Goal: Task Accomplishment & Management: Complete application form

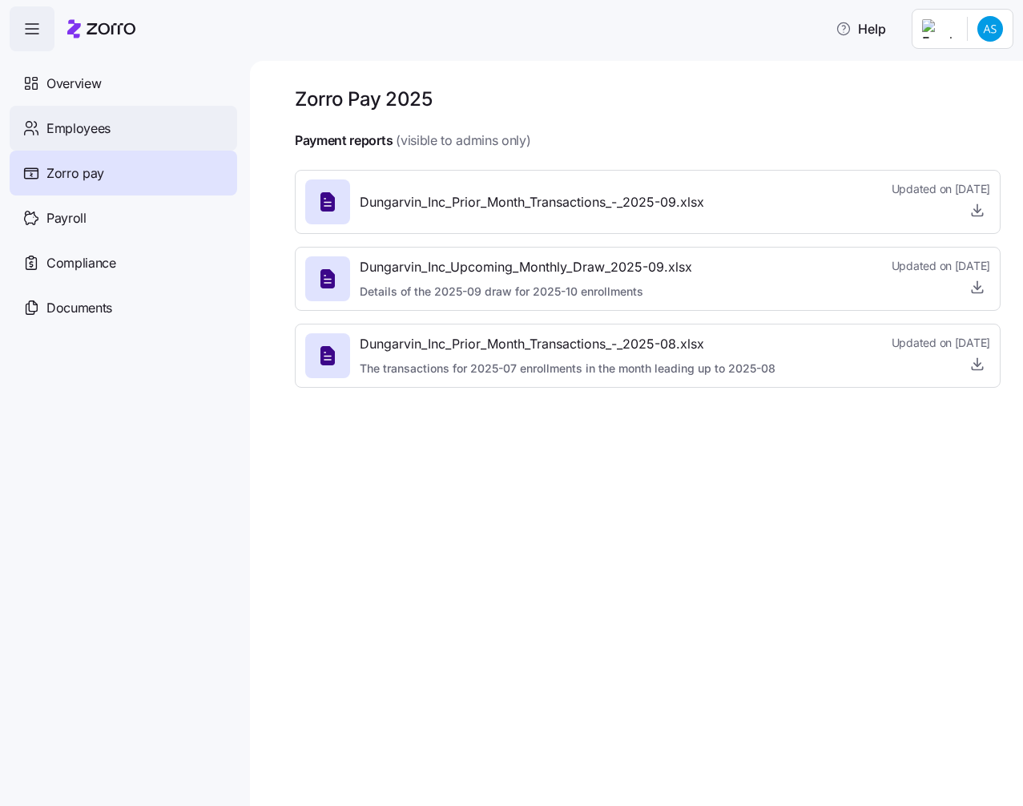
click at [178, 141] on div "Employees" at bounding box center [123, 128] width 227 height 45
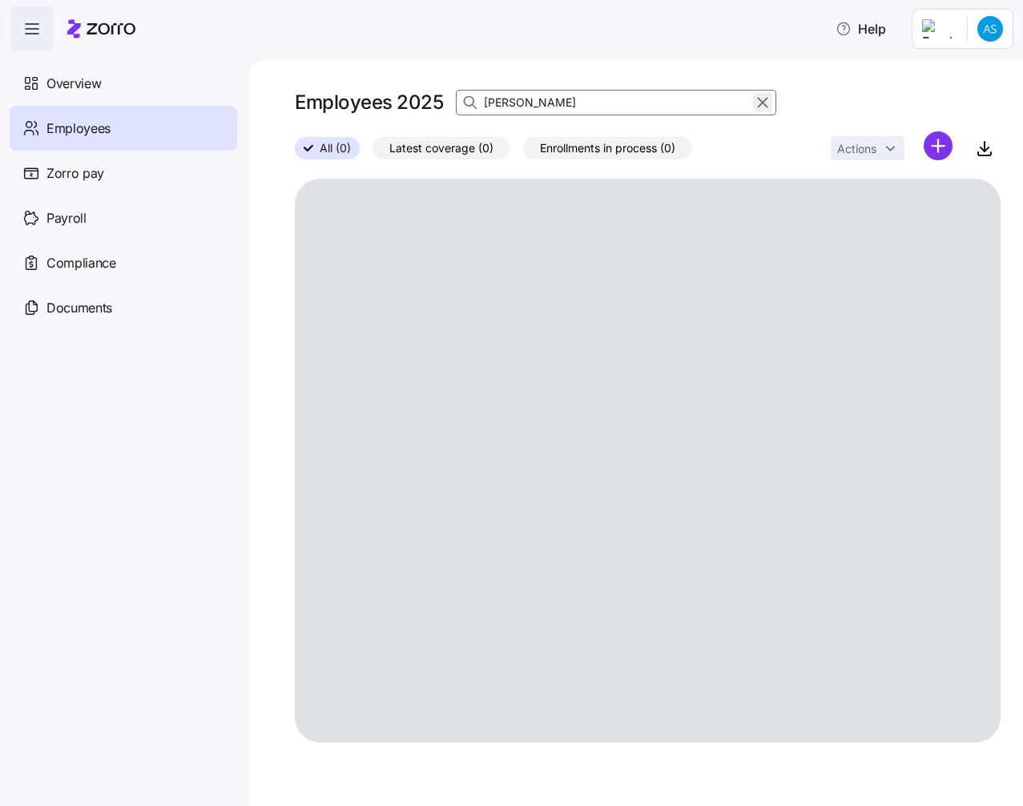
click at [760, 101] on icon "button" at bounding box center [763, 103] width 9 height 9
click at [934, 147] on html "Help Overview Employees Zorro pay Payroll Compliance Documents Employees 2025 A…" at bounding box center [511, 398] width 1023 height 796
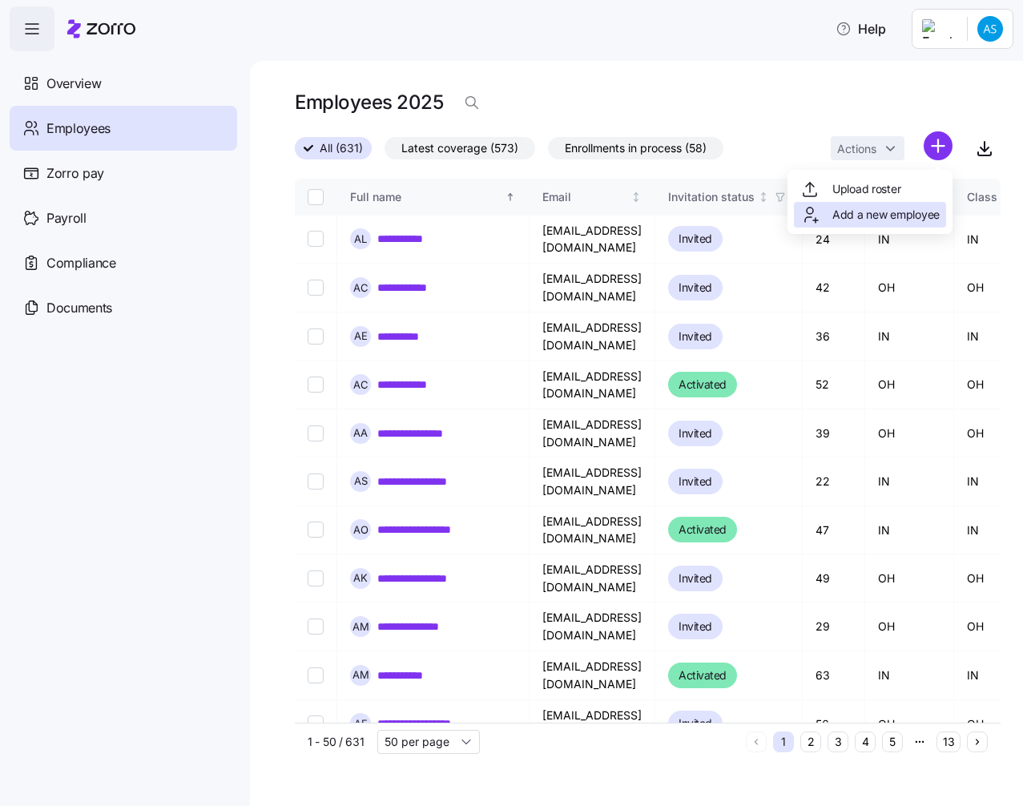
click at [872, 212] on span "Add a new employee" at bounding box center [885, 215] width 107 height 16
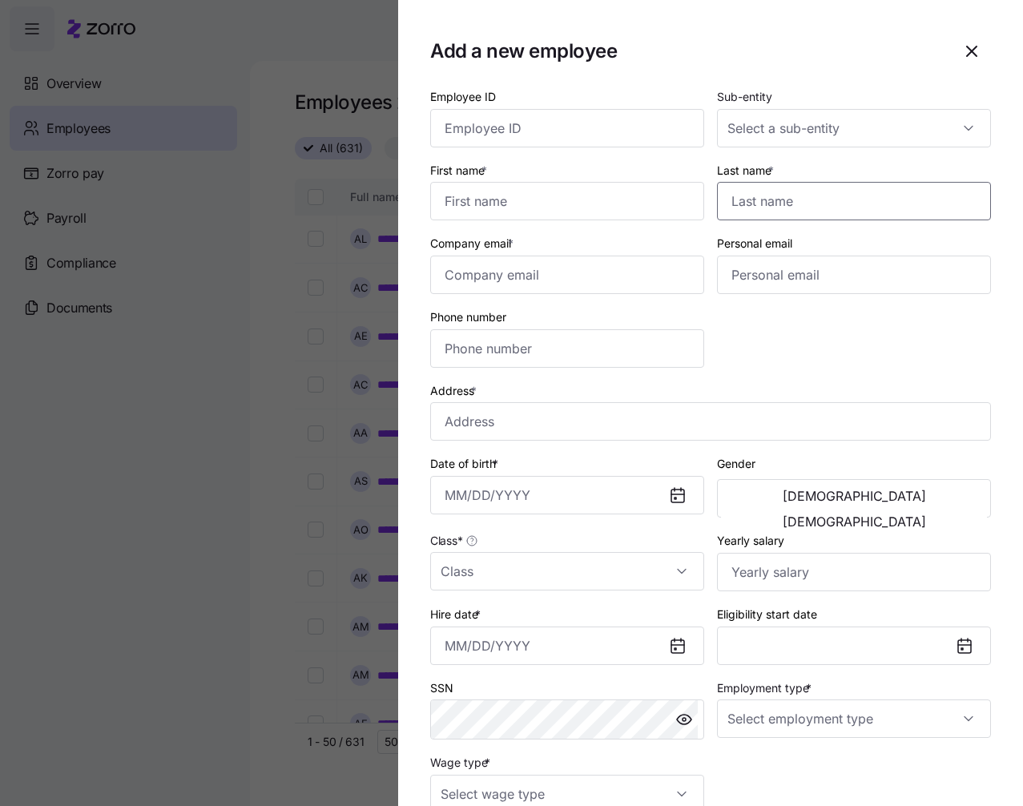
click at [817, 199] on input "Last name *" at bounding box center [854, 201] width 274 height 38
paste input "Davis"
type input "Davis"
click at [618, 204] on input "First name *" at bounding box center [567, 201] width 274 height 38
paste input "Katrina"
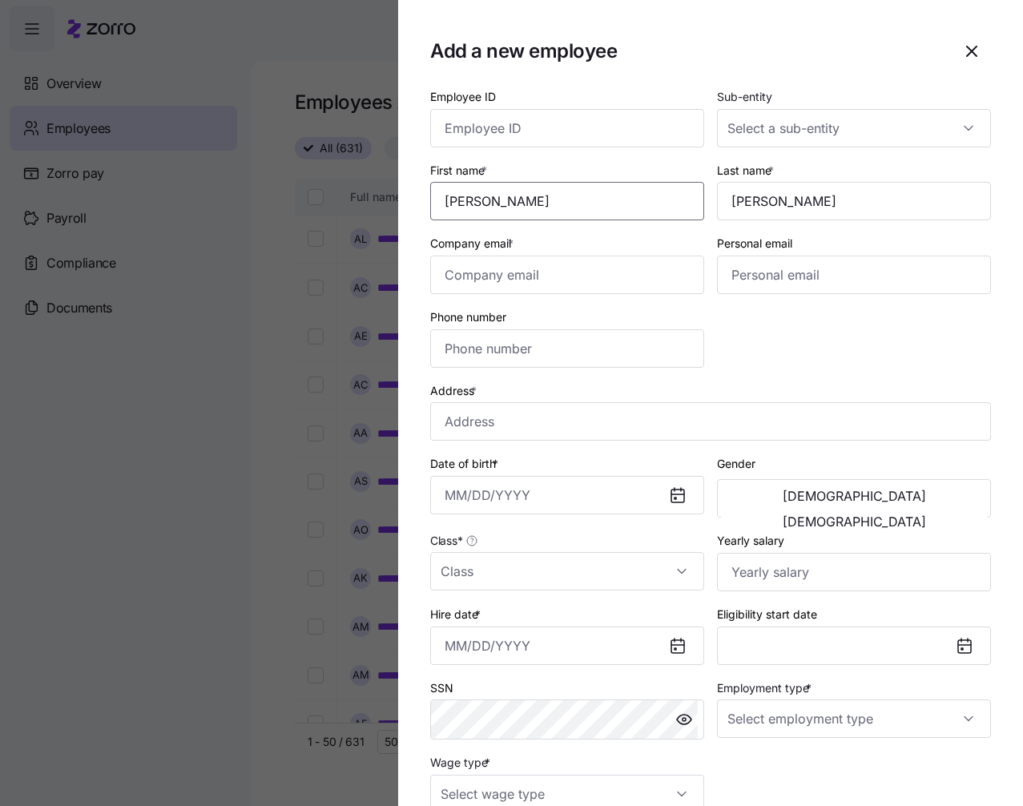
type input "Katrina"
drag, startPoint x: 598, startPoint y: 126, endPoint x: 663, endPoint y: 125, distance: 64.9
click at [599, 126] on input "Employee ID" at bounding box center [567, 128] width 274 height 38
paste input "358691"
type input "358691"
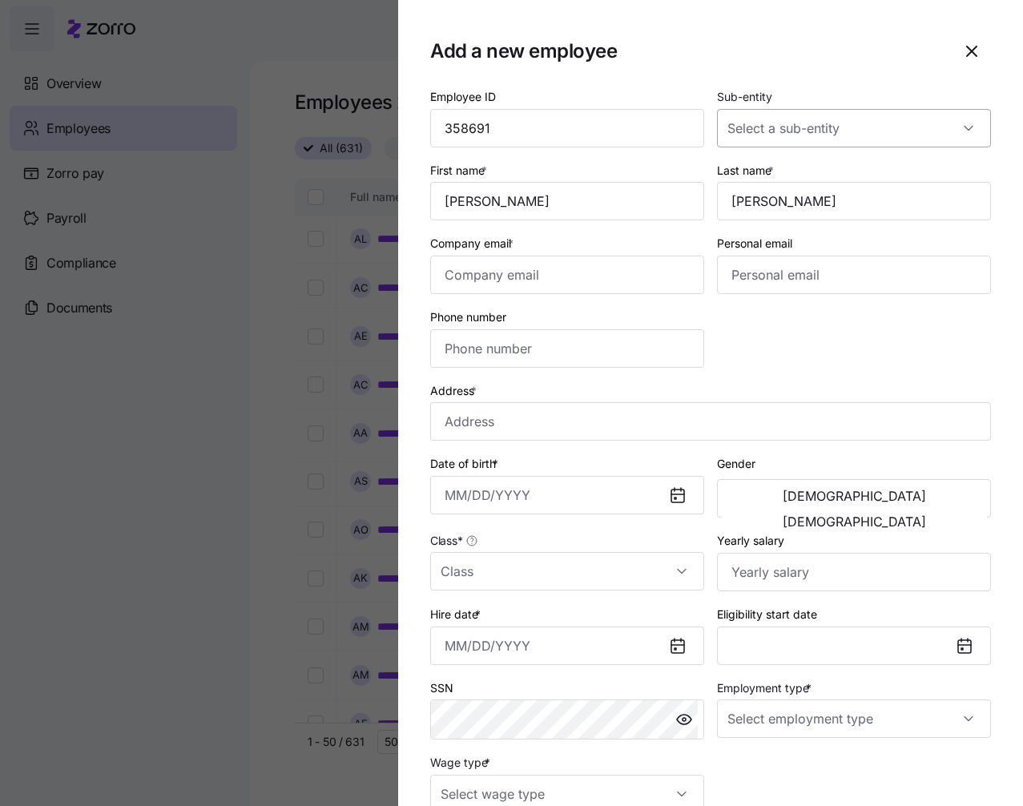
click at [882, 118] on input "Sub-entity" at bounding box center [854, 128] width 274 height 38
click at [868, 172] on div "Dungarvin Indiana LLC" at bounding box center [846, 177] width 256 height 34
type input "Dungarvin Indiana LLC"
click at [587, 564] on input "Class *" at bounding box center [567, 571] width 274 height 38
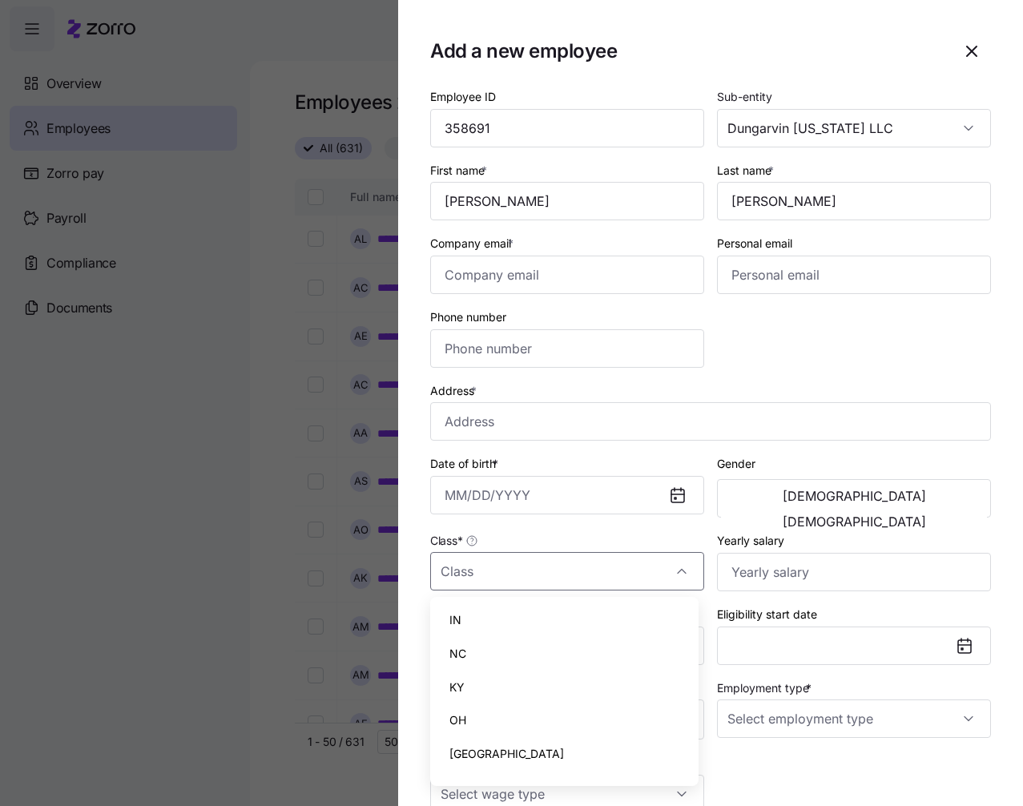
click at [545, 616] on div "IN" at bounding box center [565, 620] width 256 height 34
type input "IN"
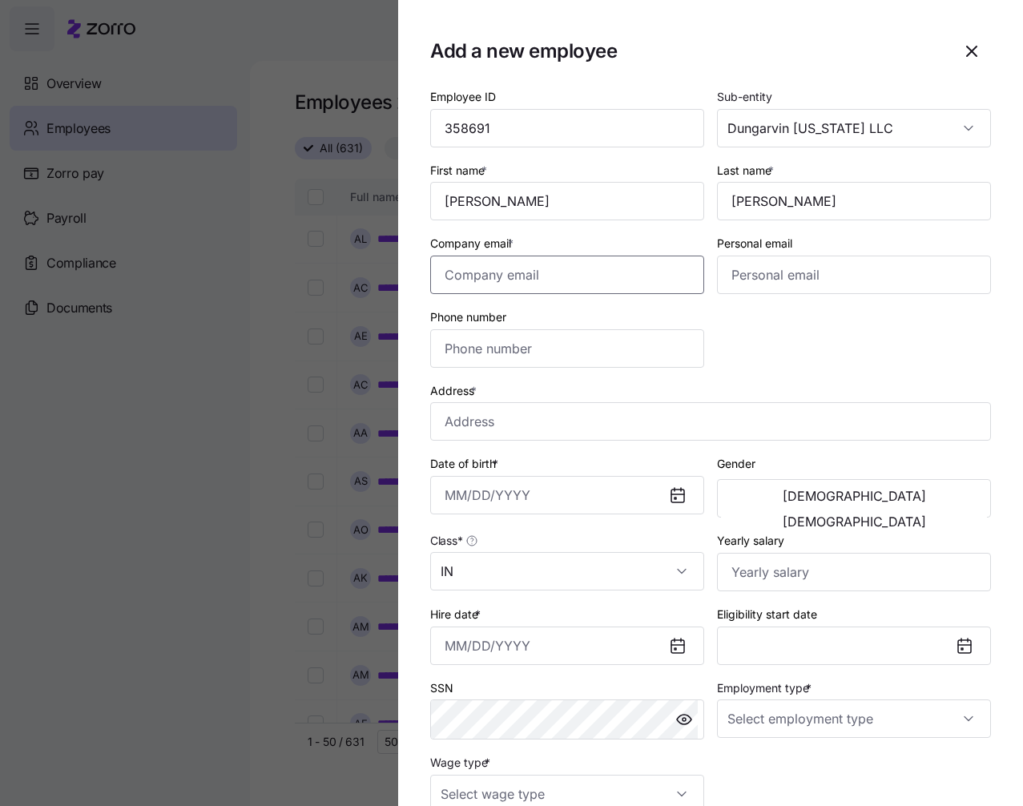
click at [548, 284] on input "Company email *" at bounding box center [567, 275] width 274 height 38
paste input "ninastarwolf@gmail.com"
type input "ninastarwolf@gmail.com"
click at [515, 361] on input "Phone number" at bounding box center [567, 348] width 274 height 38
paste input "(574) 931-5843"
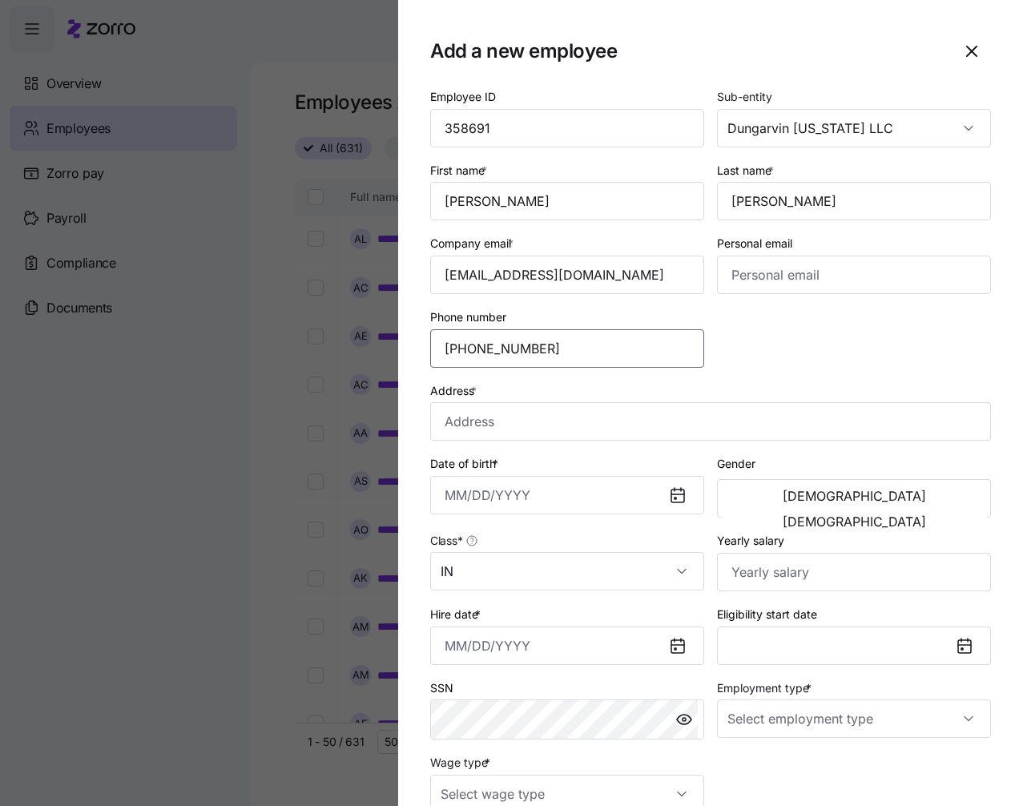
type input "(574) 931-5843"
click at [541, 421] on input "Address *" at bounding box center [710, 421] width 561 height 38
paste input "56914 Oak Rd."
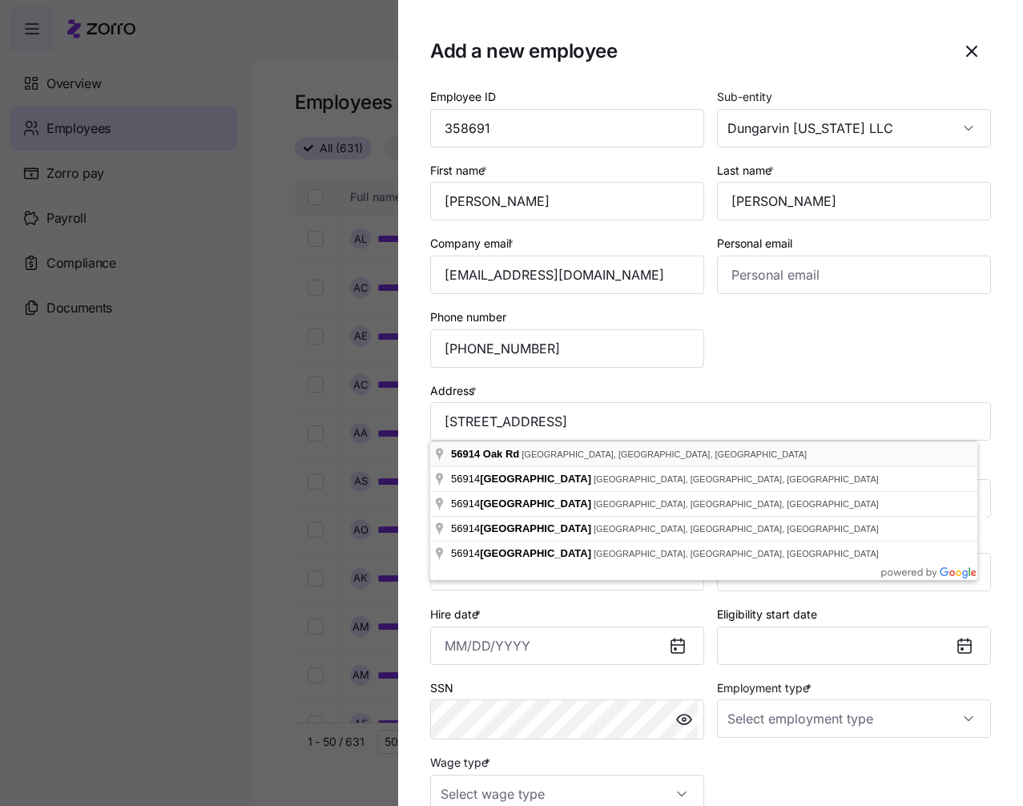
type input "56914 Oak Rd, South Bend, IN 46619, USA"
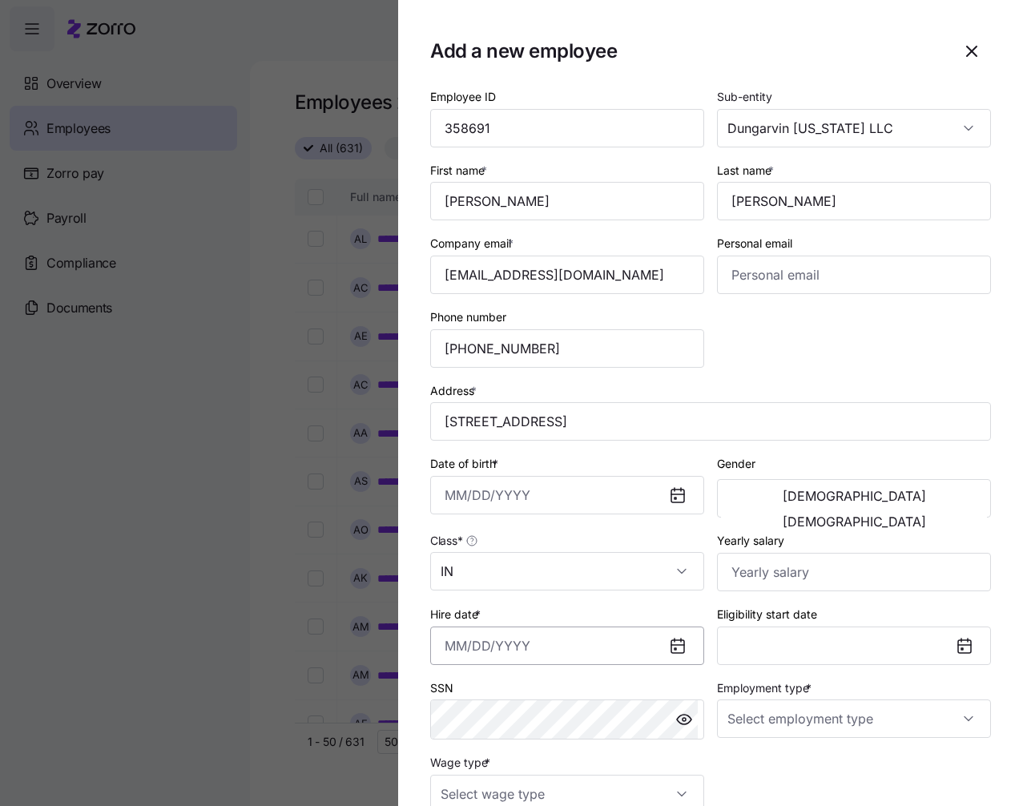
click at [450, 654] on input "Hire date *" at bounding box center [567, 645] width 274 height 38
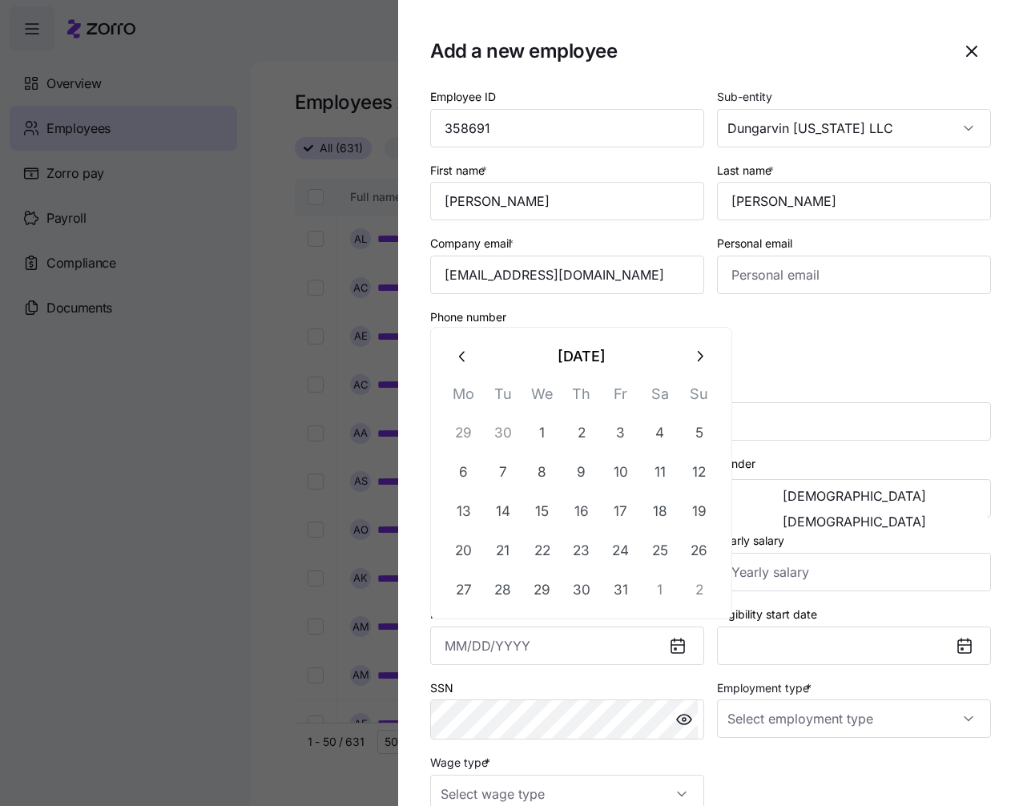
paste input "10/06/2025"
type input "October 6, 2025"
click at [800, 366] on div "Employee ID 358691 Sub-entity Dungarvin Indiana LLC First name * Katrina Last n…" at bounding box center [710, 449] width 573 height 739
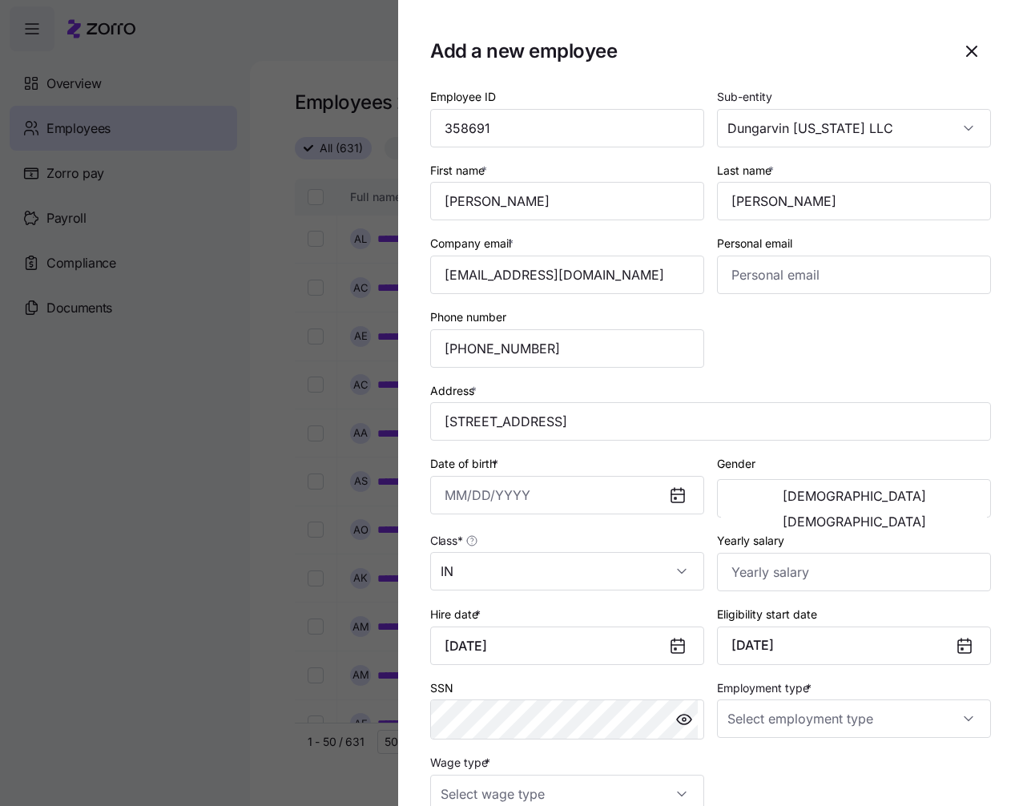
scroll to position [160, 0]
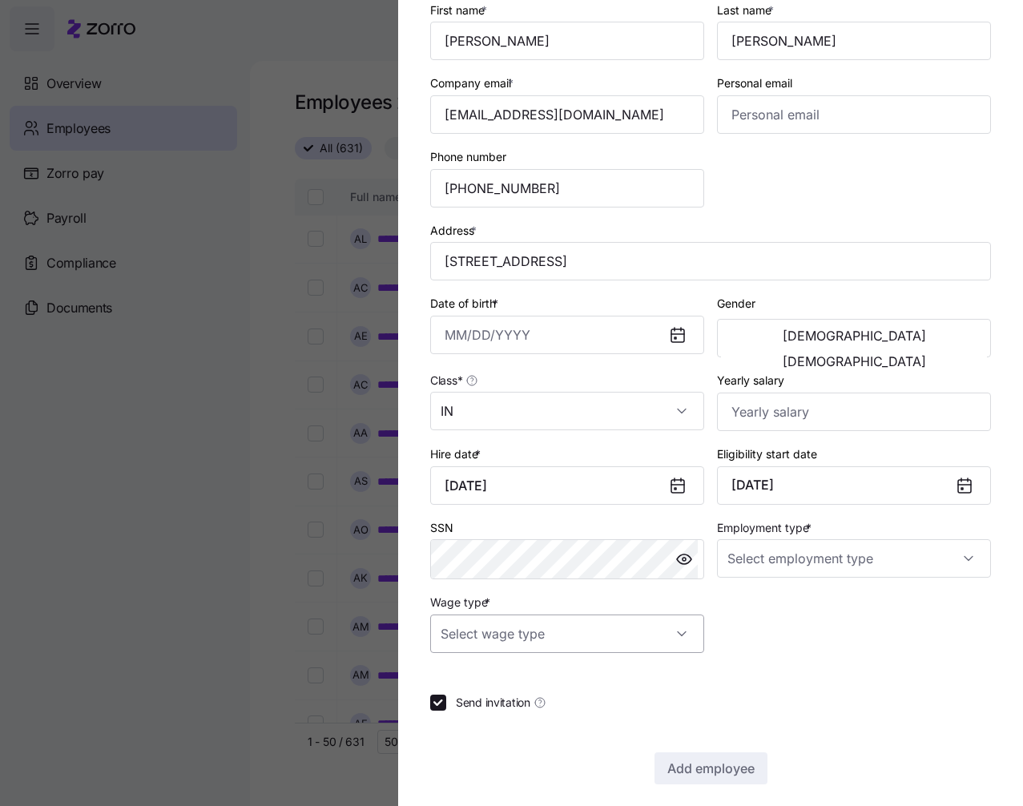
click at [560, 642] on input "Wage type *" at bounding box center [567, 633] width 274 height 38
click at [887, 549] on input "Employment type *" at bounding box center [854, 558] width 274 height 38
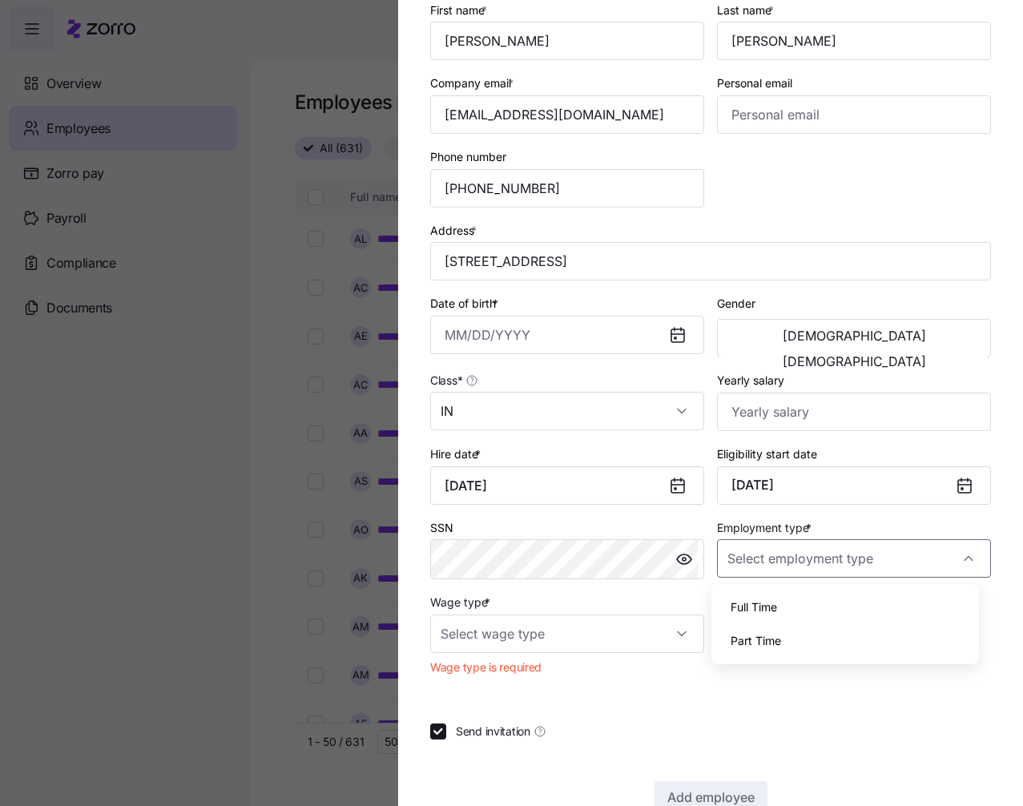
click at [795, 614] on div "Full Time" at bounding box center [846, 607] width 256 height 34
type input "Full Time"
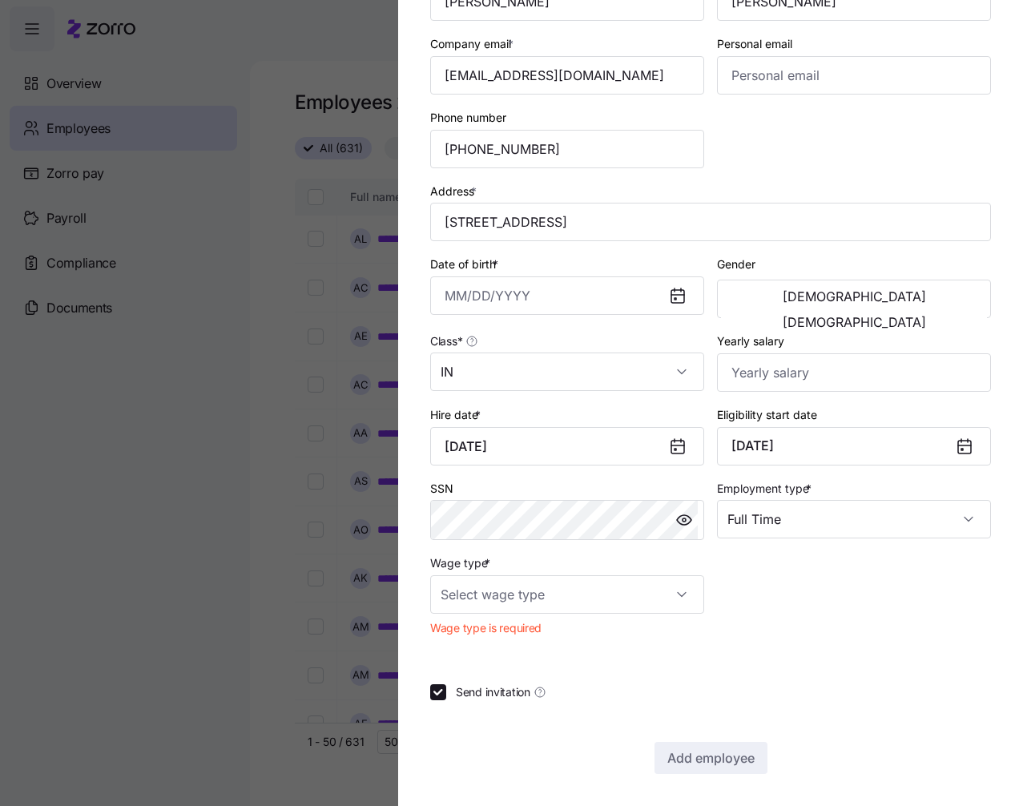
scroll to position [39, 0]
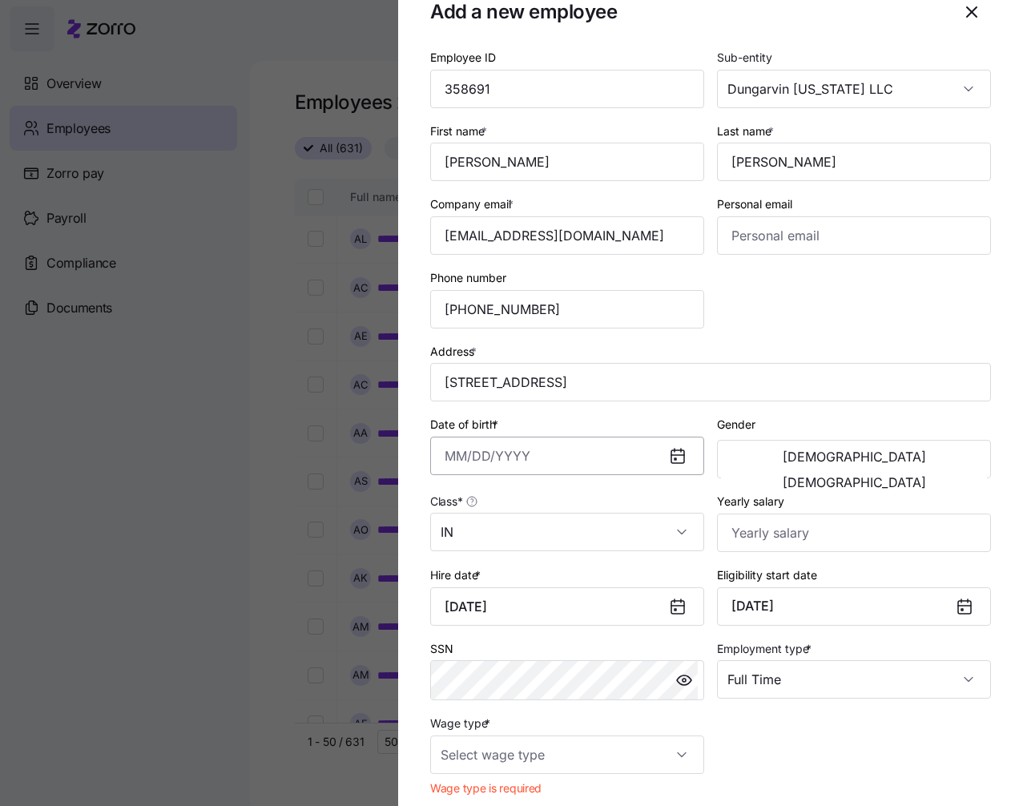
click at [454, 448] on input "Date of birth *" at bounding box center [567, 456] width 274 height 38
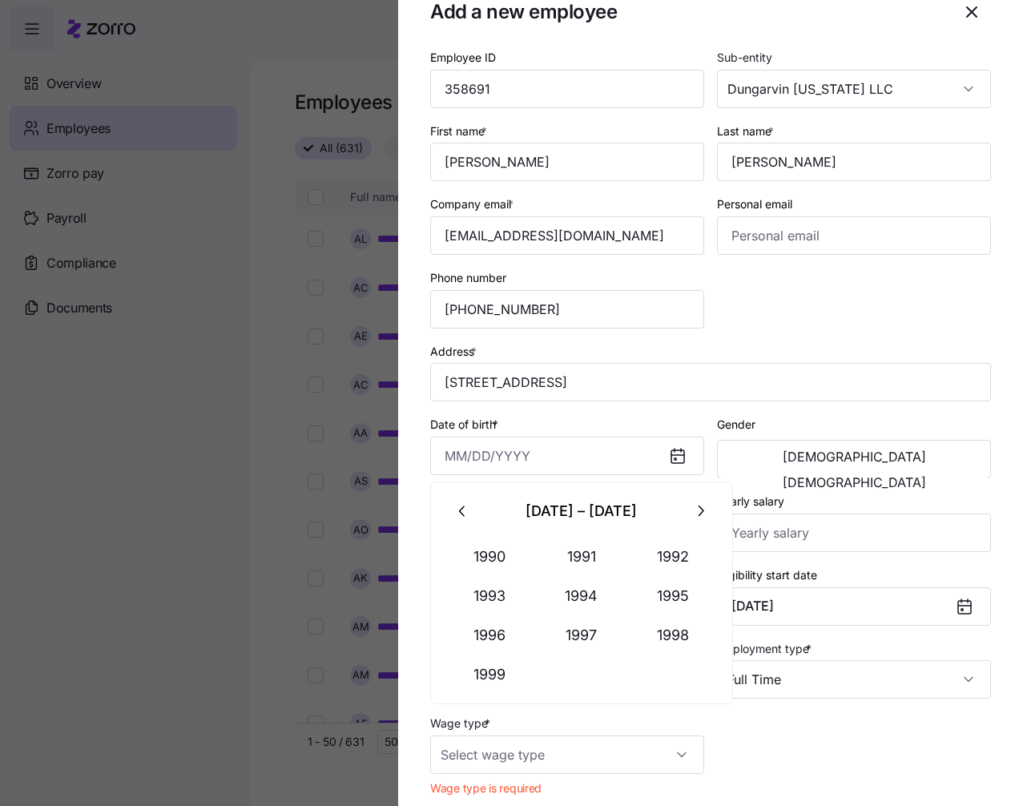
paste input "5/15/2006"
type input "May 15, 2006"
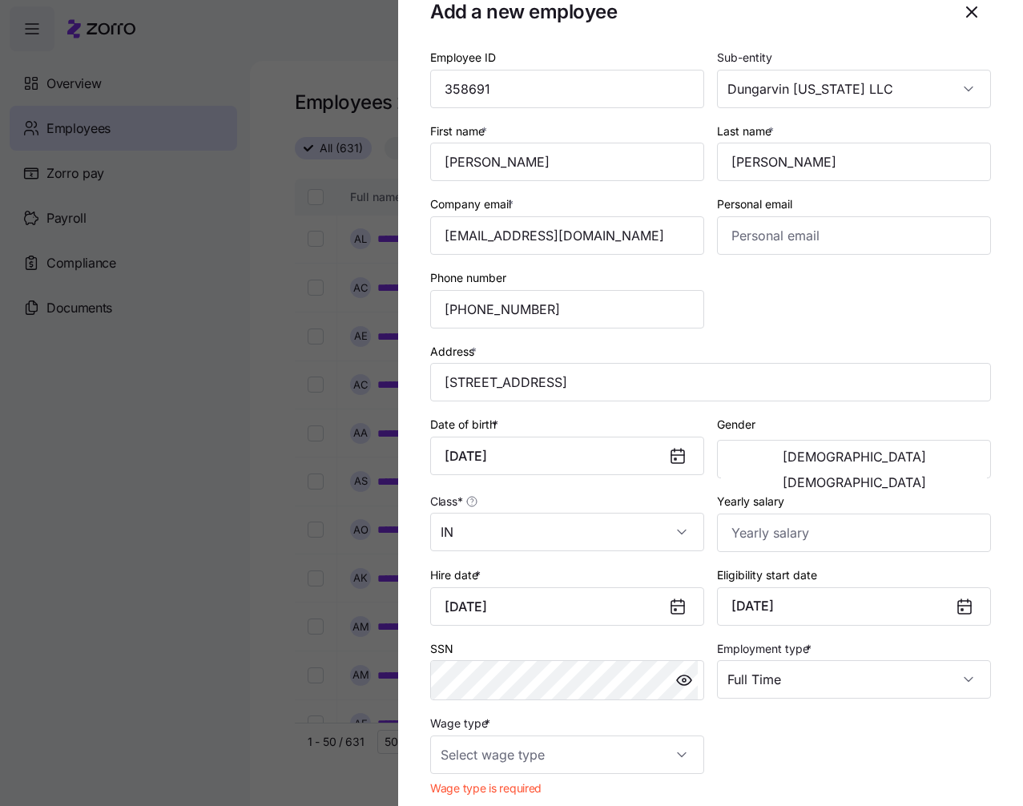
click at [839, 318] on div "Employee ID 358691 Sub-entity Dungarvin Indiana LLC First name * Katrina Last n…" at bounding box center [710, 425] width 573 height 768
click at [909, 476] on span "Female" at bounding box center [854, 482] width 143 height 13
click at [878, 529] on input "Yearly salary" at bounding box center [854, 532] width 274 height 38
type input "$23,400"
click at [681, 755] on input "Wage type *" at bounding box center [567, 754] width 274 height 38
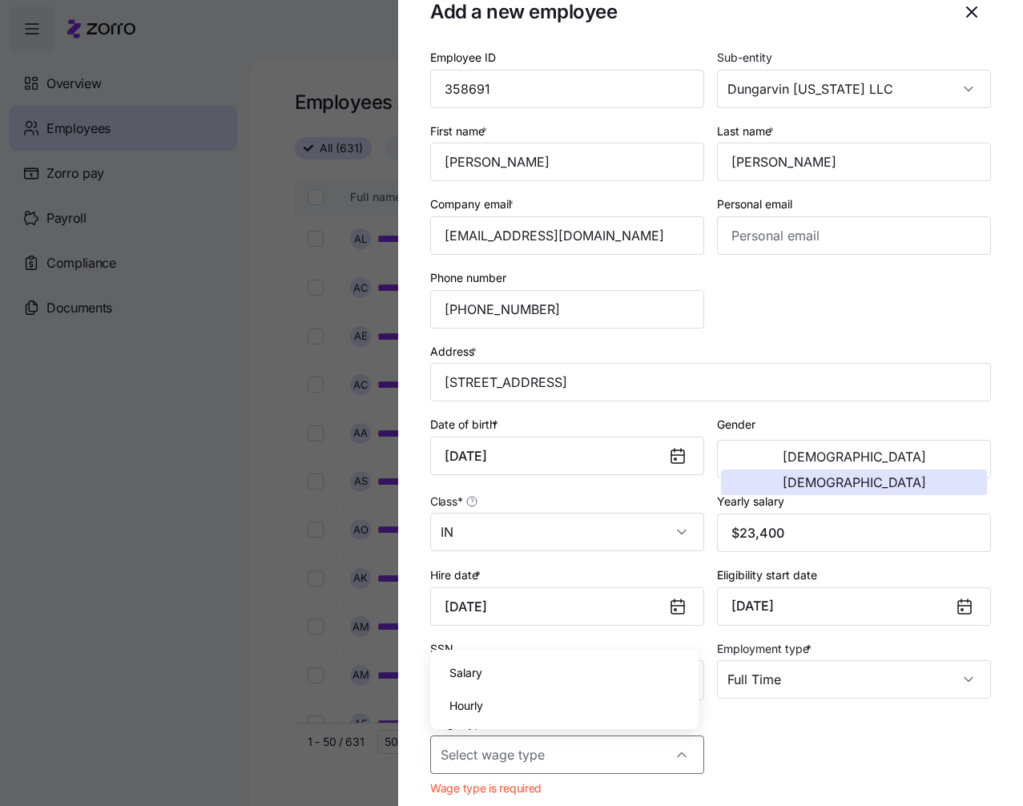
click at [626, 706] on div "Hourly" at bounding box center [565, 706] width 256 height 34
type input "Hourly"
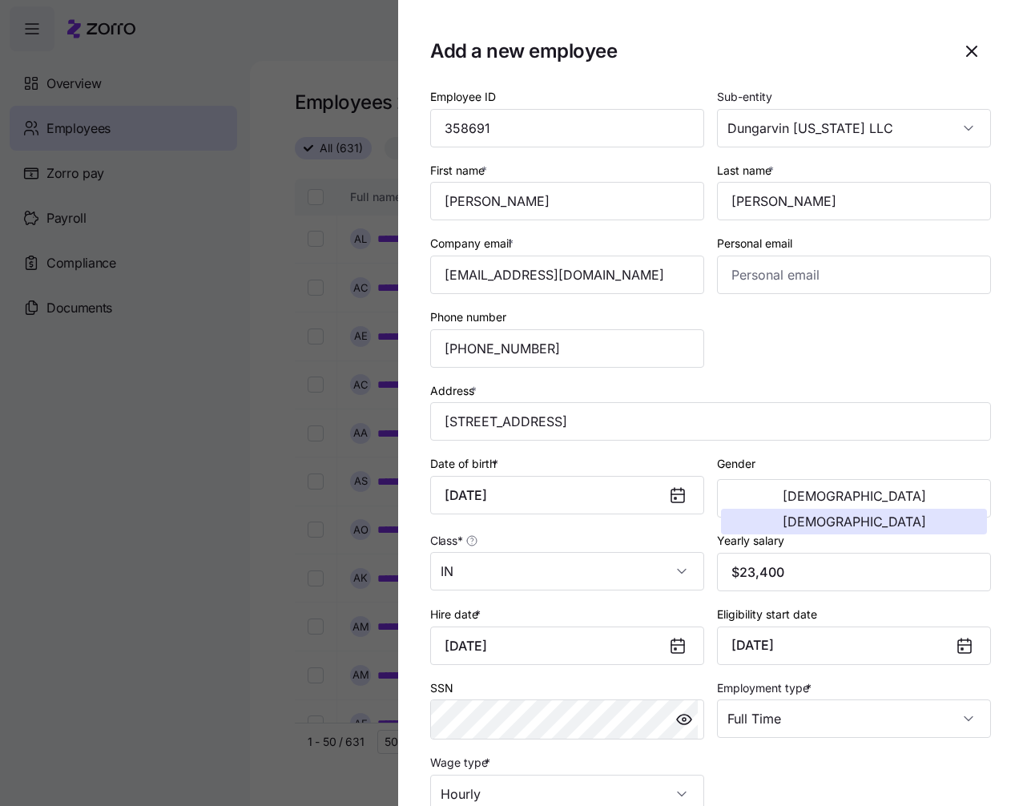
scroll to position [171, 0]
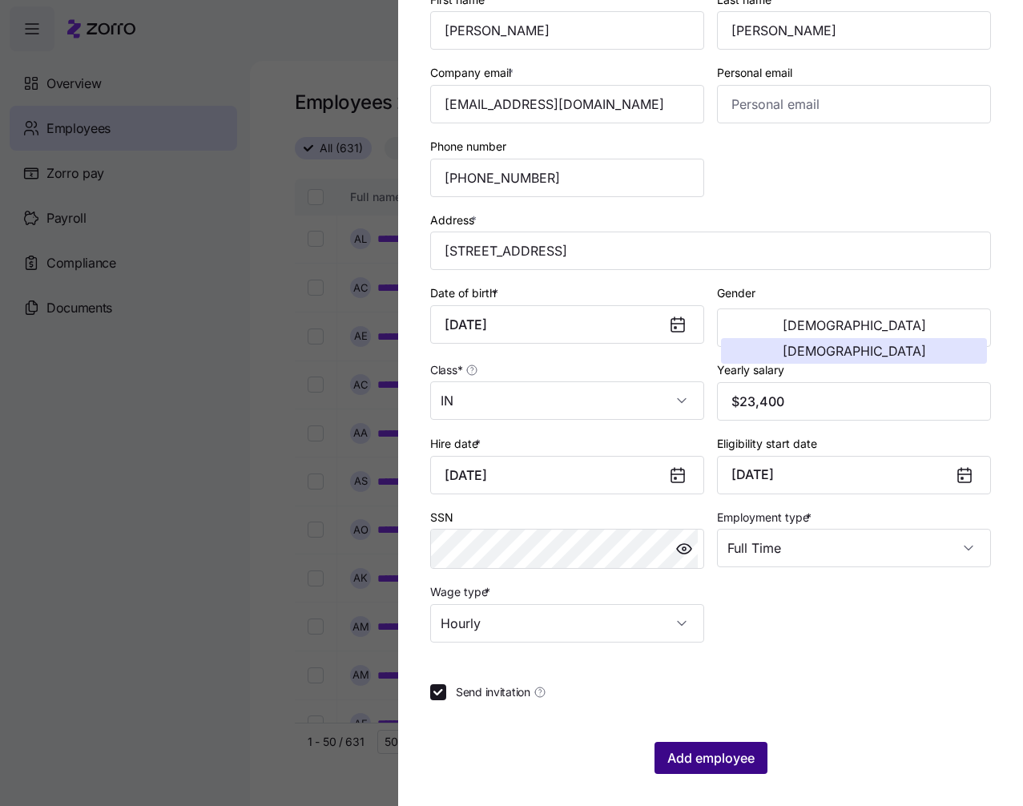
click at [698, 768] on button "Add employee" at bounding box center [710, 758] width 113 height 32
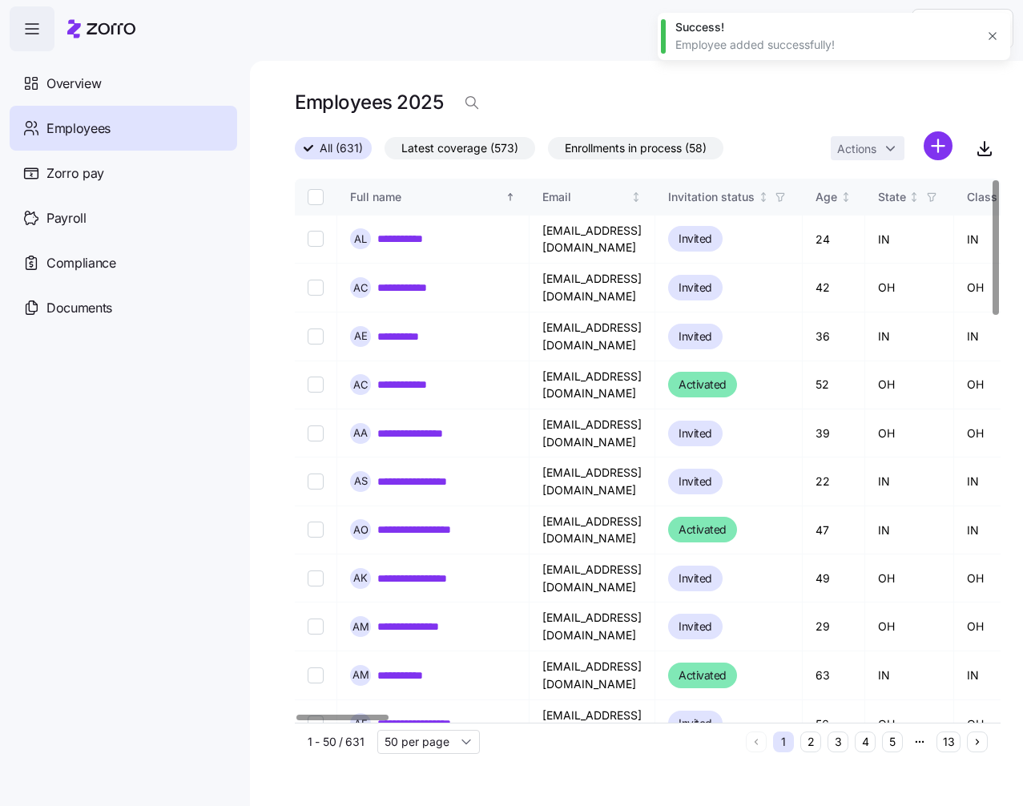
click at [937, 151] on html "**********" at bounding box center [511, 398] width 1023 height 796
click at [891, 209] on span "Add a new employee" at bounding box center [885, 215] width 107 height 16
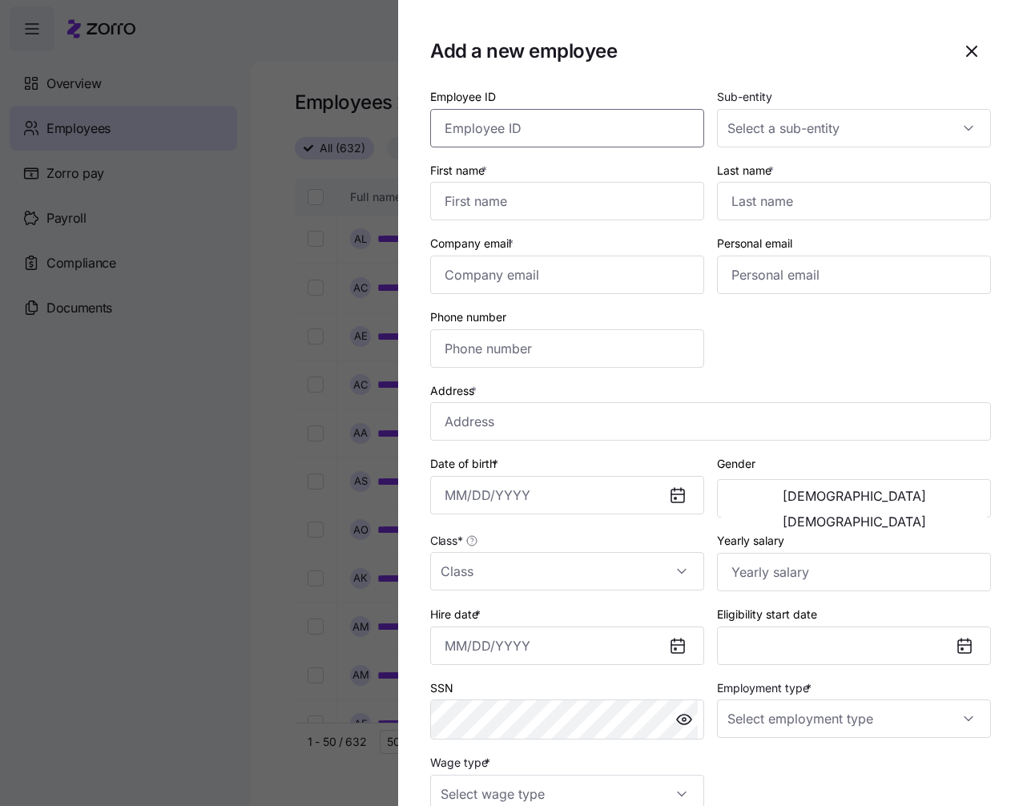
click at [569, 134] on input "Employee ID" at bounding box center [567, 128] width 274 height 38
paste input "358689"
type input "358689"
click at [598, 135] on input "358689" at bounding box center [567, 128] width 274 height 38
click at [586, 128] on input "Employee ID" at bounding box center [567, 128] width 274 height 38
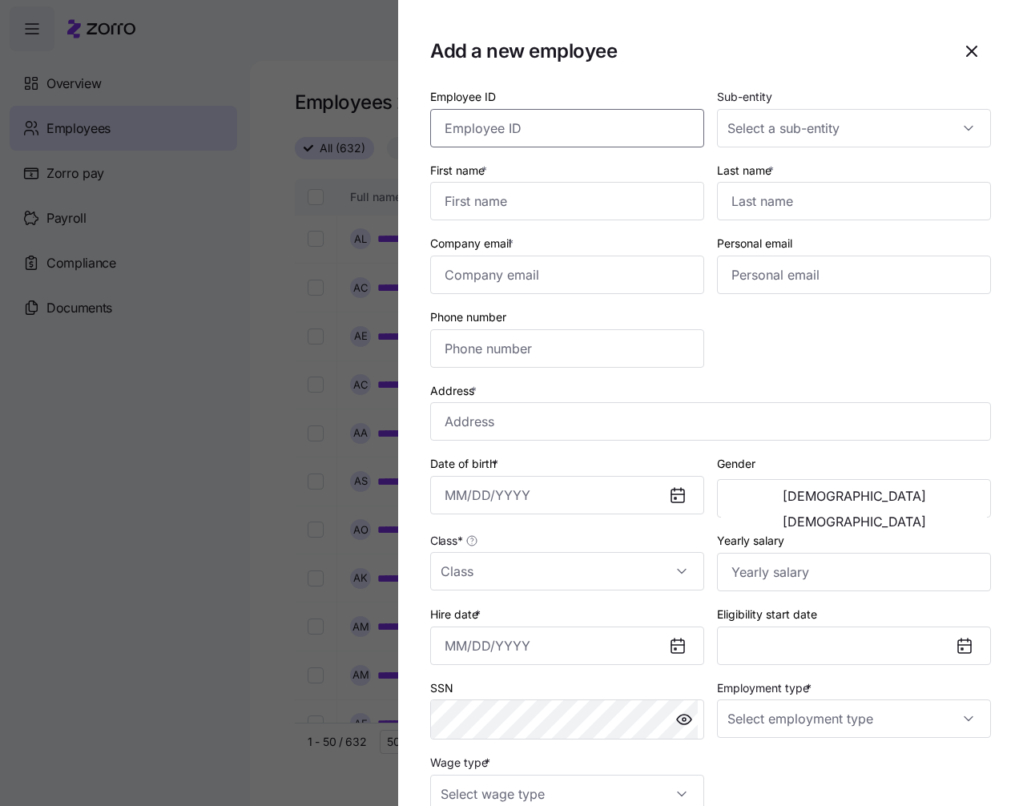
paste input "358689"
type input "358689"
click at [569, 210] on input "First name *" at bounding box center [567, 201] width 274 height 38
paste input "Meredith"
type input "Meredith"
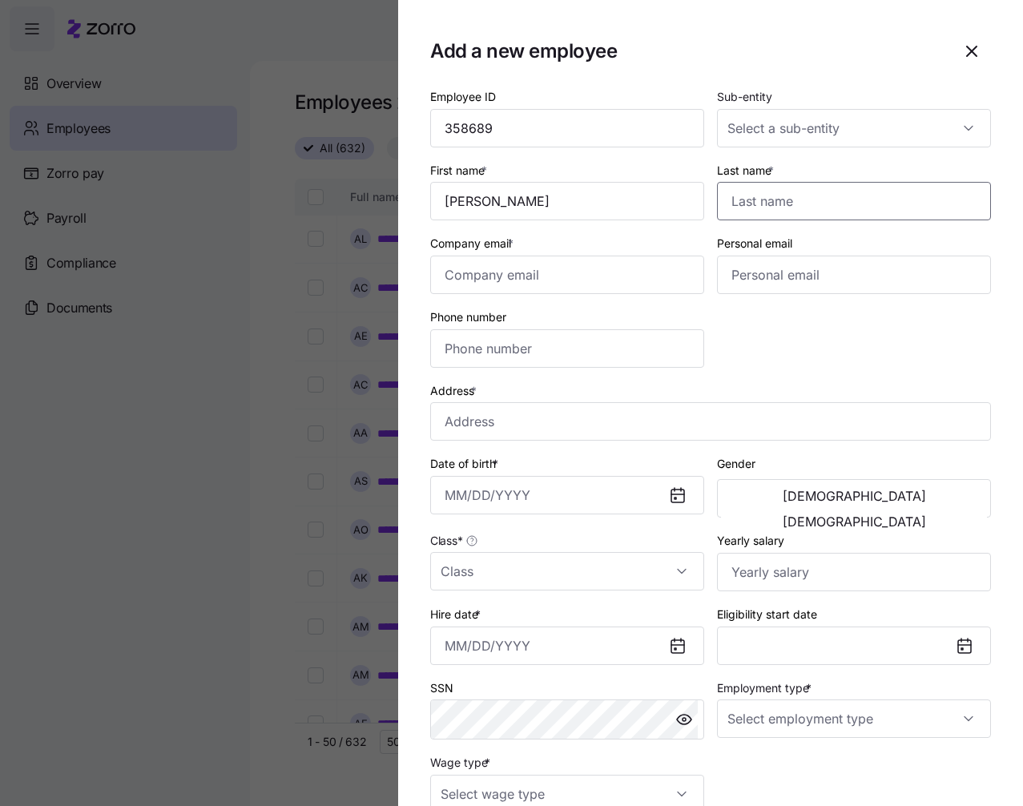
click at [748, 196] on input "Last name *" at bounding box center [854, 201] width 274 height 38
paste input "Freeman"
type input "Freeman"
click at [905, 130] on input "Sub-entity" at bounding box center [854, 128] width 274 height 38
click at [874, 183] on div "Dungarvin Indiana LLC" at bounding box center [846, 177] width 256 height 34
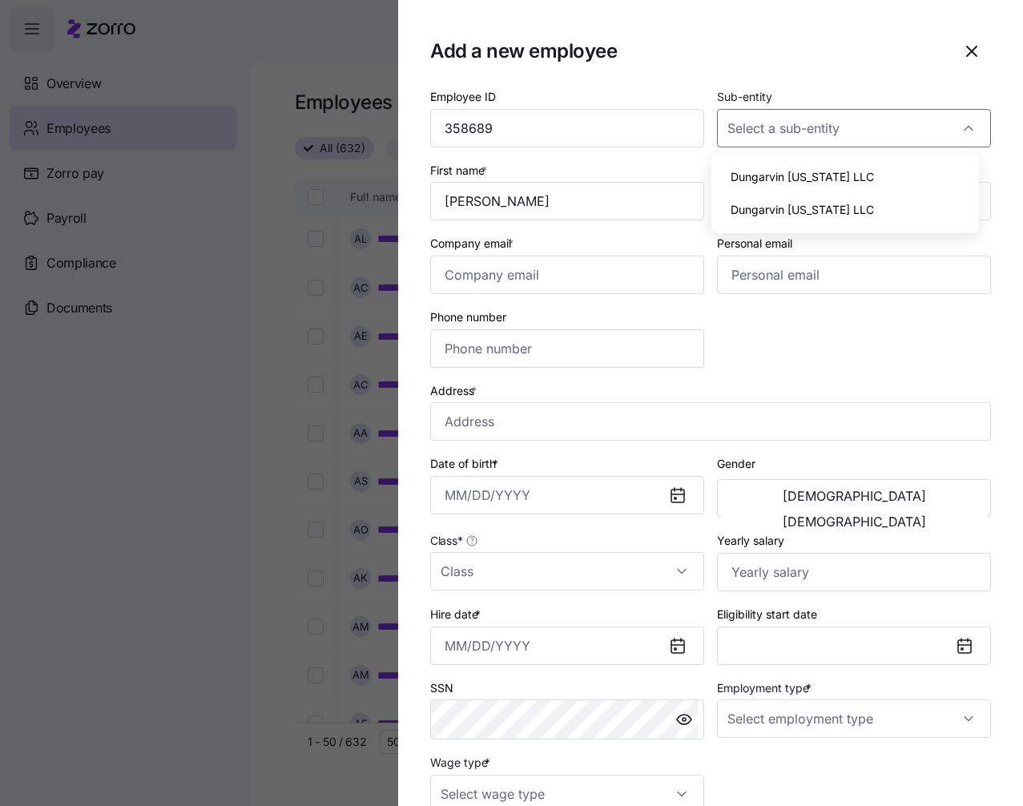
type input "Dungarvin Indiana LLC"
click at [594, 561] on input "Class *" at bounding box center [567, 571] width 274 height 38
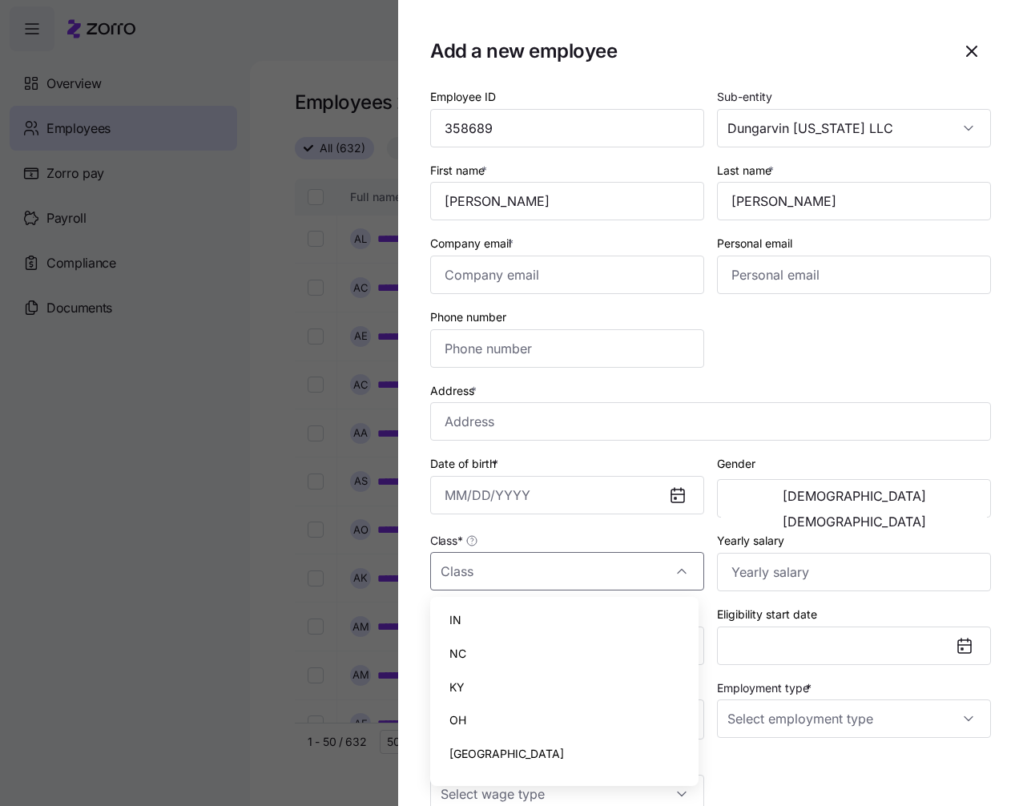
click at [574, 609] on div "IN" at bounding box center [565, 620] width 256 height 34
type input "IN"
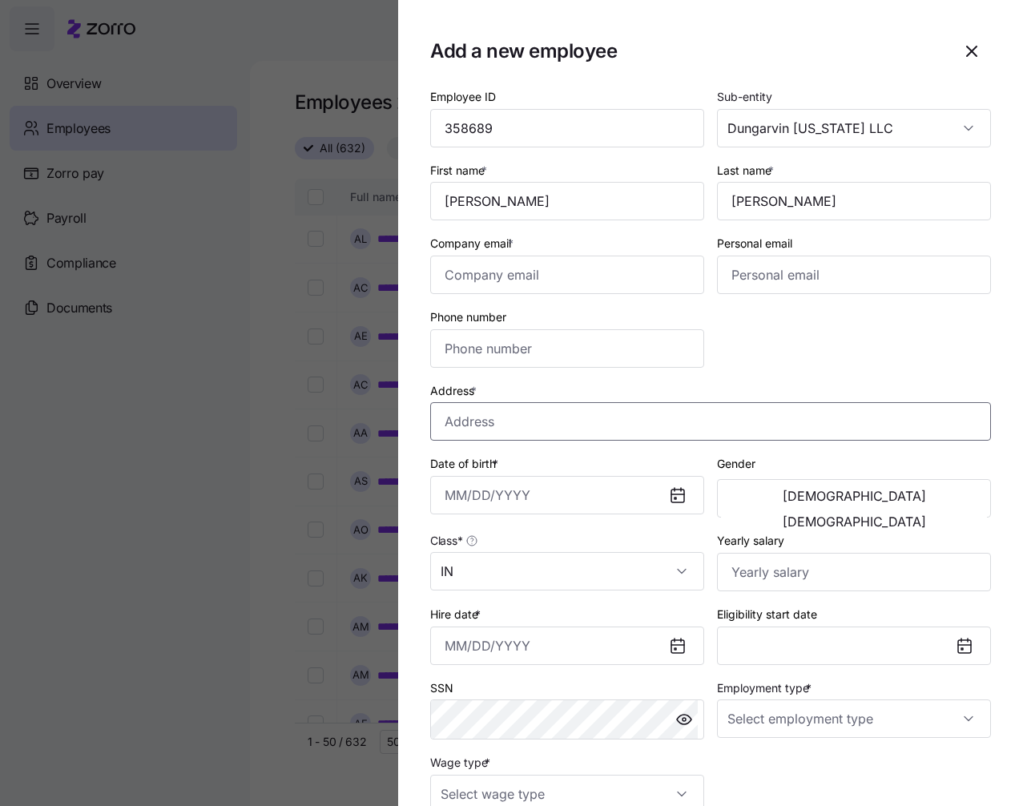
click at [495, 413] on input "Address *" at bounding box center [710, 421] width 561 height 38
paste input "3306 Abbey Lane"
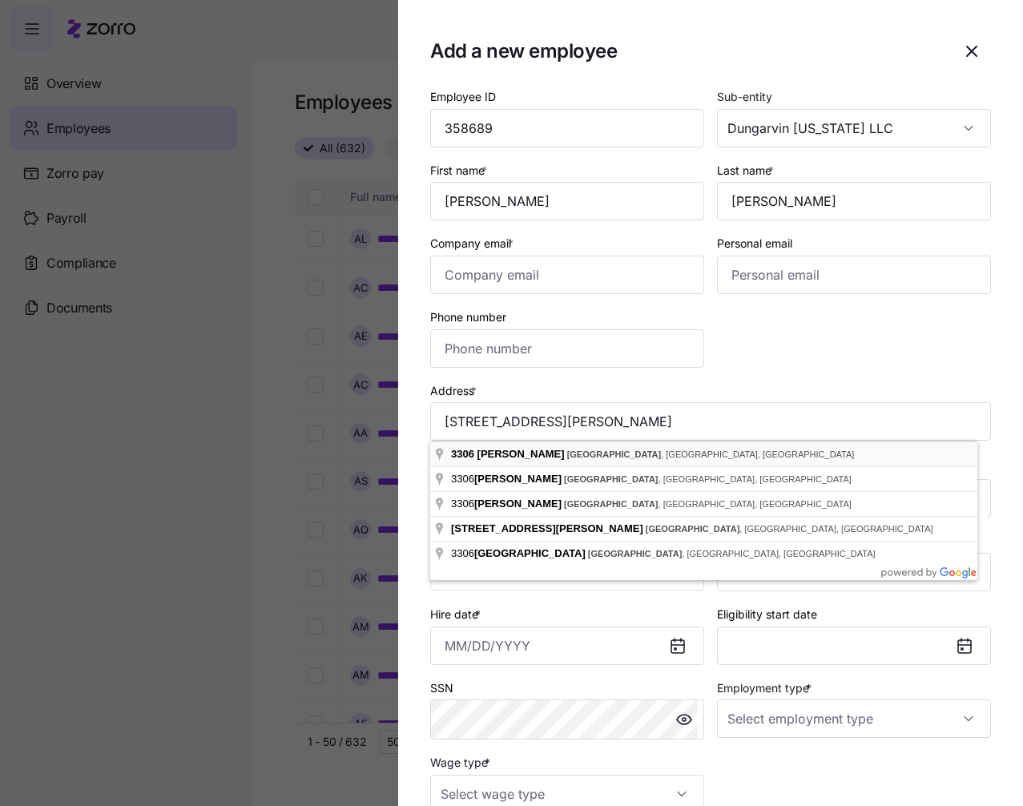
type input "3306 Abbey Ln, Lafayette, IN 47909, USA"
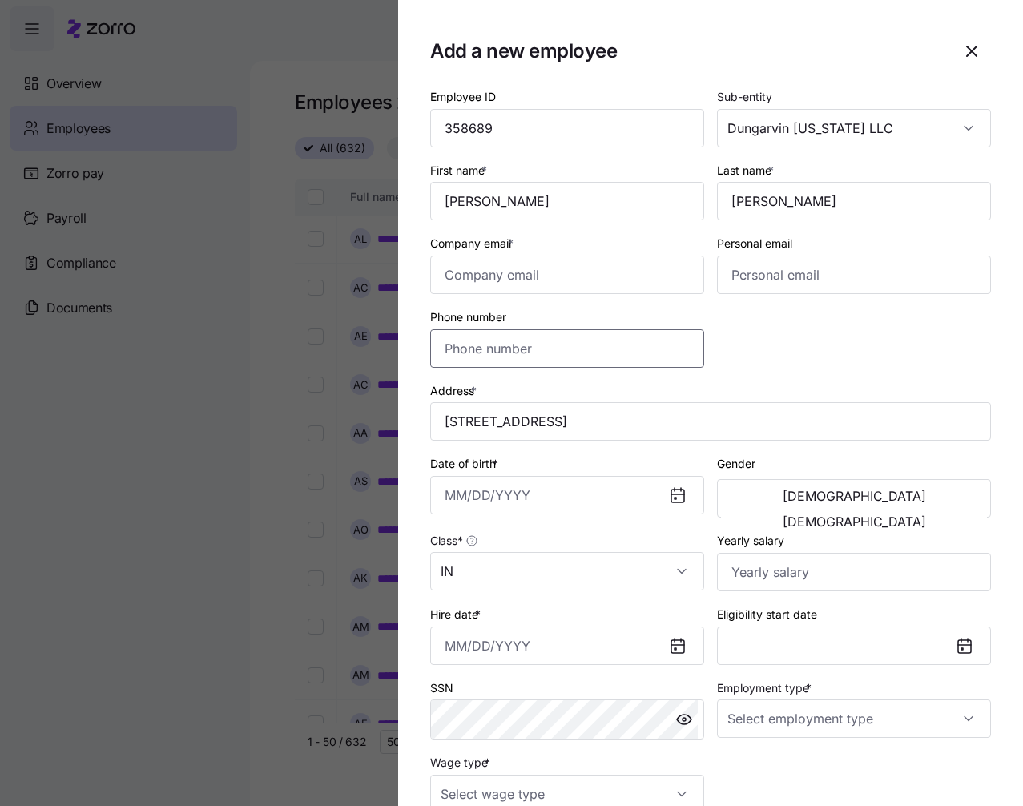
click at [500, 340] on input "Phone number" at bounding box center [567, 348] width 274 height 38
paste input "(765) 438-5724"
type input "(765) 438-5724"
click at [513, 260] on input "Company email *" at bounding box center [567, 275] width 274 height 38
paste input "mrfreeman@dungarvin.com"
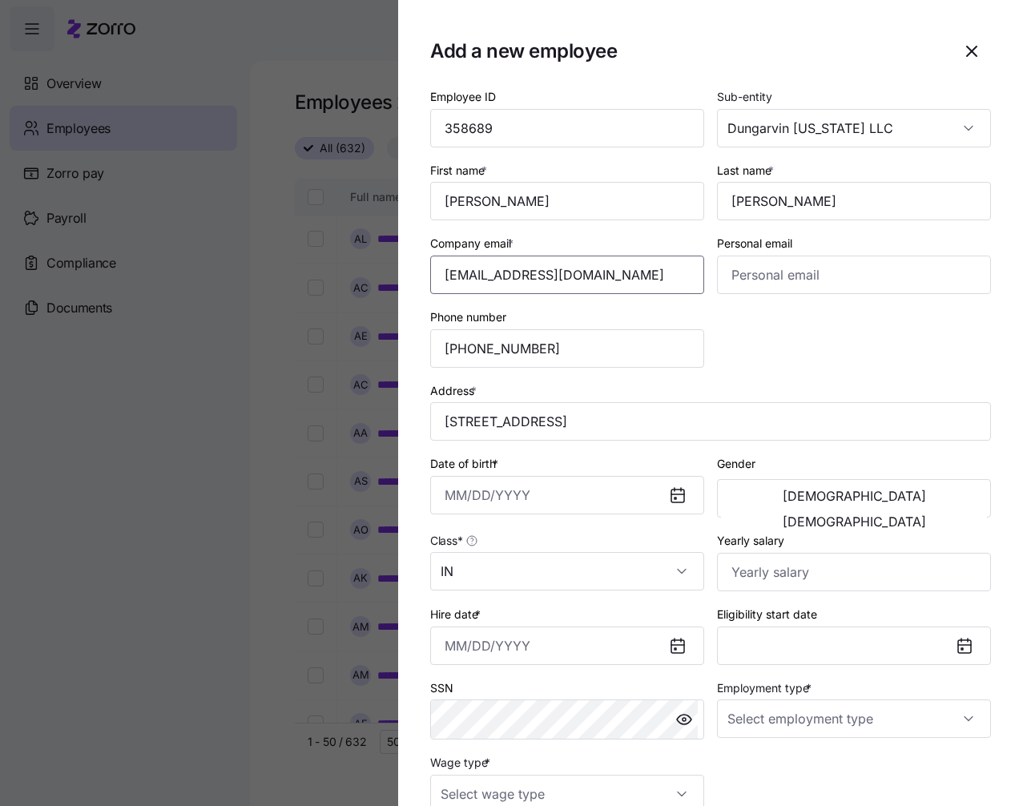
type input "mrfreeman@dungarvin.com"
click at [453, 645] on input "Hire date *" at bounding box center [567, 645] width 274 height 38
paste input "10/06/2025"
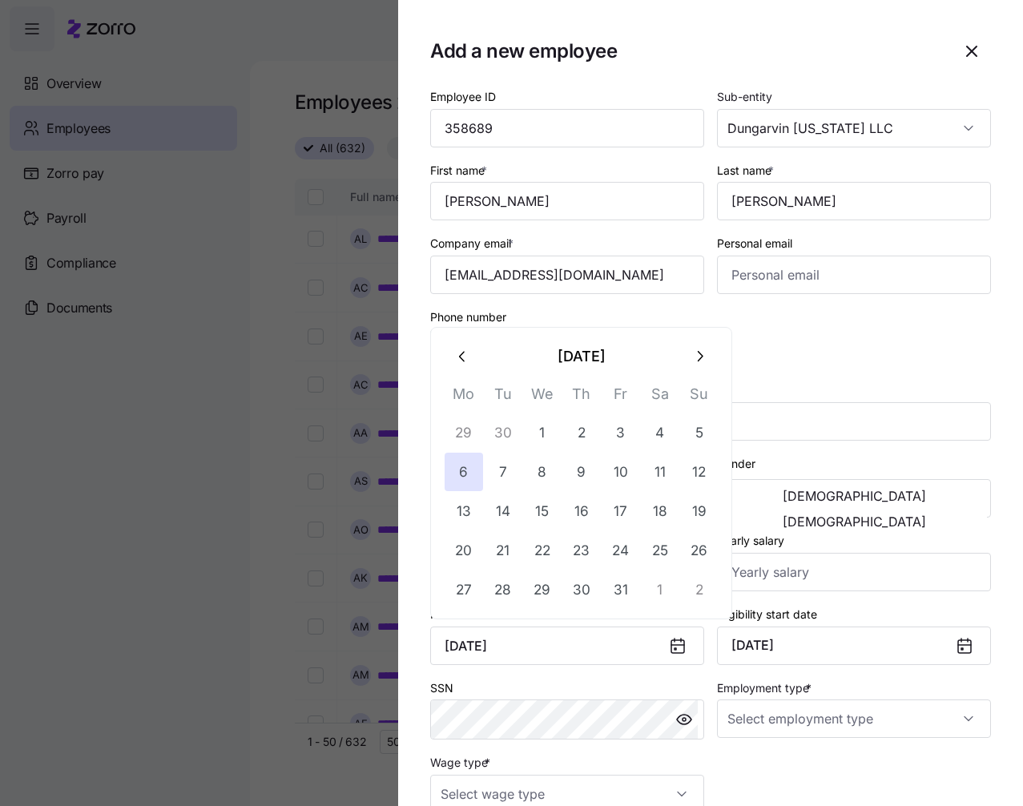
type input "October 6, 2025"
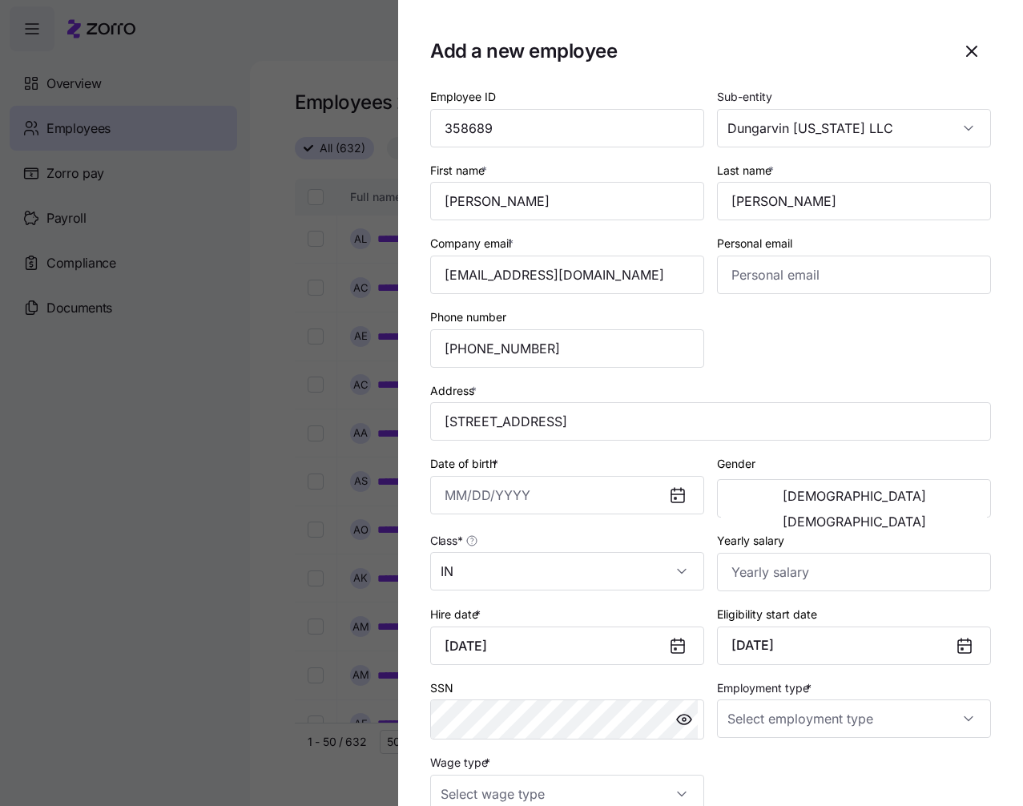
click at [899, 349] on div "Employee ID 358689 Sub-entity Dungarvin Indiana LLC First name * Meredith Last …" at bounding box center [710, 449] width 573 height 739
click at [944, 698] on div "Employment type *" at bounding box center [854, 708] width 274 height 61
click at [932, 715] on input "Employment type *" at bounding box center [854, 718] width 274 height 38
click at [794, 638] on div "Full Time" at bounding box center [846, 637] width 256 height 34
type input "Full Time"
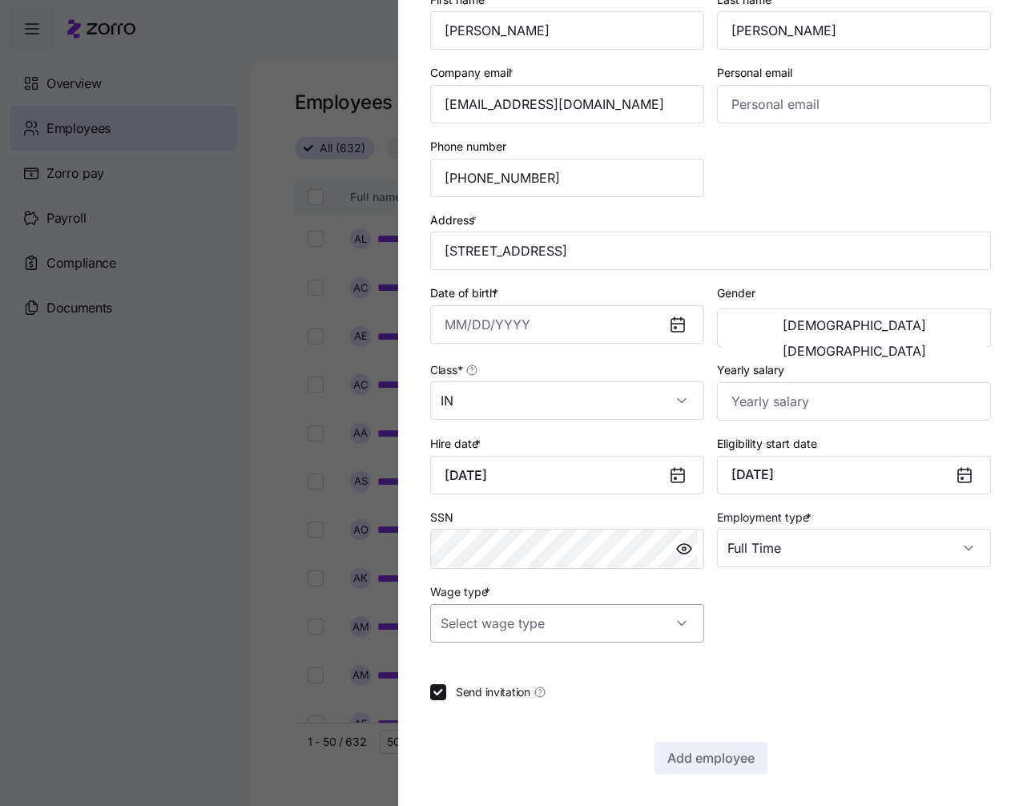
click at [601, 620] on input "Wage type *" at bounding box center [567, 623] width 274 height 38
click at [511, 674] on div "Salary" at bounding box center [565, 672] width 256 height 34
type input "Salary"
click at [802, 386] on input "Yearly salary" at bounding box center [854, 401] width 274 height 38
type input "$110,000"
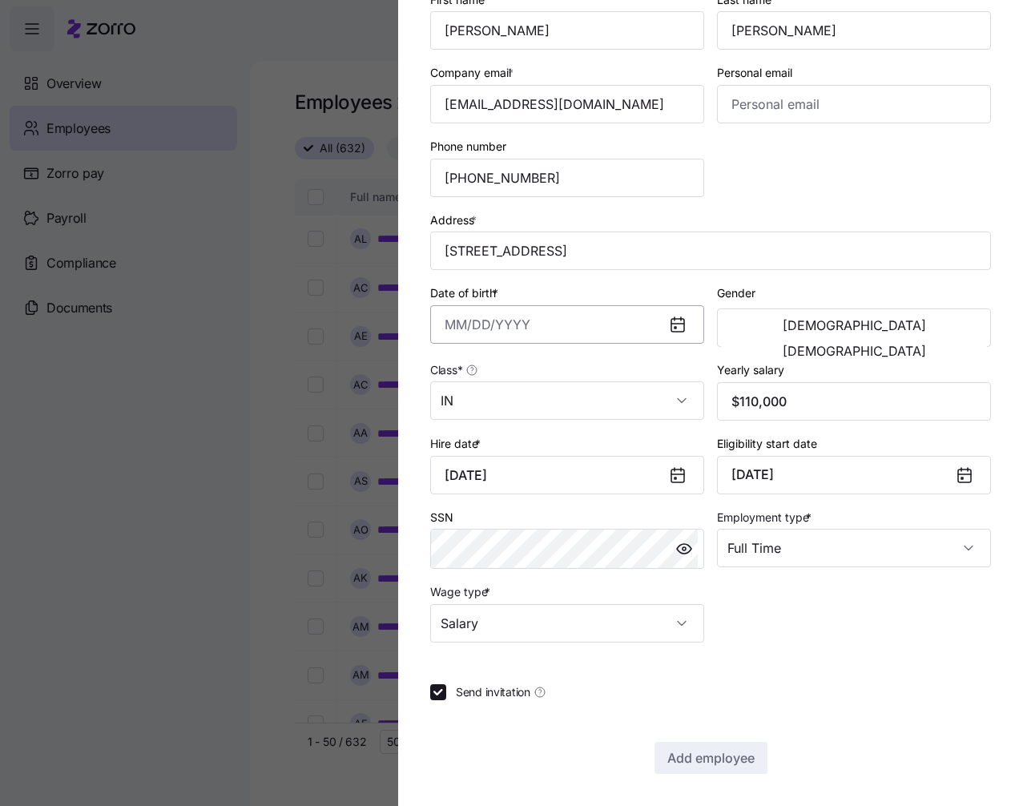
click at [480, 323] on input "Date of birth *" at bounding box center [567, 324] width 274 height 38
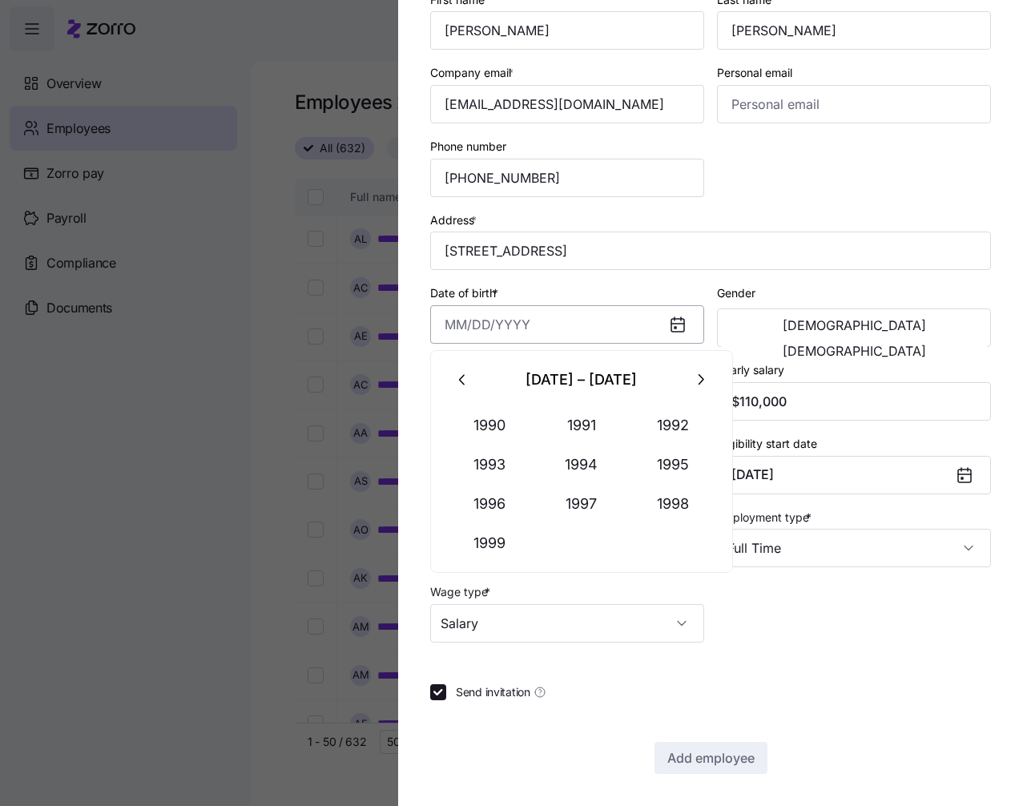
paste input "4/ 5/1988"
type input "April 5, 1988"
click at [831, 290] on div "Gender Male Female" at bounding box center [854, 315] width 274 height 64
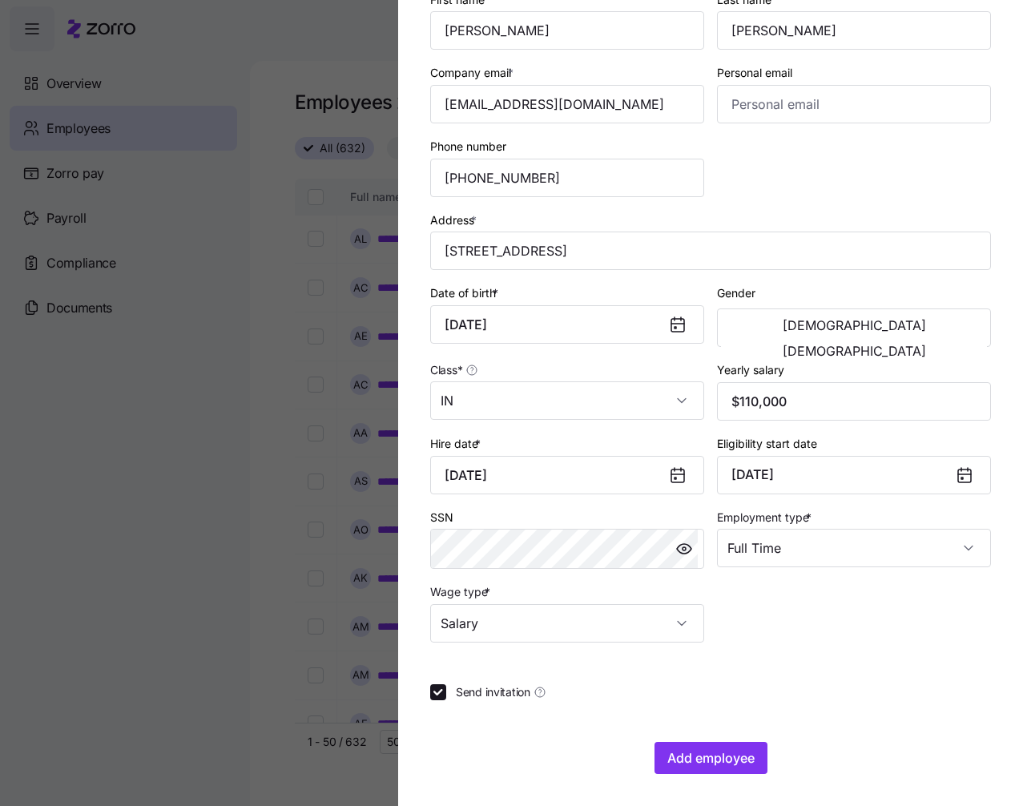
click at [832, 602] on div "Employee ID 358689 Sub-entity Dungarvin Indiana LLC First name * Meredith Last …" at bounding box center [710, 278] width 573 height 739
click at [934, 338] on button "Female" at bounding box center [854, 351] width 266 height 26
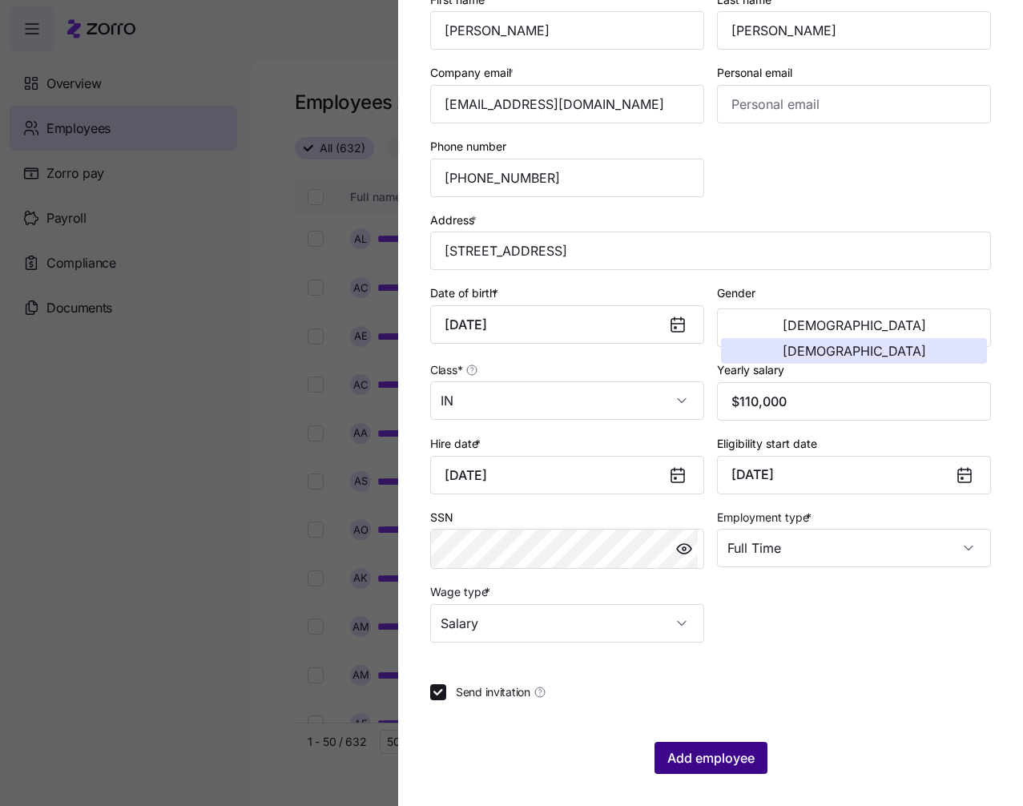
click at [698, 760] on span "Add employee" at bounding box center [710, 757] width 87 height 19
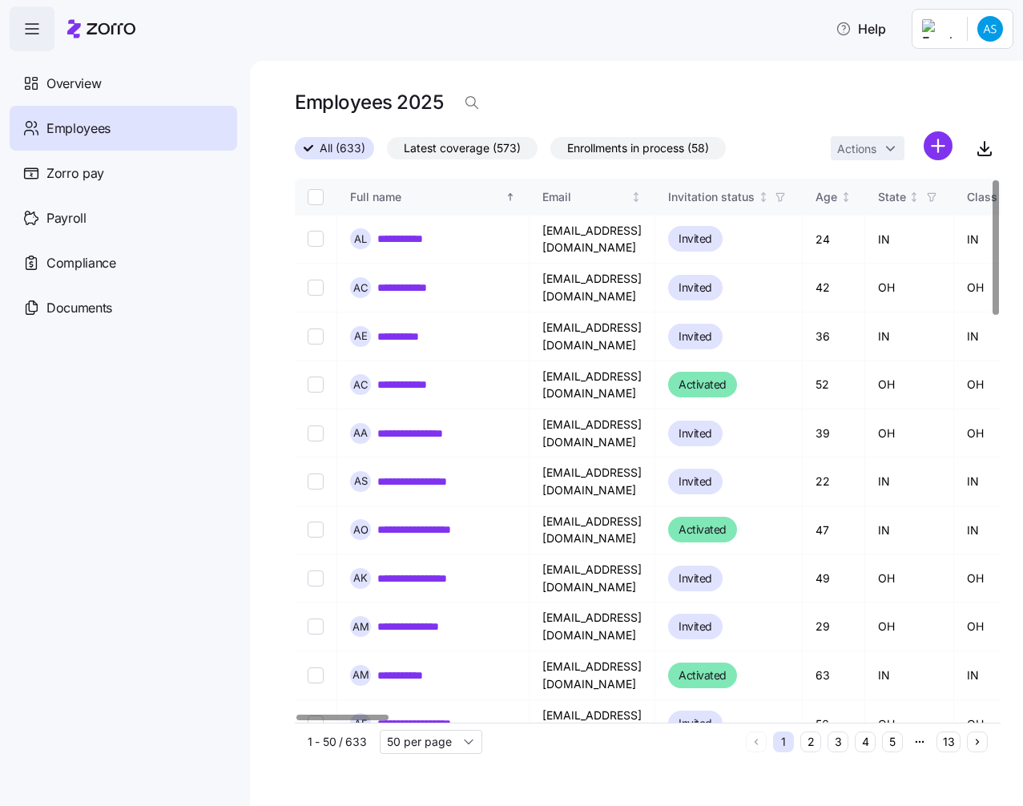
click at [938, 141] on html "**********" at bounding box center [511, 398] width 1023 height 796
click at [887, 211] on span "Add a new employee" at bounding box center [885, 215] width 107 height 16
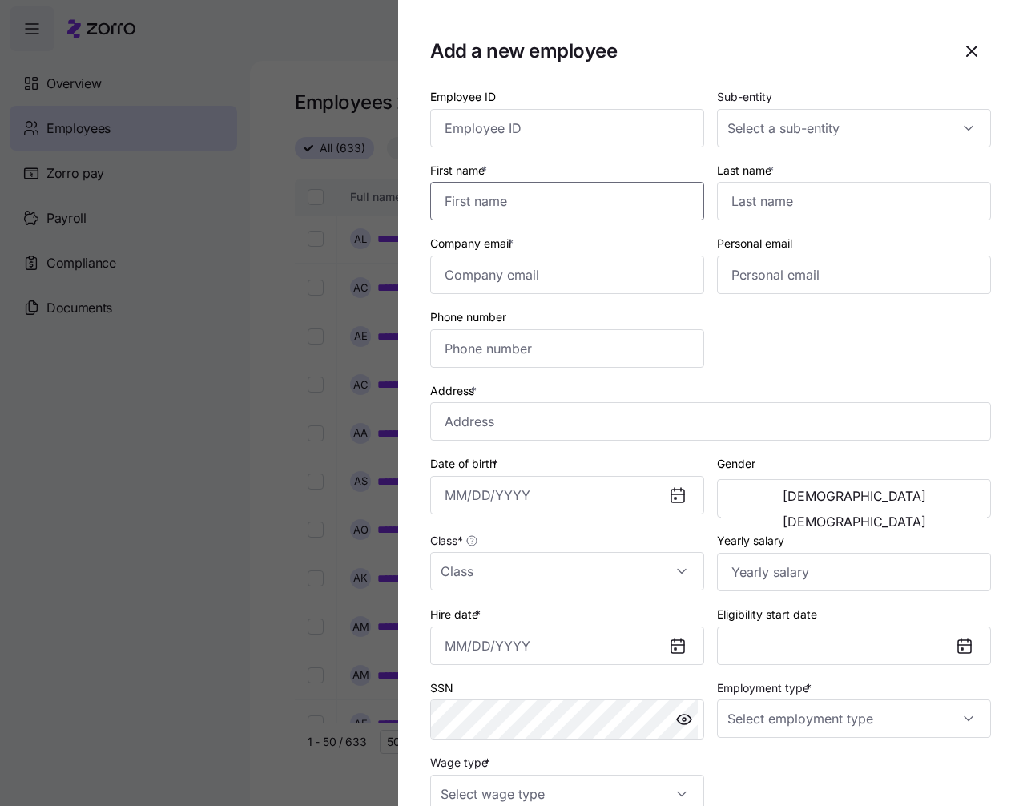
click at [557, 203] on input "First name *" at bounding box center [567, 201] width 274 height 38
paste input "York"
type input "York"
click at [763, 194] on input "Last name *" at bounding box center [854, 201] width 274 height 38
paste input "Howze"
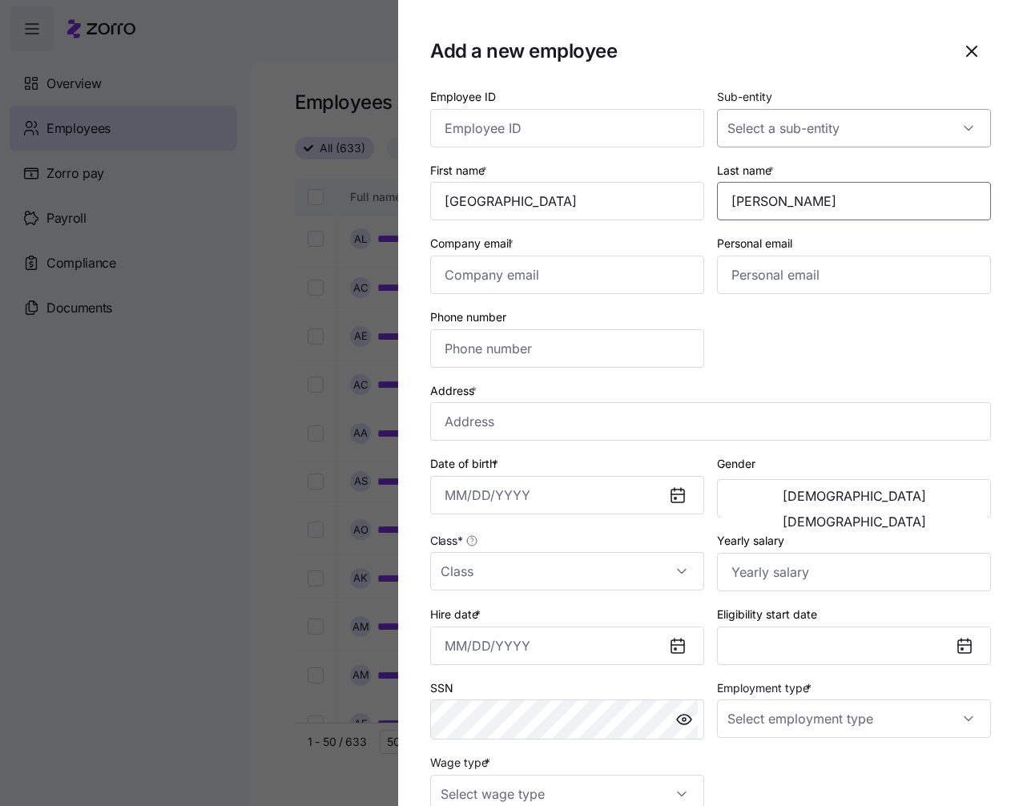
type input "Howze"
click at [835, 135] on input "Sub-entity" at bounding box center [854, 128] width 274 height 38
click at [831, 168] on span "Dungarvin Indiana LLC" at bounding box center [801, 177] width 143 height 18
type input "Dungarvin Indiana LLC"
click at [648, 137] on input "Employee ID" at bounding box center [567, 128] width 274 height 38
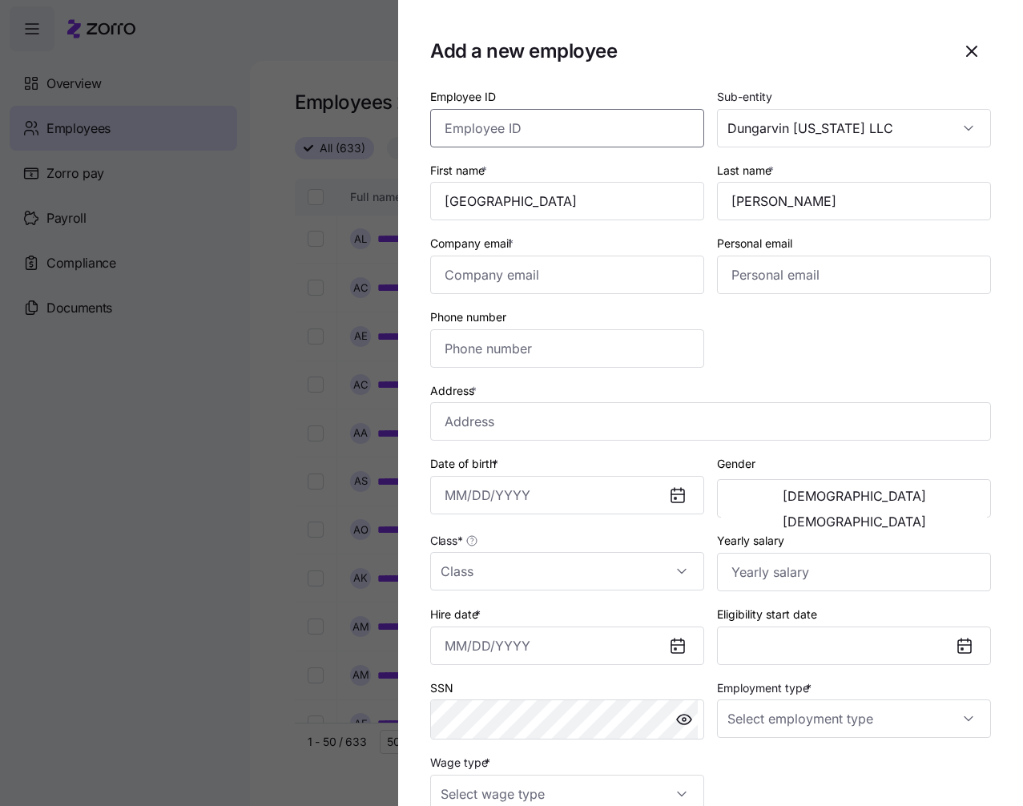
paste input "358695"
type input "358695"
click at [576, 430] on input "Address *" at bounding box center [710, 421] width 561 height 38
paste input "216 W Main St"
type input "216 W Main St"
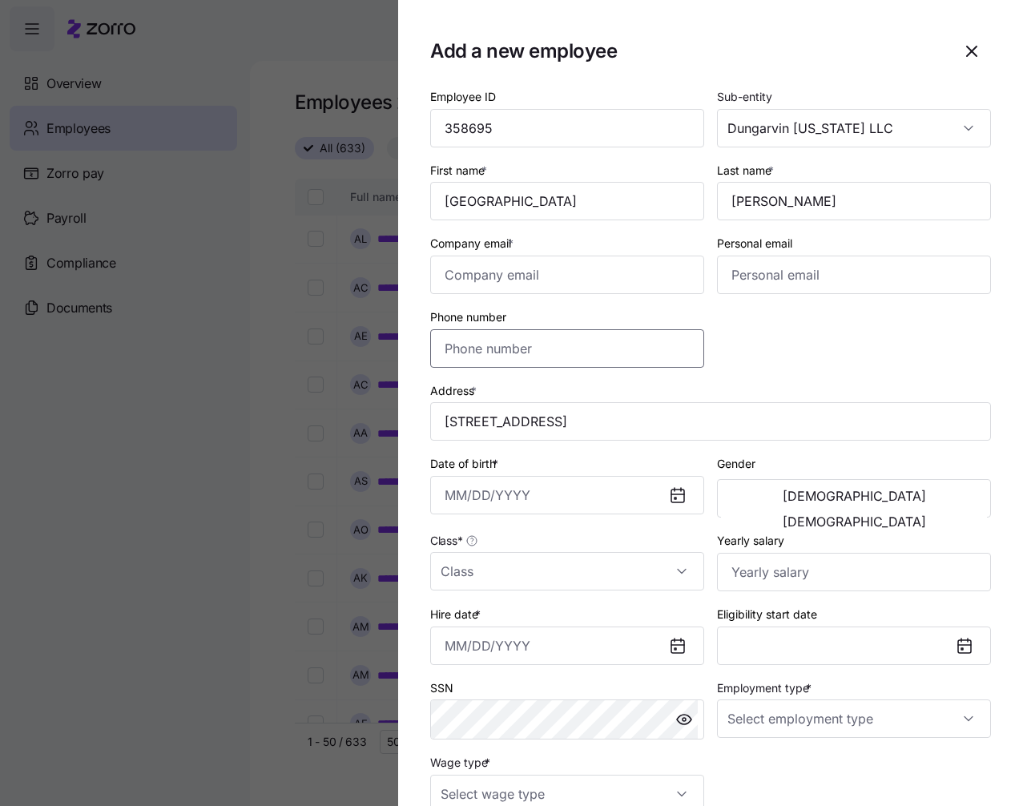
click at [491, 348] on input "Phone number" at bounding box center [567, 348] width 274 height 38
paste input "(260) 413-9482"
type input "(260) 413-9482"
click at [602, 282] on input "Company email *" at bounding box center [567, 275] width 274 height 38
paste input "yhowze@dynamicprofessionalstaffing.com"
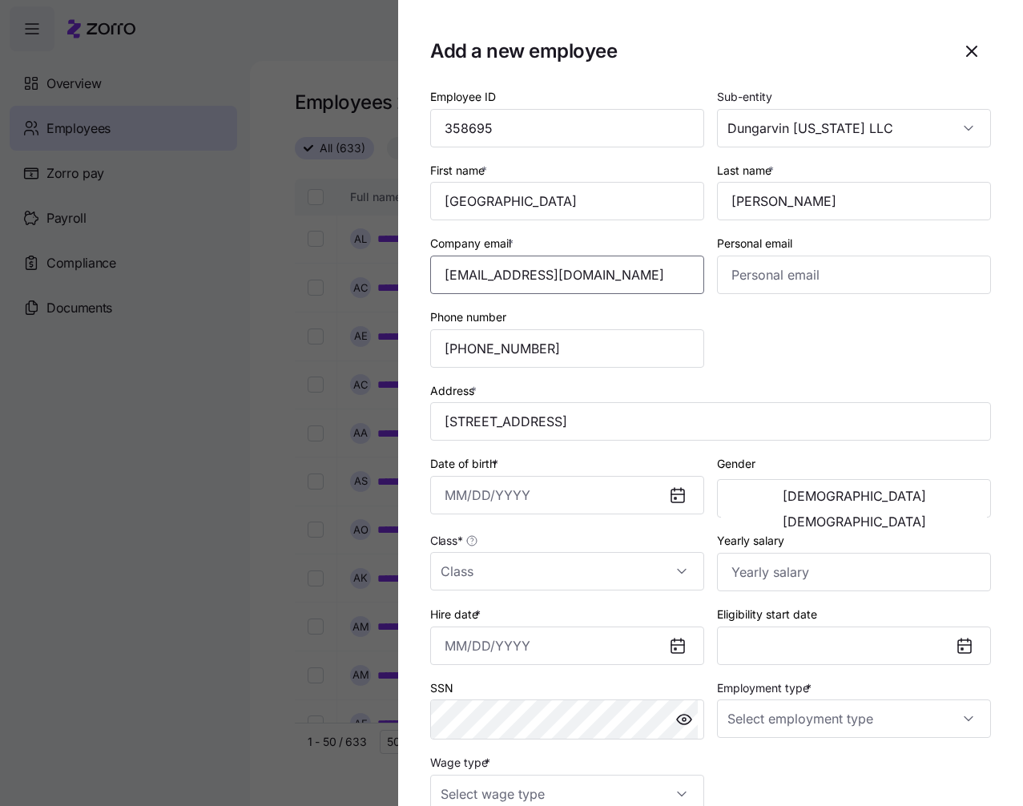
scroll to position [0, 21]
type input "yhowze@dynamicprofessionalstaffing.com"
click at [445, 642] on input "Hire date *" at bounding box center [567, 645] width 274 height 38
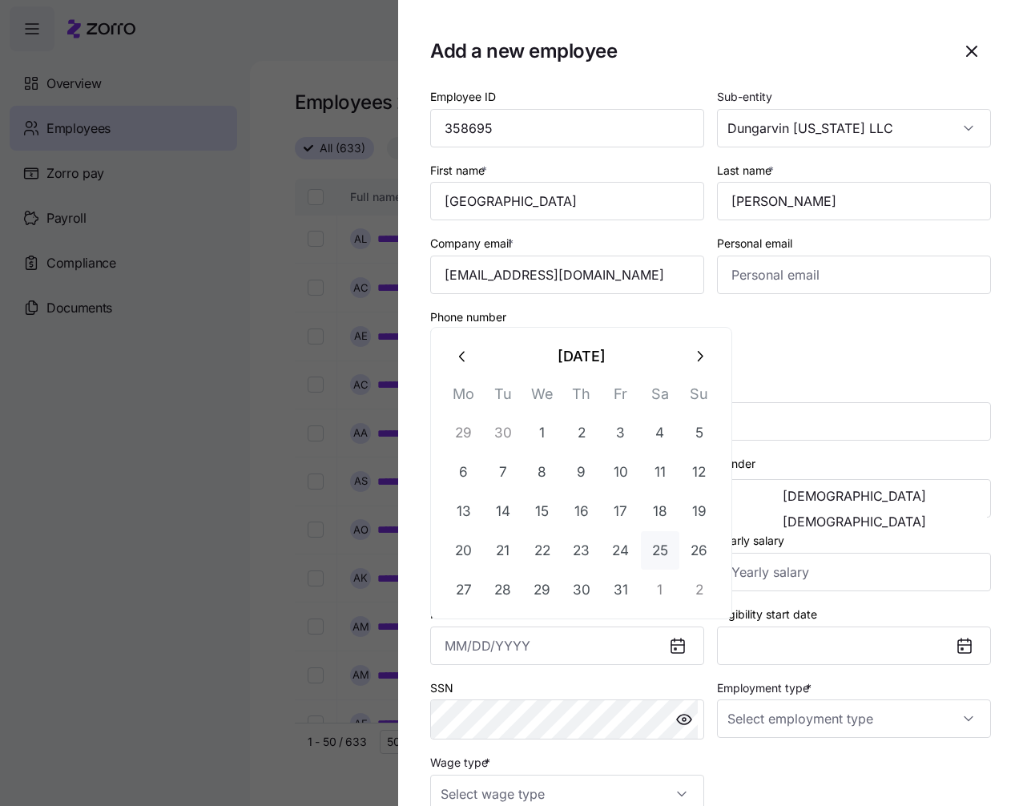
paste input "10/06/2025"
type input "October 6, 2025"
click at [883, 364] on div "Employee ID 358695 Sub-entity Dungarvin Indiana LLC First name * York Last name…" at bounding box center [710, 449] width 573 height 739
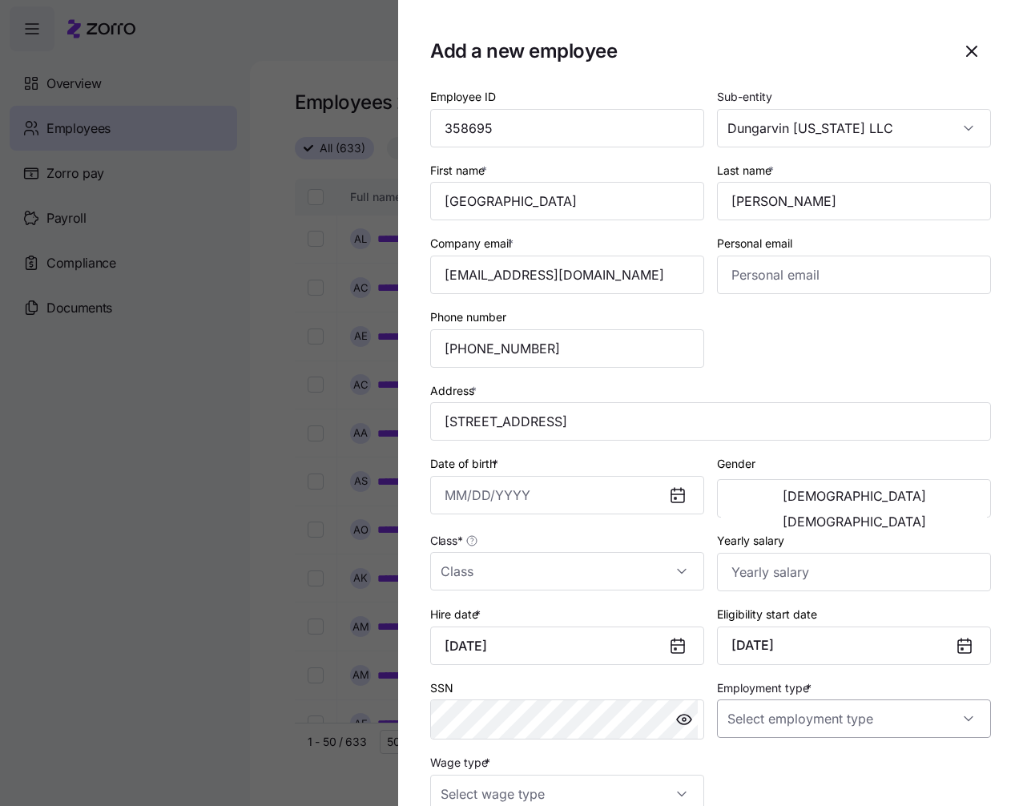
scroll to position [171, 0]
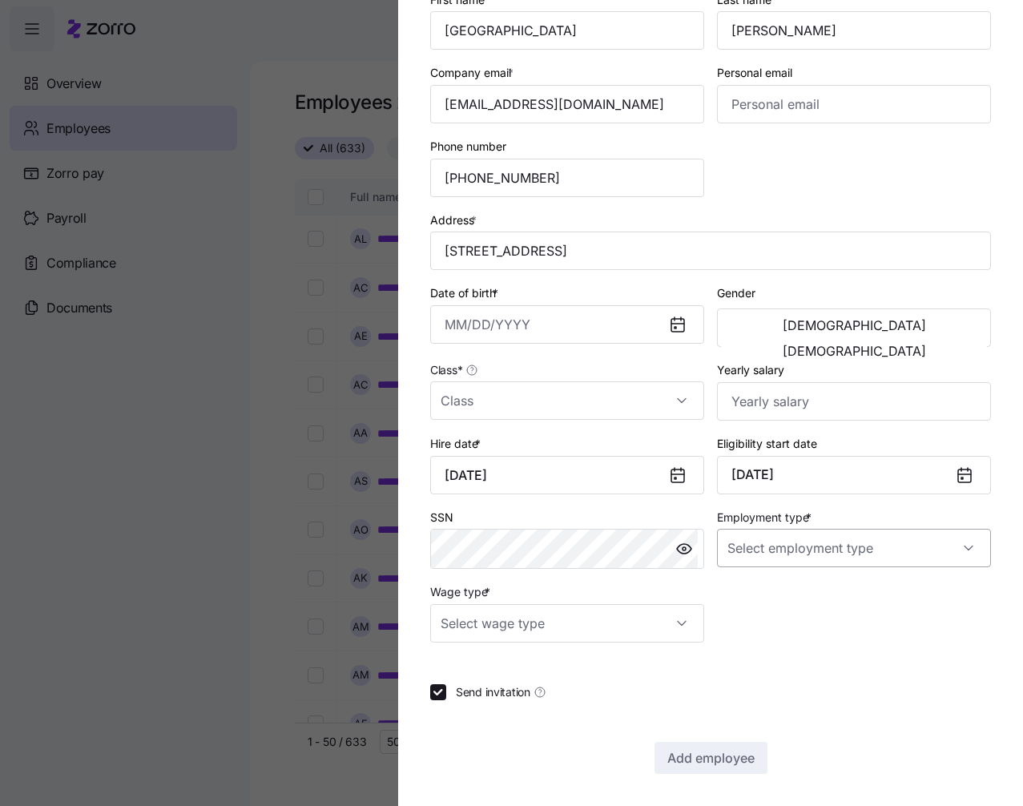
click at [856, 542] on input "Employment type *" at bounding box center [854, 548] width 274 height 38
click at [835, 589] on div "Full Time" at bounding box center [846, 597] width 256 height 34
type input "Full Time"
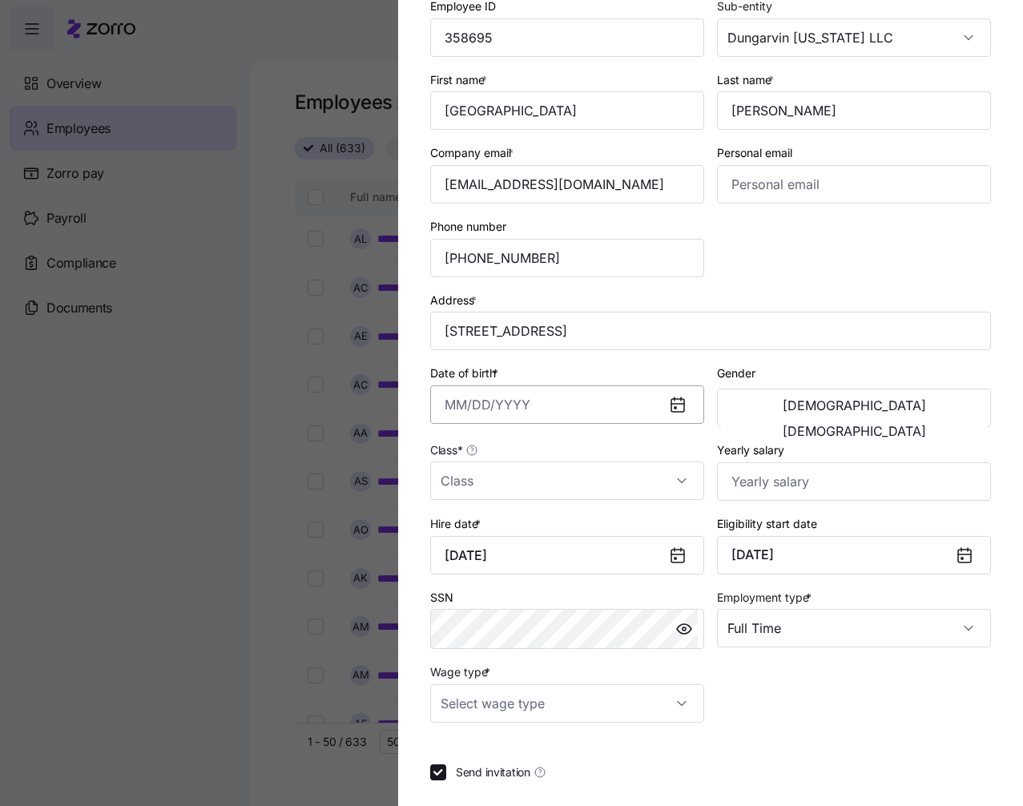
click at [441, 386] on input "Date of birth *" at bounding box center [567, 404] width 274 height 38
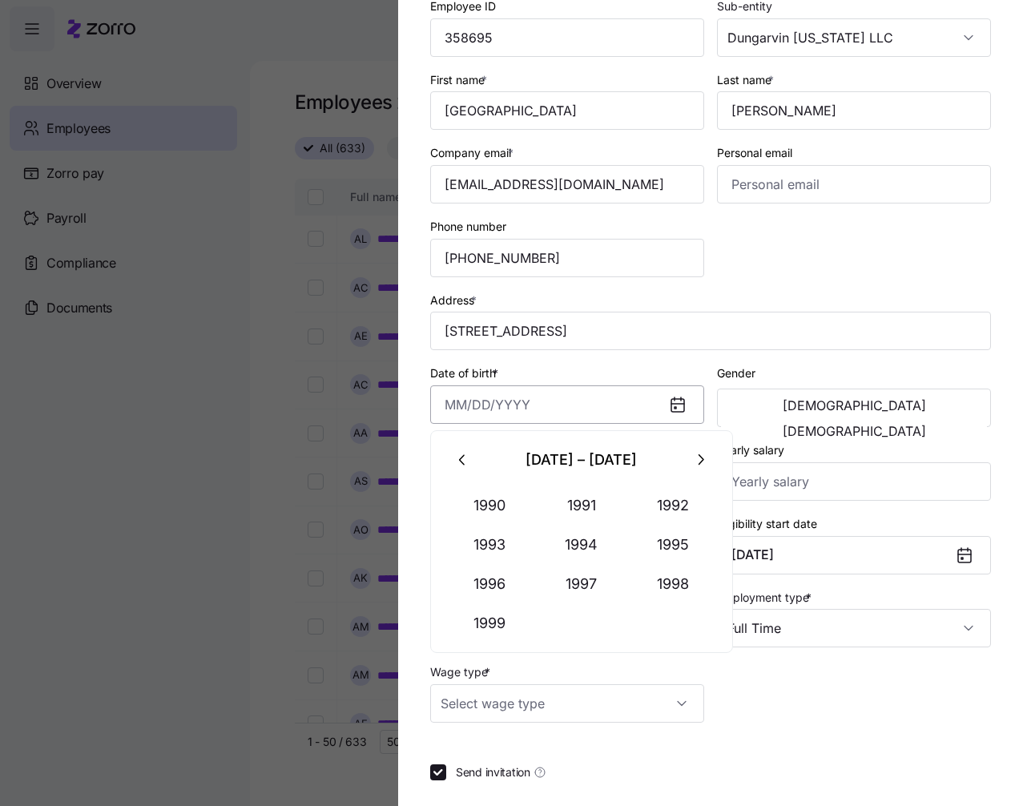
paste input "9/11/1958"
type input "September 11, 1958"
click at [783, 412] on span "Male" at bounding box center [854, 405] width 143 height 13
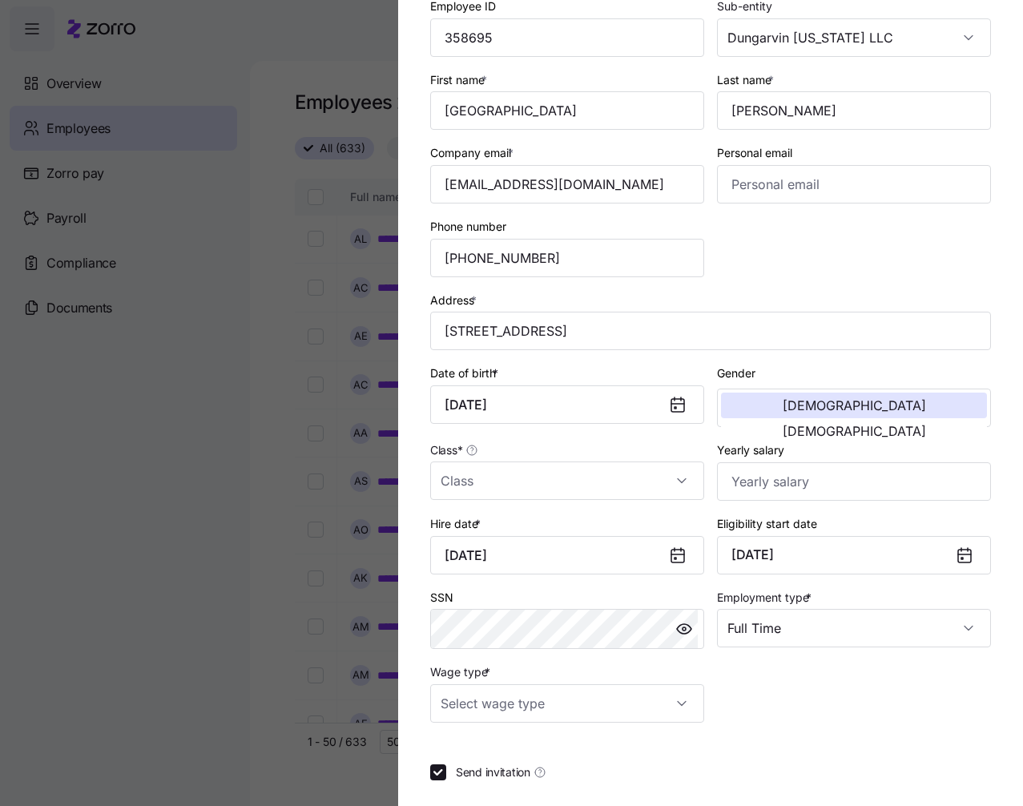
click at [787, 365] on div "Gender Male Female" at bounding box center [854, 395] width 274 height 64
click at [598, 495] on input "Class *" at bounding box center [567, 480] width 274 height 38
click at [536, 523] on div "IN" at bounding box center [565, 530] width 256 height 34
type input "IN"
click at [783, 481] on input "Yearly salary" at bounding box center [854, 481] width 274 height 38
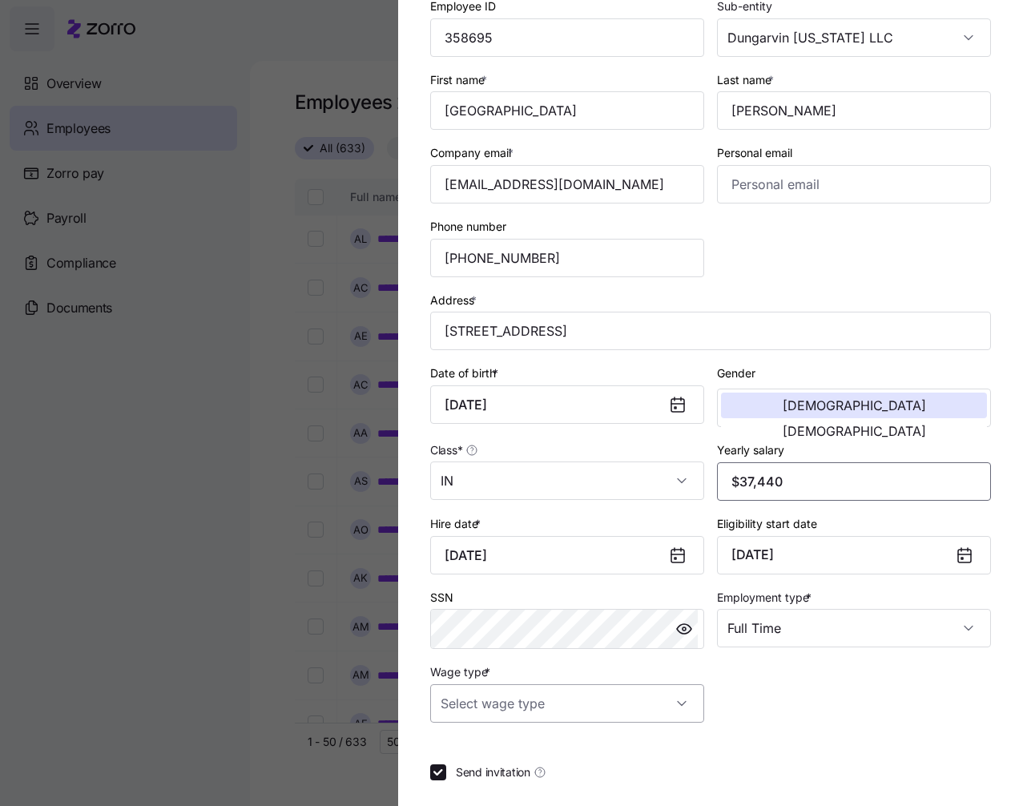
type input "$37,440"
click at [670, 698] on input "Wage type *" at bounding box center [567, 703] width 274 height 38
click at [494, 656] on div "Hourly" at bounding box center [565, 655] width 256 height 34
type input "Hourly"
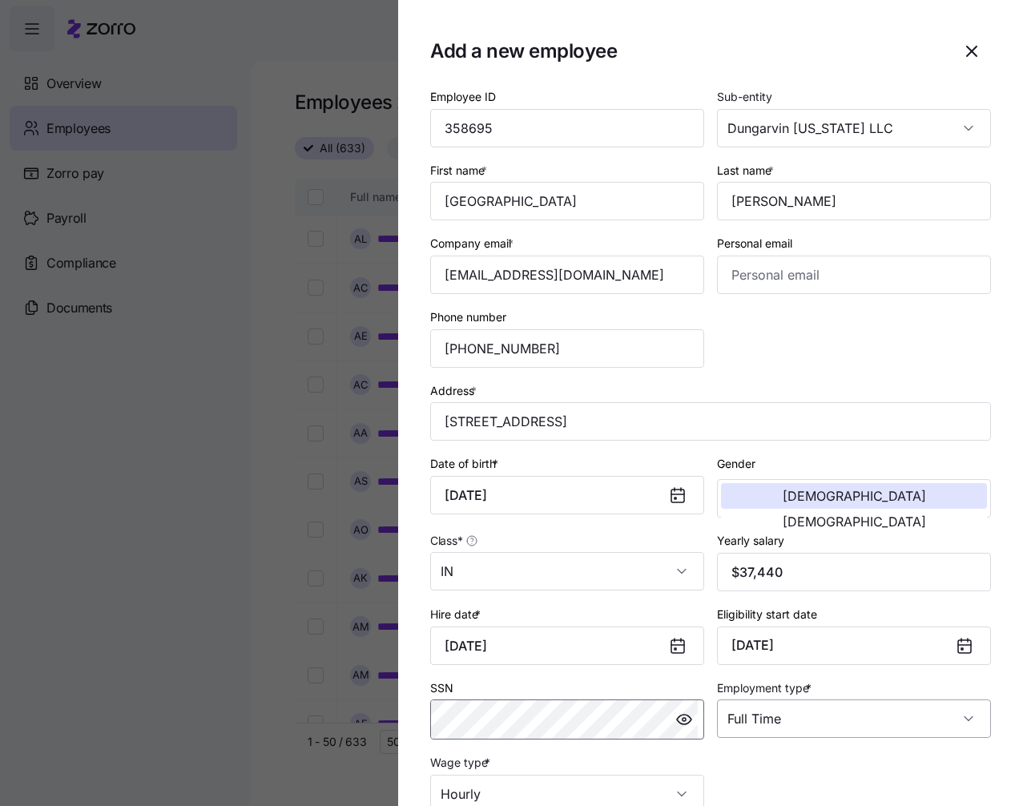
scroll to position [171, 0]
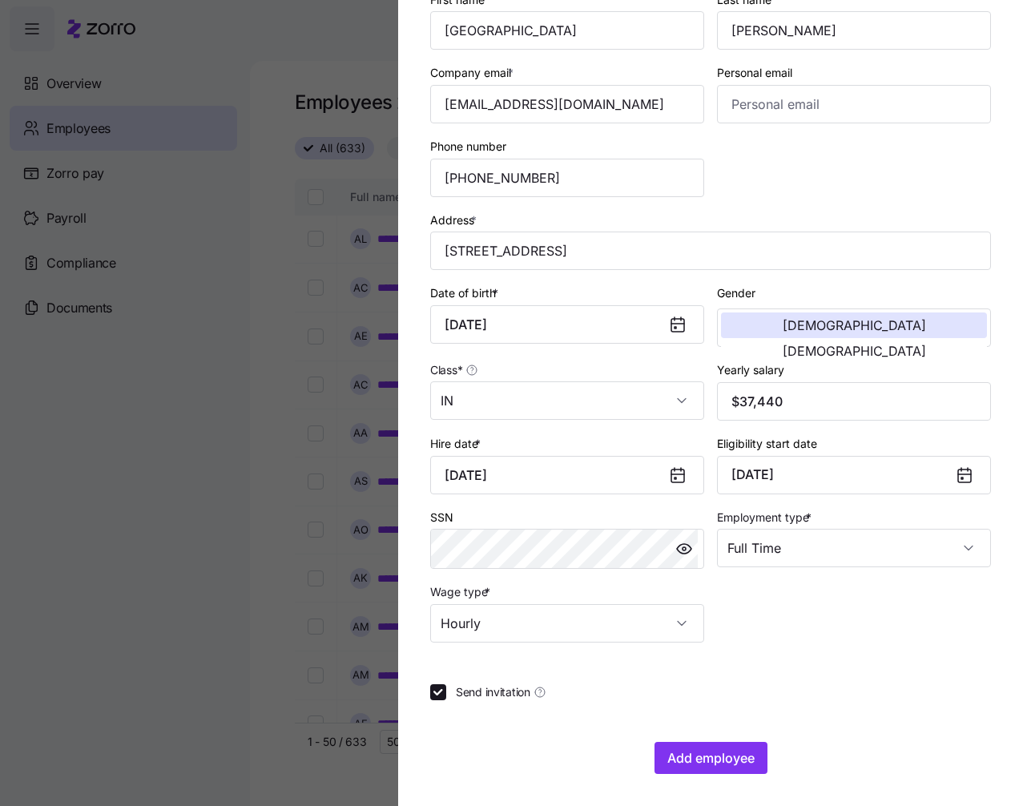
click at [819, 640] on div "Employee ID 358695 Sub-entity Dungarvin Indiana LLC First name * York Last name…" at bounding box center [710, 278] width 573 height 739
click at [699, 754] on span "Add employee" at bounding box center [710, 757] width 87 height 19
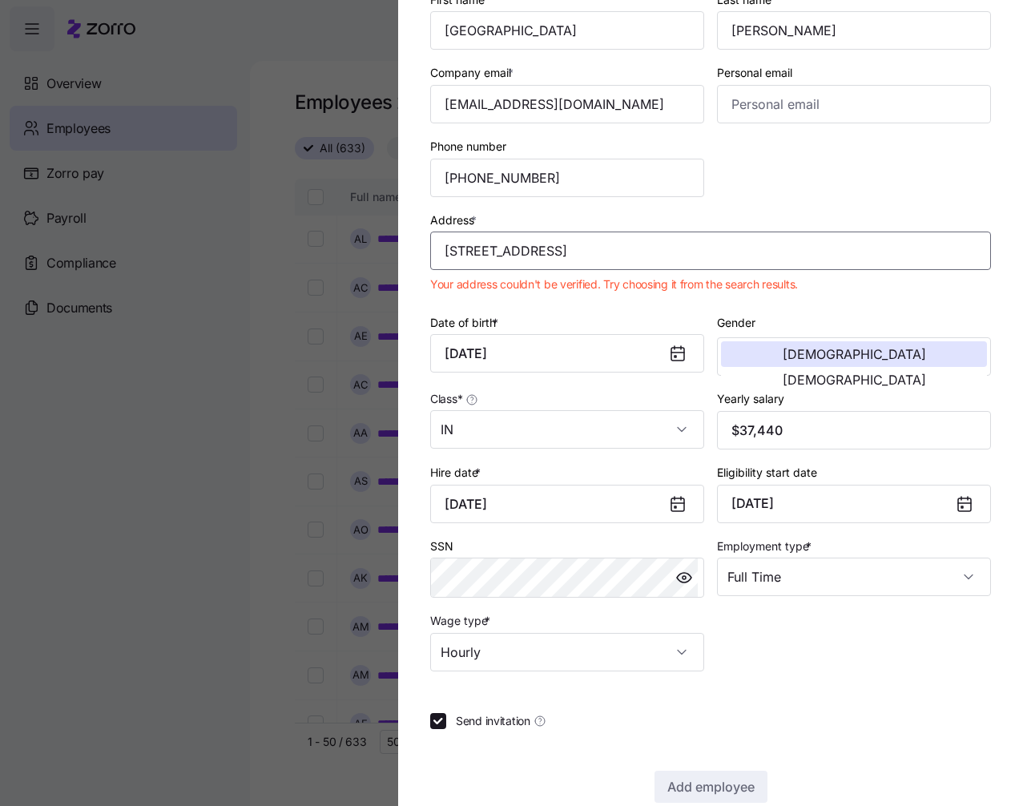
click at [747, 255] on input "216 W Main St" at bounding box center [710, 250] width 561 height 38
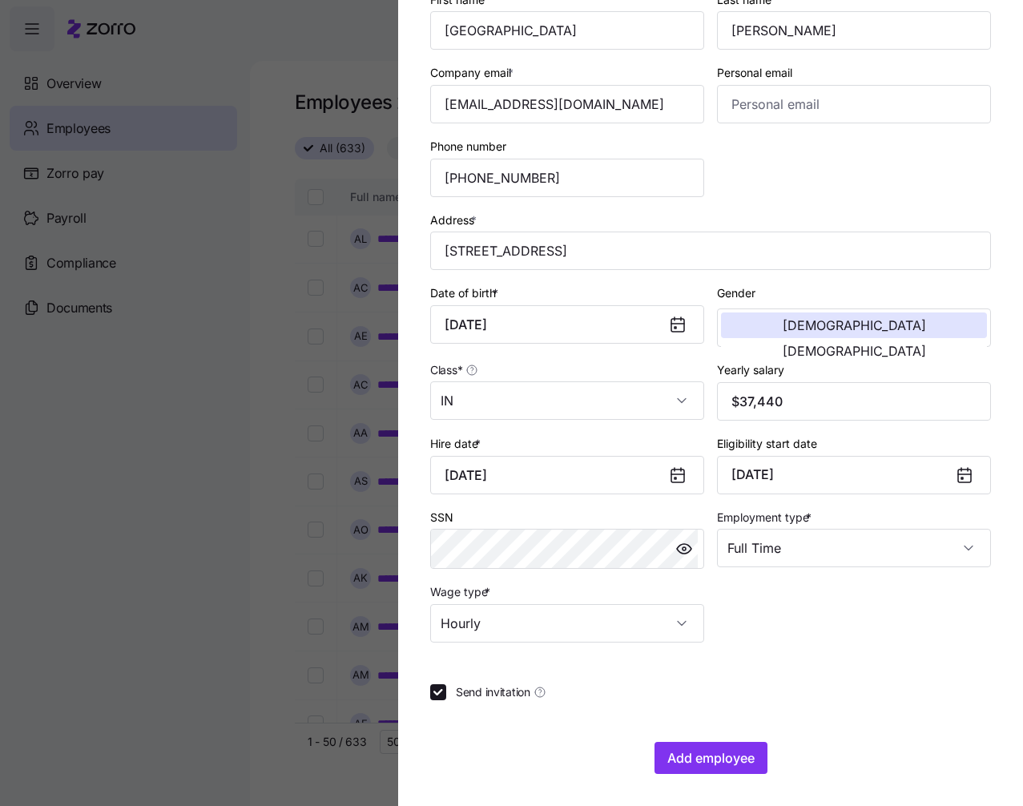
type input "216 W Main St, Peru, IN 46970, USA"
click at [737, 751] on span "Add employee" at bounding box center [710, 757] width 87 height 19
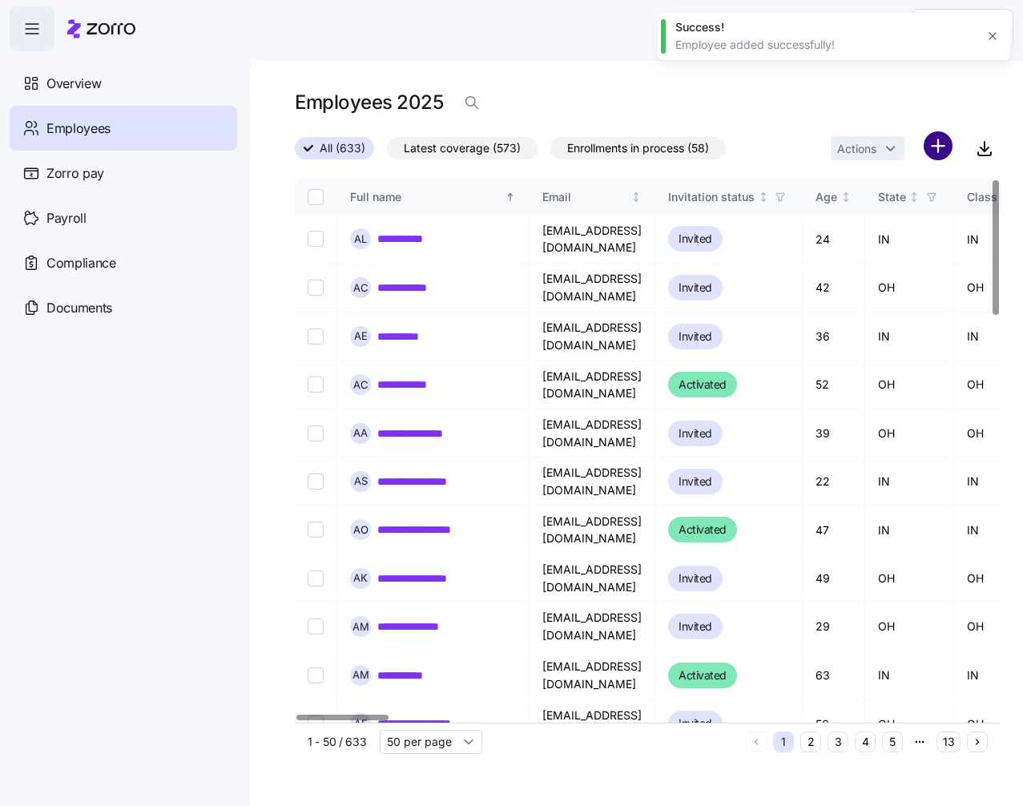
click at [943, 147] on html "**********" at bounding box center [511, 398] width 1023 height 796
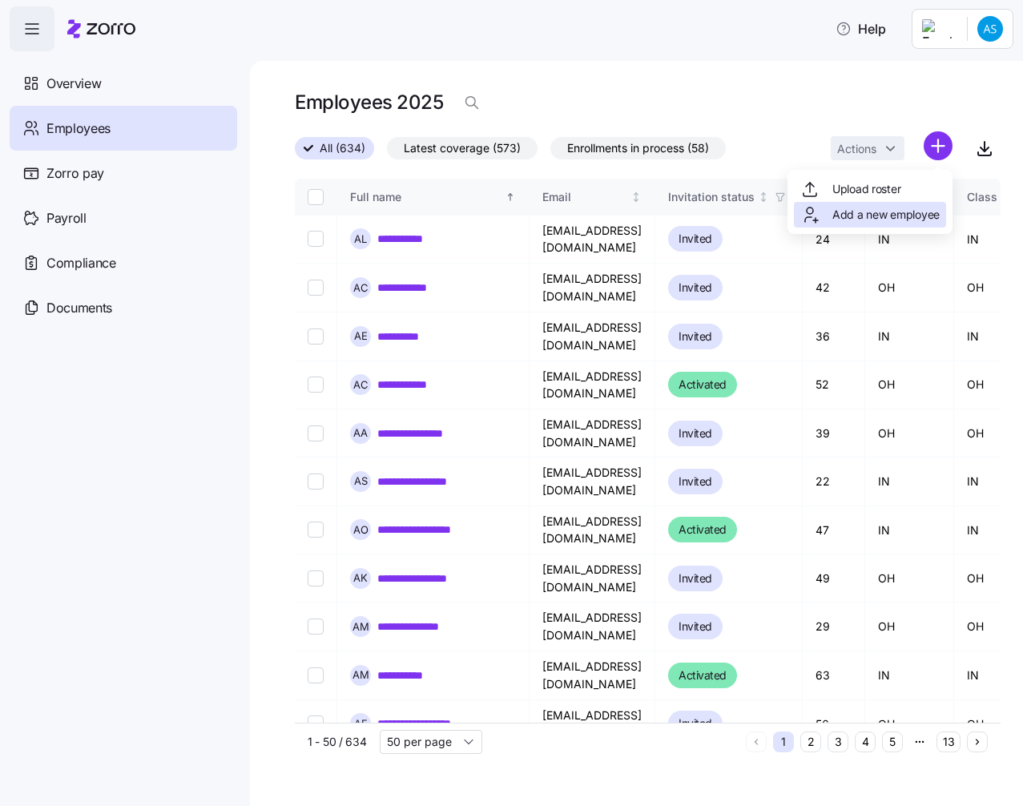
click at [847, 208] on span "Add a new employee" at bounding box center [885, 215] width 107 height 16
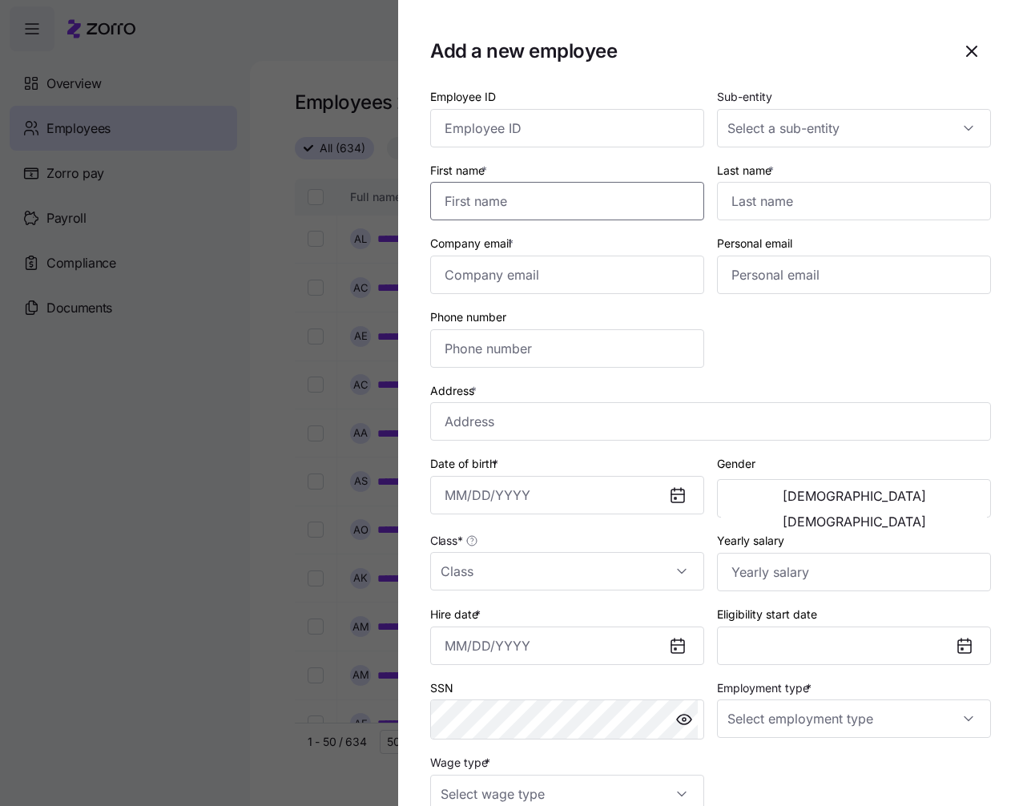
click at [516, 185] on input "First name *" at bounding box center [567, 201] width 274 height 38
paste input "Justyce"
type input "Justyce"
click at [769, 190] on input "Last name *" at bounding box center [854, 201] width 274 height 38
paste input "Putler"
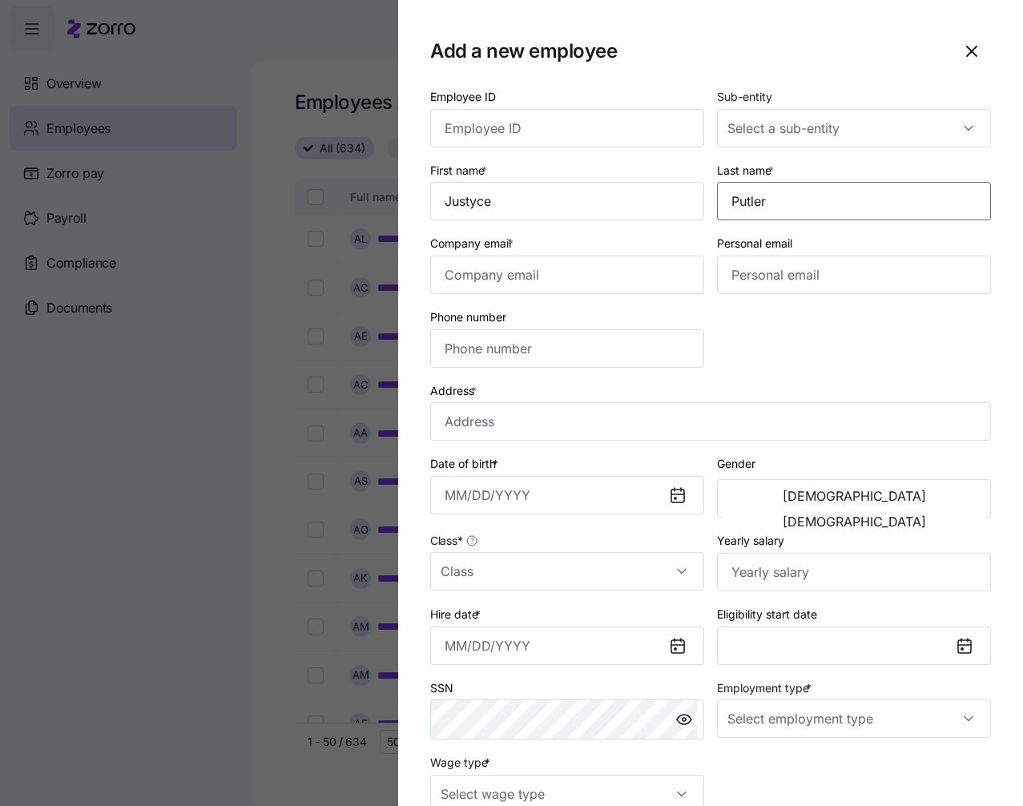
type input "Putler"
drag, startPoint x: 572, startPoint y: 129, endPoint x: 586, endPoint y: 132, distance: 14.0
click at [572, 129] on input "Employee ID" at bounding box center [567, 128] width 274 height 38
paste input "358692"
type input "358692"
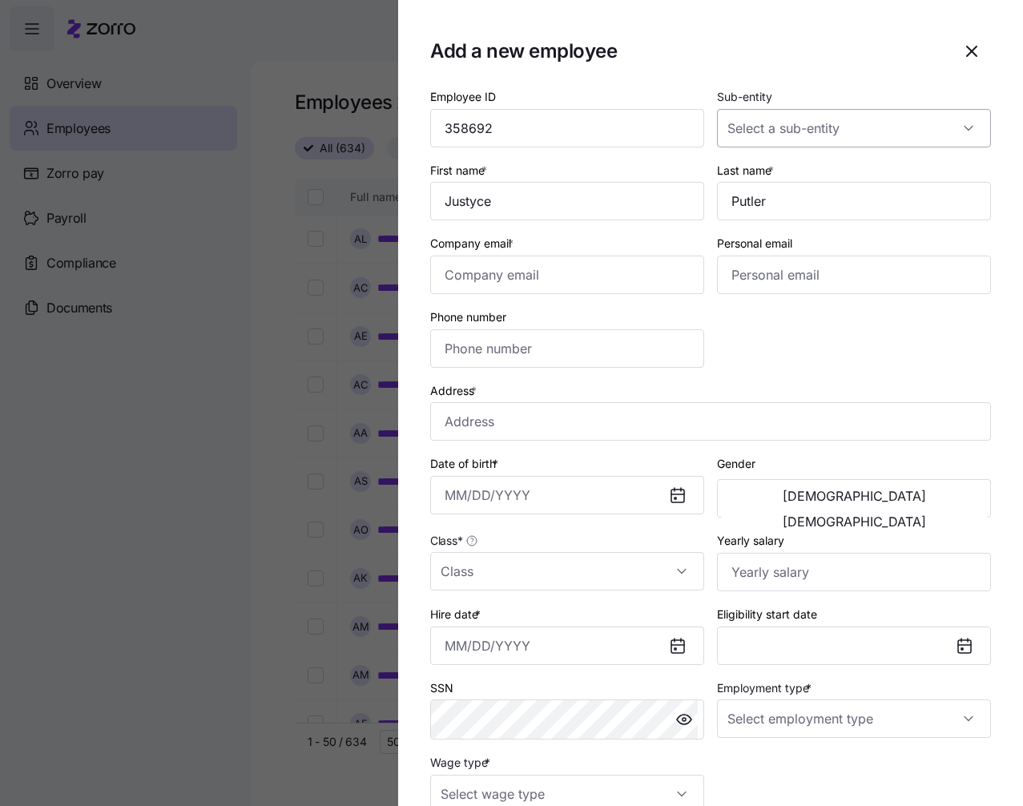
click at [817, 129] on input "Sub-entity" at bounding box center [854, 128] width 274 height 38
click at [826, 173] on span "Dungarvin Indiana LLC" at bounding box center [801, 177] width 143 height 18
type input "Dungarvin Indiana LLC"
click at [575, 557] on input "Class *" at bounding box center [567, 571] width 274 height 38
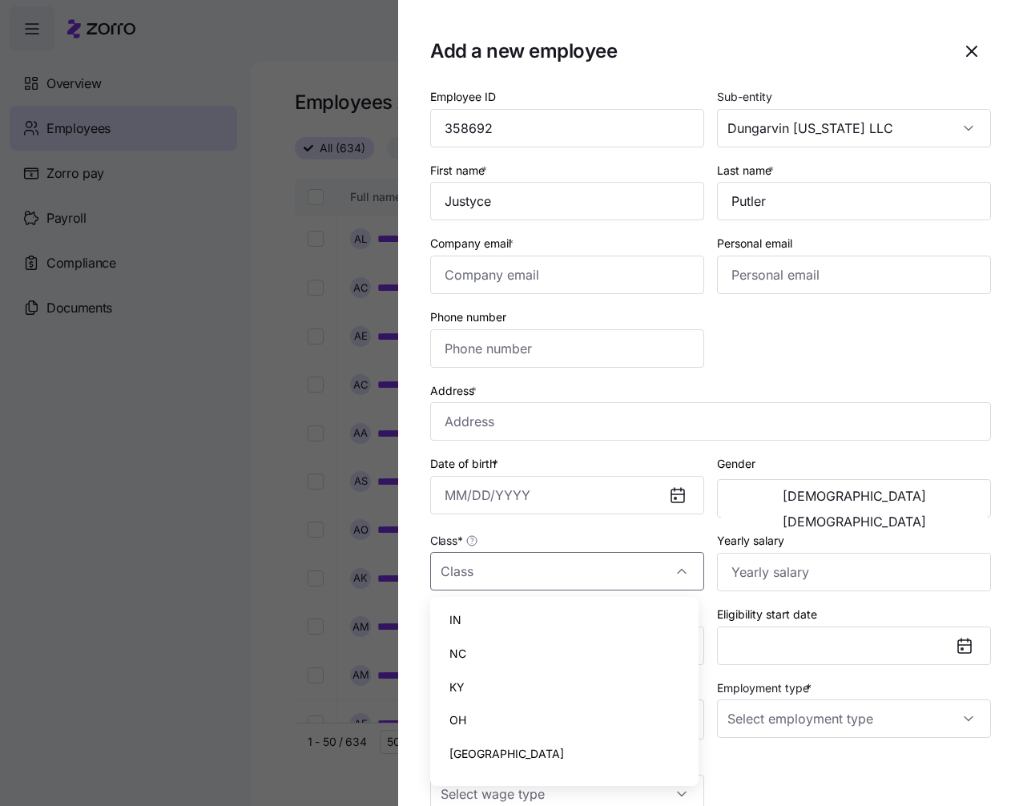
click at [537, 617] on div "IN" at bounding box center [565, 620] width 256 height 34
type input "IN"
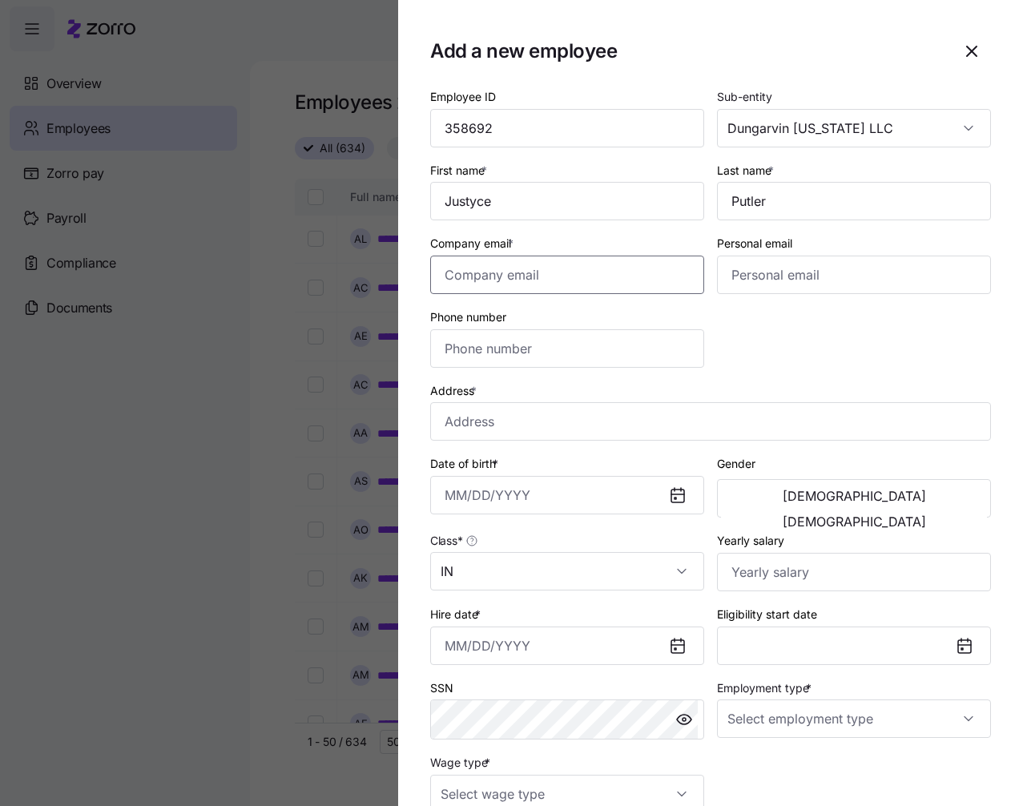
click at [517, 276] on input "Company email *" at bounding box center [567, 275] width 274 height 38
paste input "jclairep1598@gmail.com"
type input "jclairep1598@gmail.com"
click at [525, 344] on input "Phone number" at bounding box center [567, 348] width 274 height 38
paste input "(812) 635-1522"
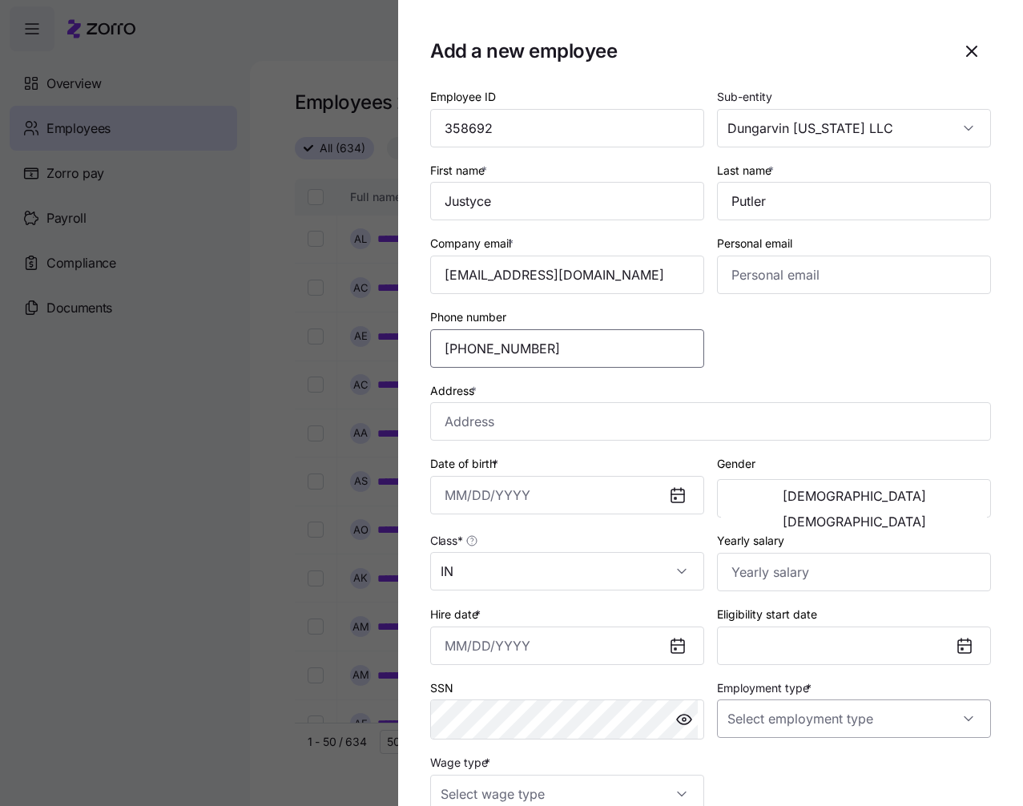
type input "(812) 635-1522"
click at [880, 710] on input "Employment type *" at bounding box center [854, 718] width 274 height 38
click at [782, 634] on div "Full Time" at bounding box center [846, 637] width 256 height 34
type input "Full Time"
click at [703, 418] on input "Address *" at bounding box center [710, 421] width 561 height 38
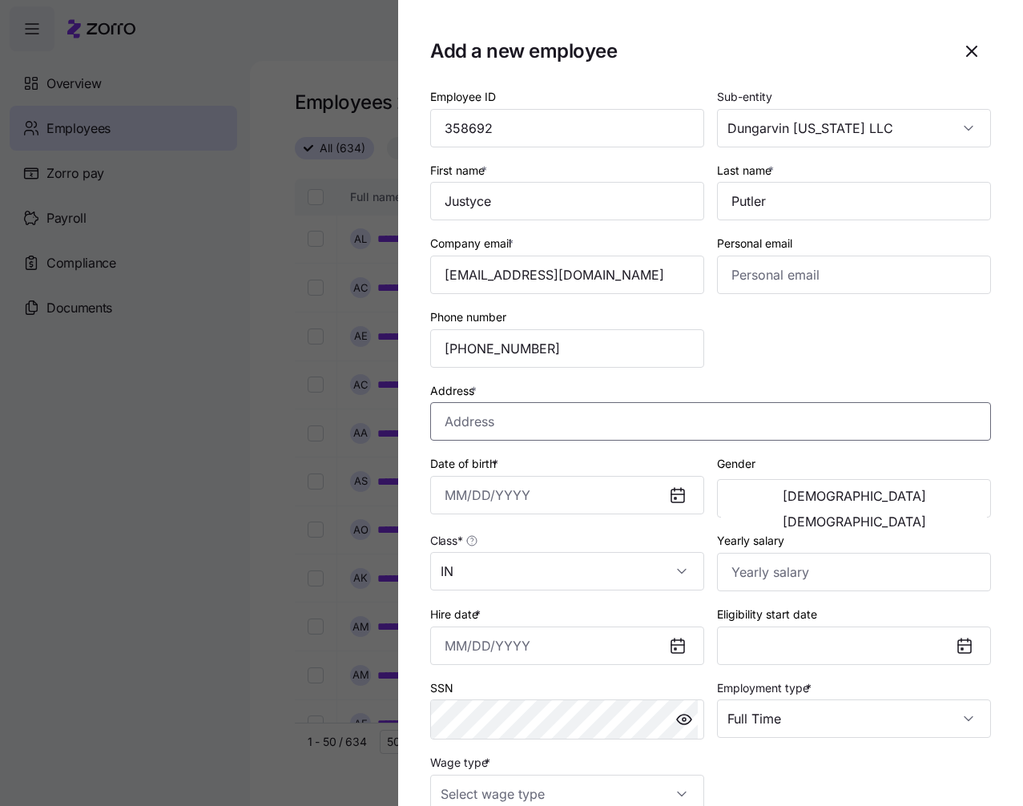
paste input "124 Thompson St"
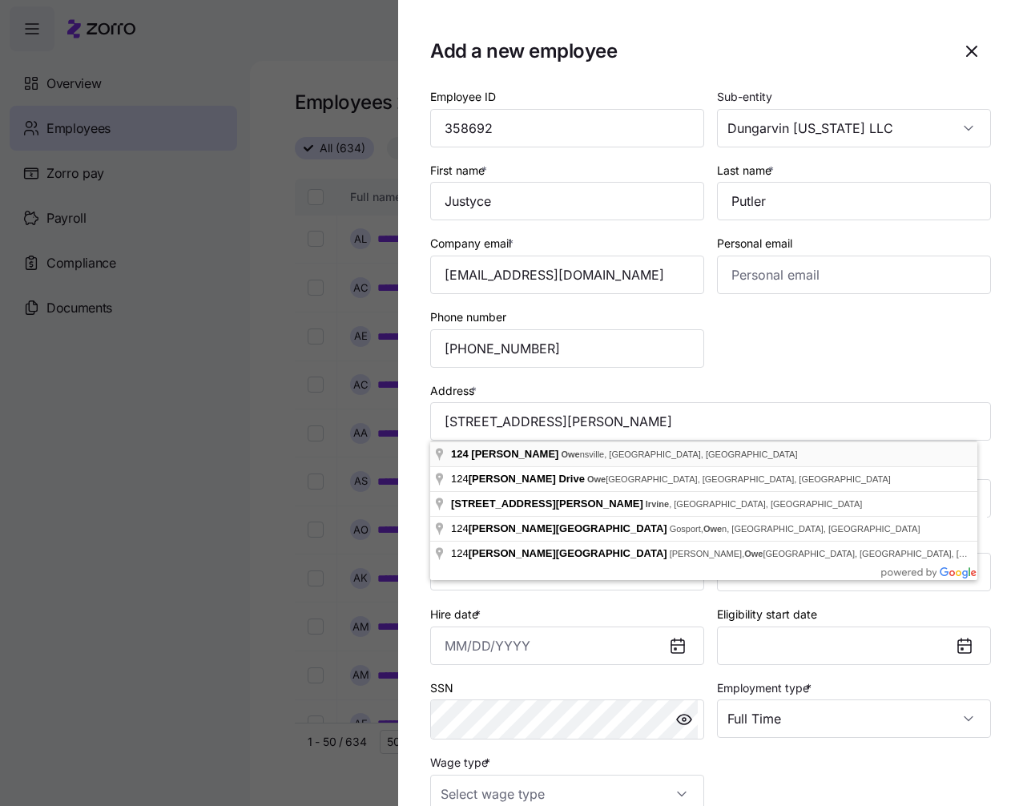
type input "124 Thompson Ln, Owensville, IN 47665, USA"
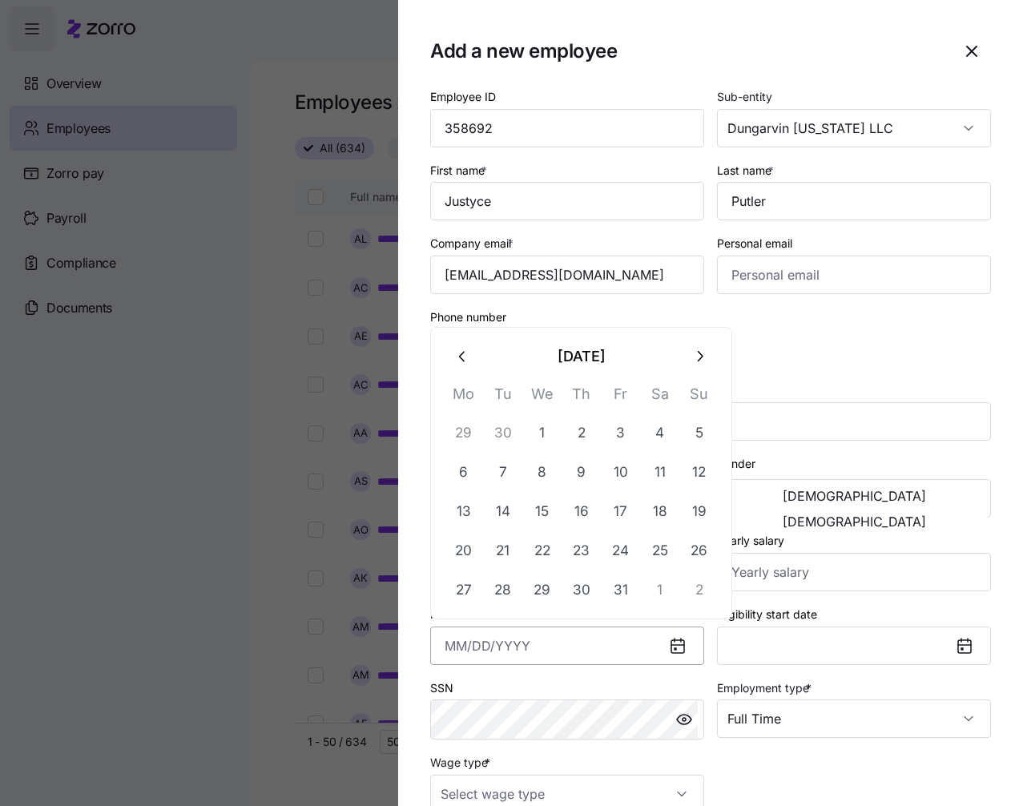
click at [460, 648] on input "Hire date *" at bounding box center [567, 645] width 274 height 38
paste input "10/06/2025"
type input "October 6, 2025"
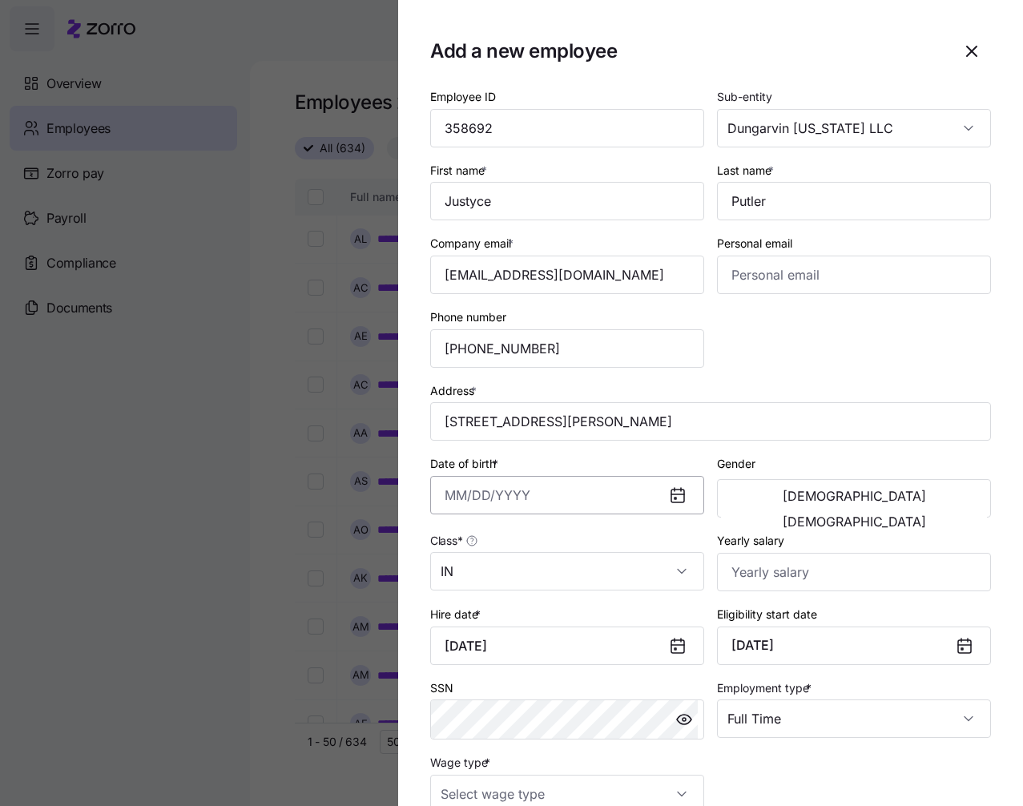
click at [472, 489] on body "**********" at bounding box center [511, 398] width 1023 height 796
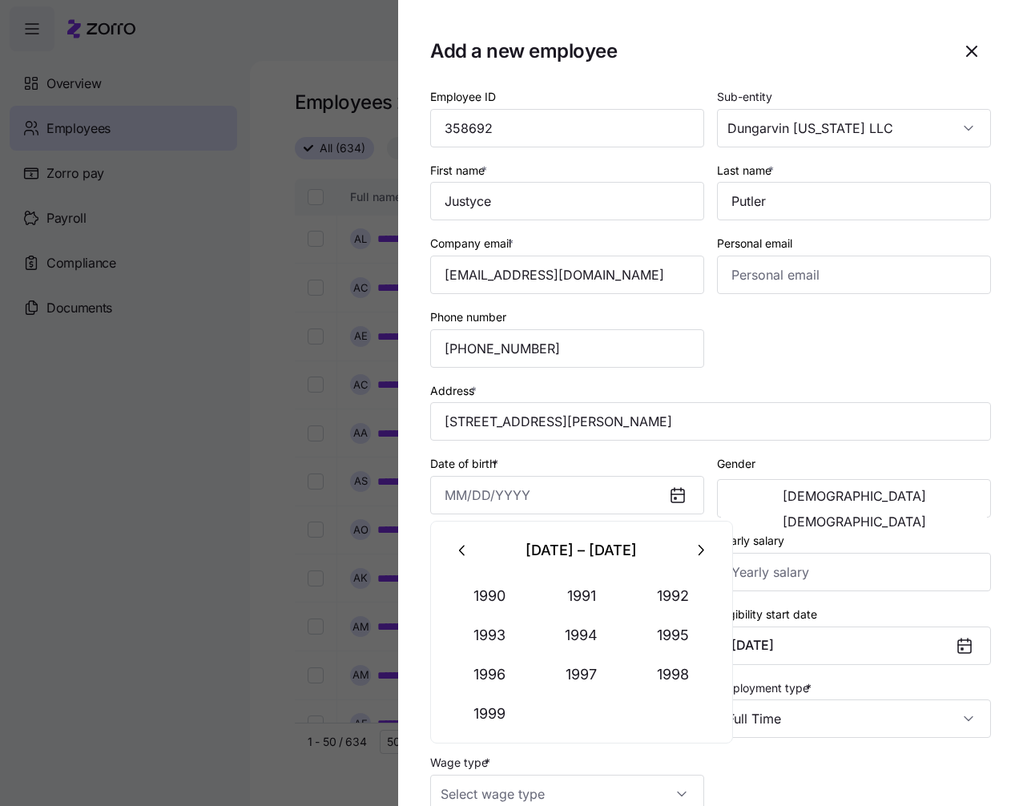
paste input "9/22/1998"
type input "September 22, 1998"
click at [905, 515] on span "Female" at bounding box center [854, 521] width 143 height 13
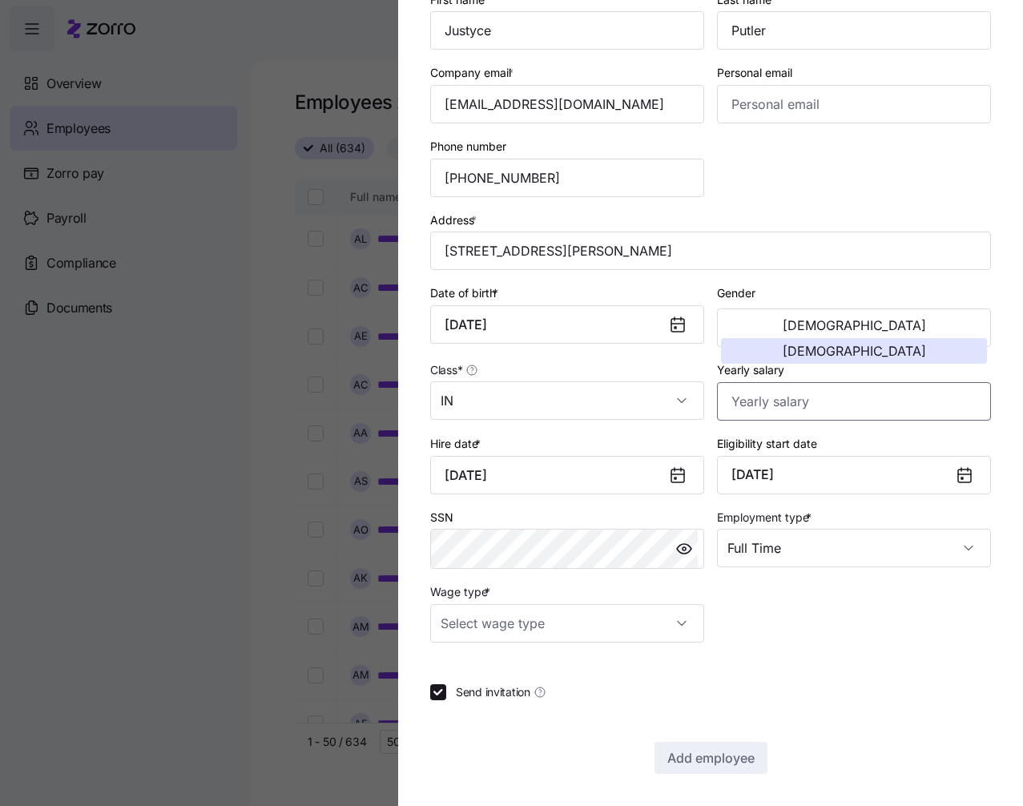
click at [795, 398] on input "Yearly salary" at bounding box center [854, 401] width 274 height 38
type input "$29,016"
click at [619, 627] on input "Wage type *" at bounding box center [567, 623] width 274 height 38
click at [549, 697] on div "Hourly" at bounding box center [565, 706] width 256 height 34
type input "Hourly"
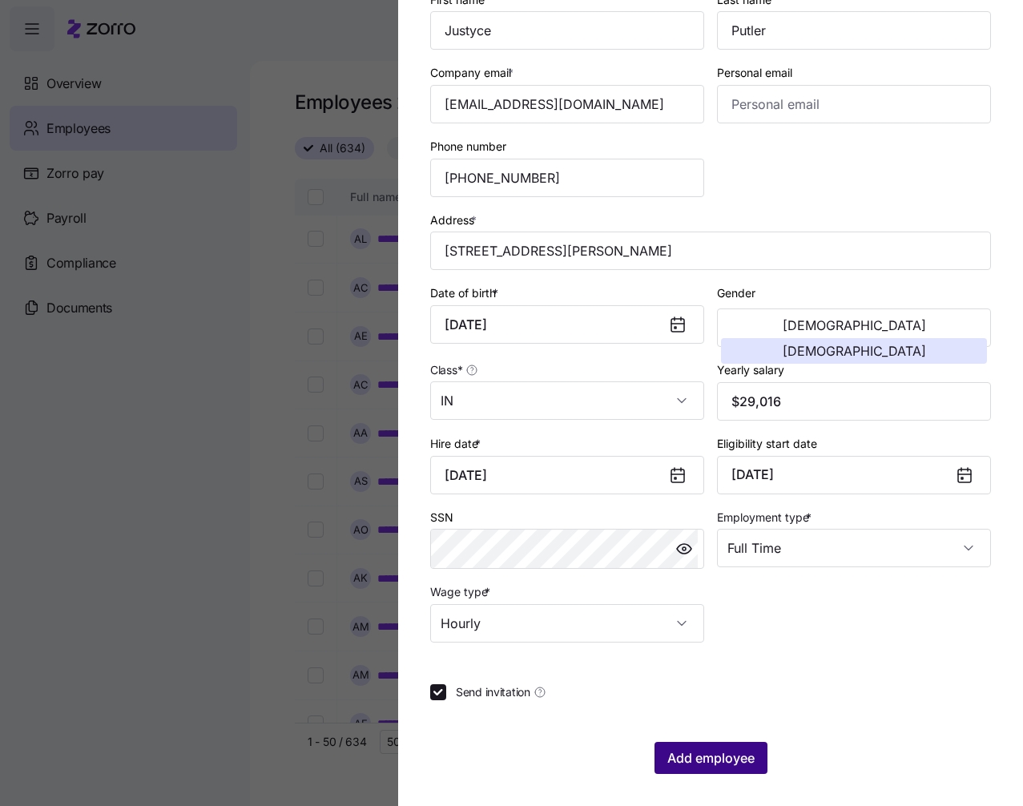
click at [717, 763] on span "Add employee" at bounding box center [710, 757] width 87 height 19
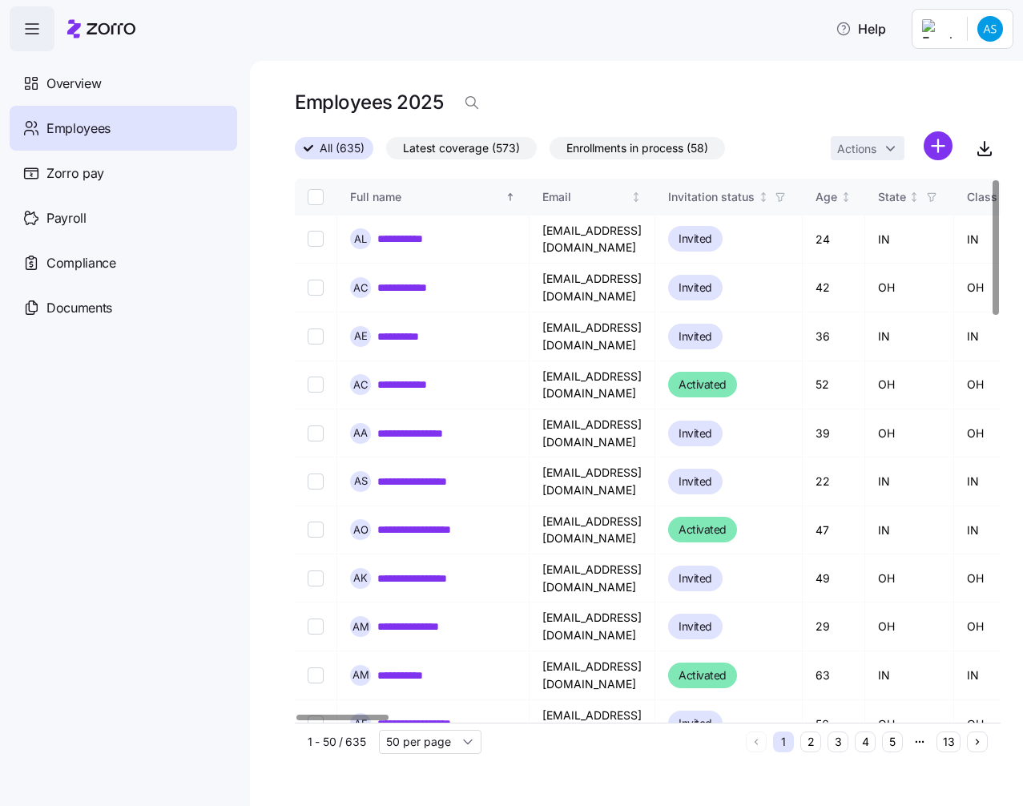
click at [934, 147] on html "**********" at bounding box center [511, 398] width 1023 height 796
click at [887, 213] on span "Add a new employee" at bounding box center [885, 215] width 107 height 16
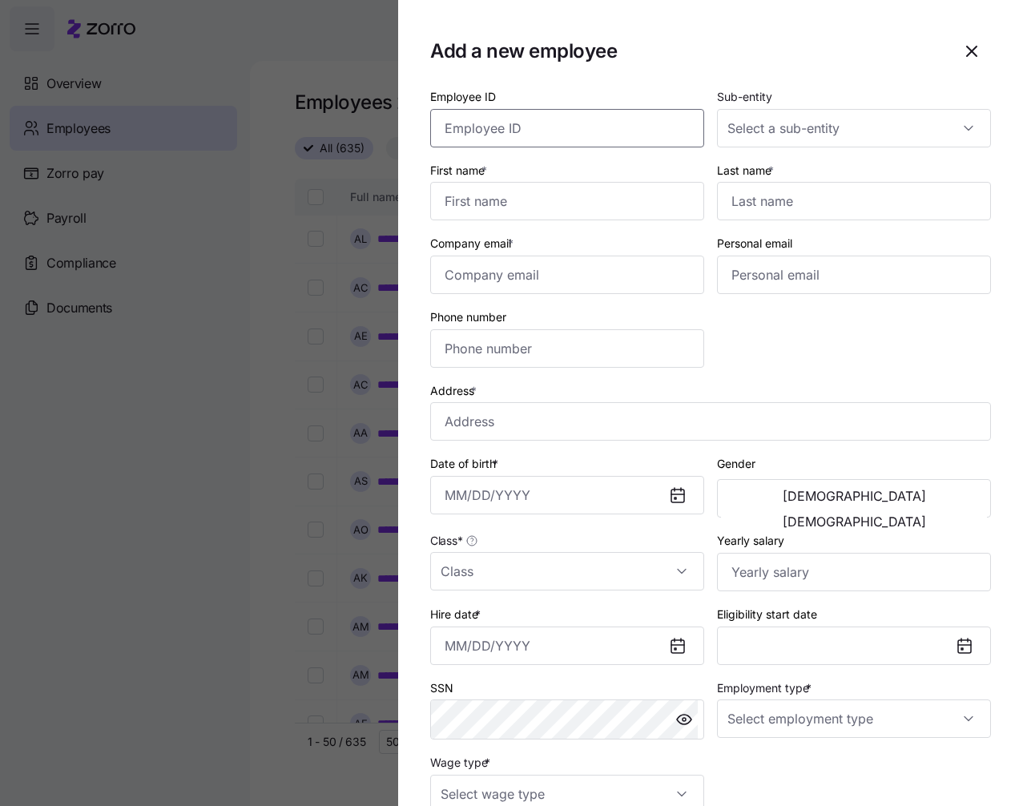
click at [578, 127] on input "Employee ID" at bounding box center [567, 128] width 274 height 38
paste input "358693"
type input "358693"
click at [818, 123] on input "Sub-entity" at bounding box center [854, 128] width 274 height 38
click at [806, 179] on span "Dungarvin Indiana LLC" at bounding box center [801, 177] width 143 height 18
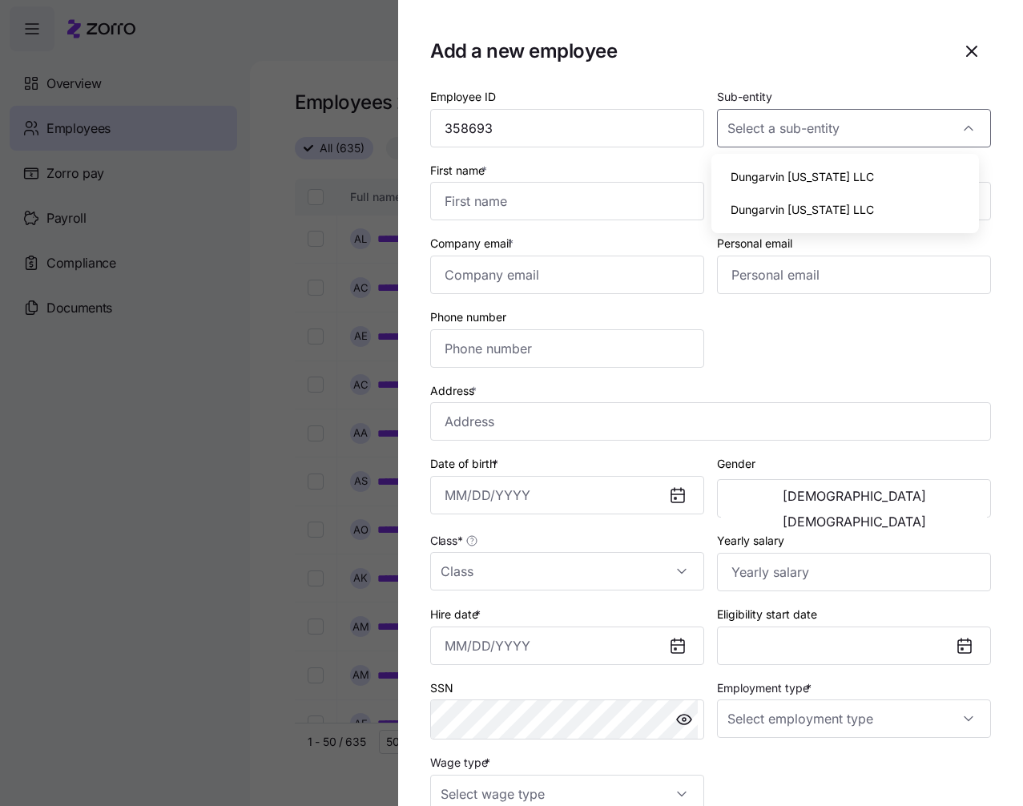
type input "Dungarvin Indiana LLC"
click at [599, 562] on input "Class *" at bounding box center [567, 571] width 274 height 38
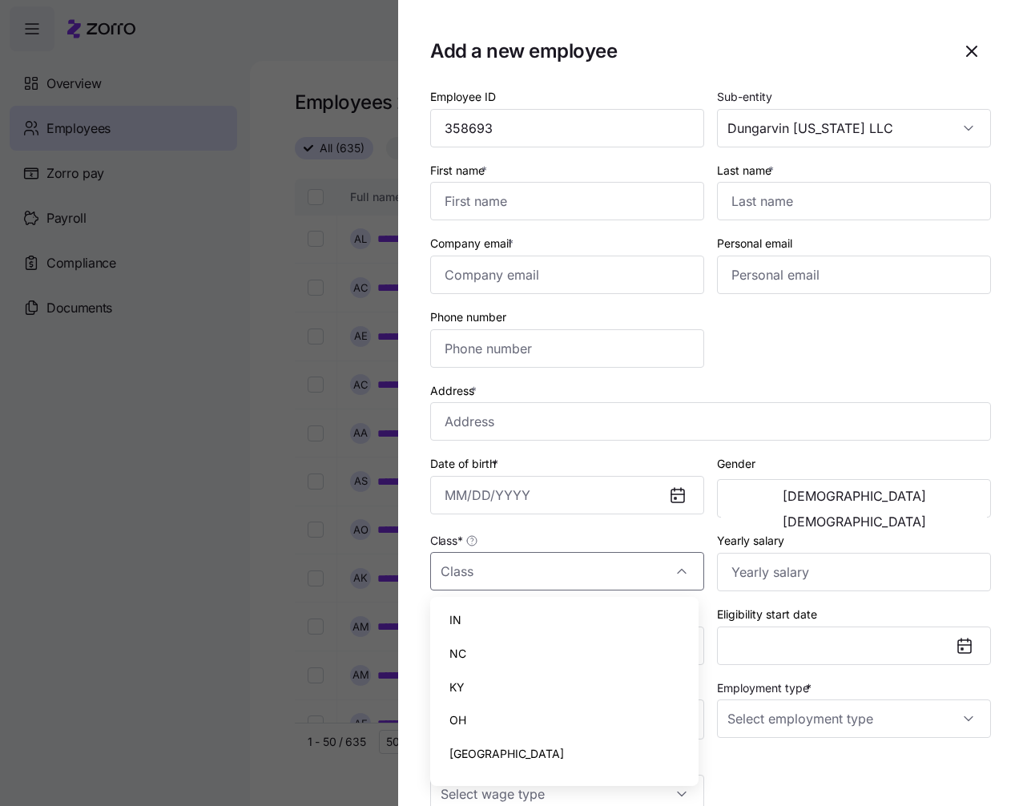
click at [562, 617] on div "IN" at bounding box center [565, 620] width 256 height 34
type input "IN"
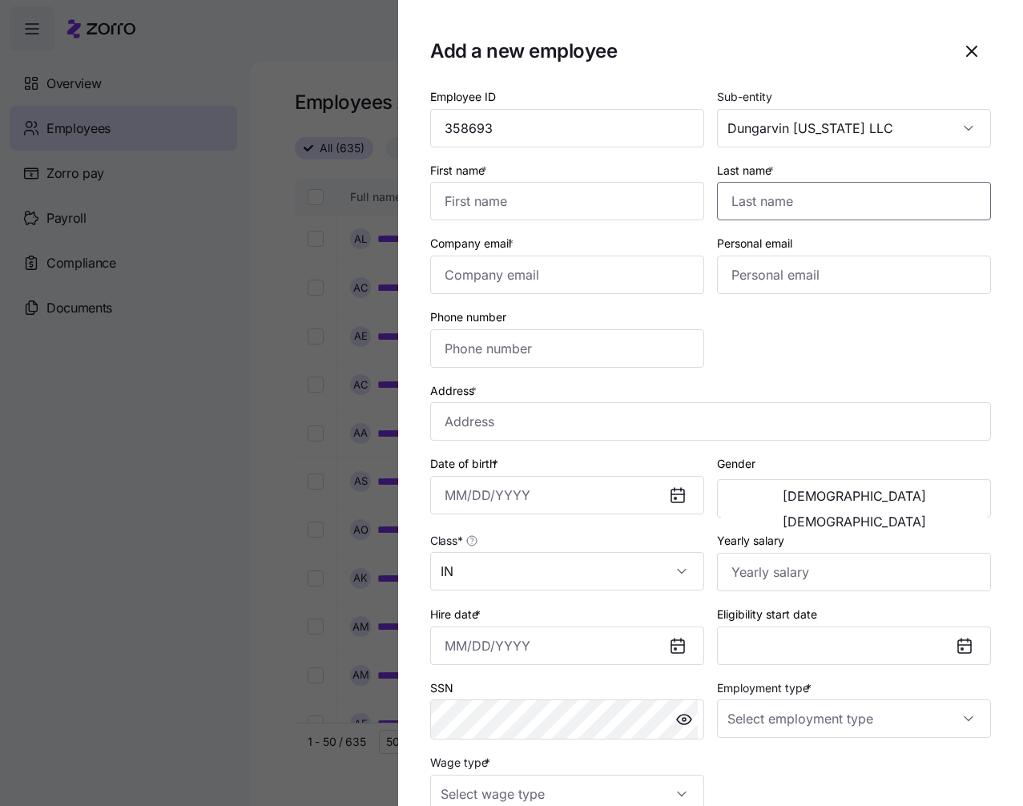
click at [899, 191] on input "Last name *" at bounding box center [854, 201] width 274 height 38
paste input "Walls"
type input "Walls"
click at [582, 184] on input "First name *" at bounding box center [567, 201] width 274 height 38
paste input "Marissa"
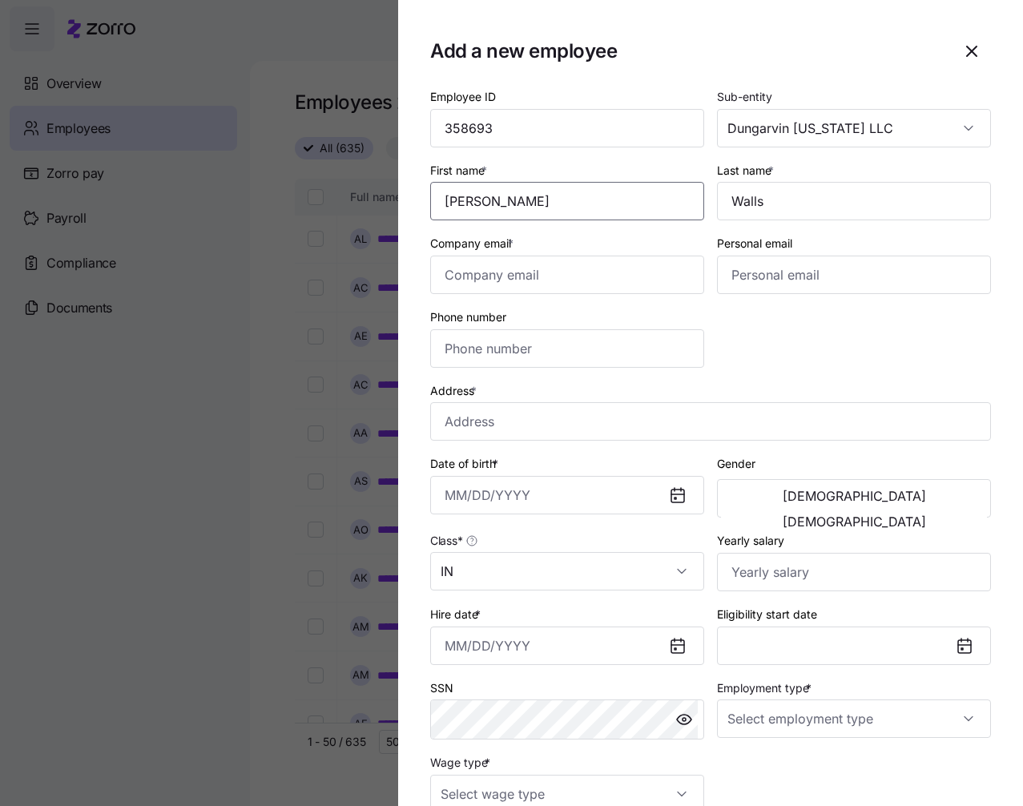
type input "Marissa"
click at [559, 278] on input "Company email *" at bounding box center [567, 275] width 274 height 38
paste input "marissa.walls@gmail.com"
type input "marissa.walls@gmail.com"
click at [628, 332] on input "Phone number" at bounding box center [567, 348] width 274 height 38
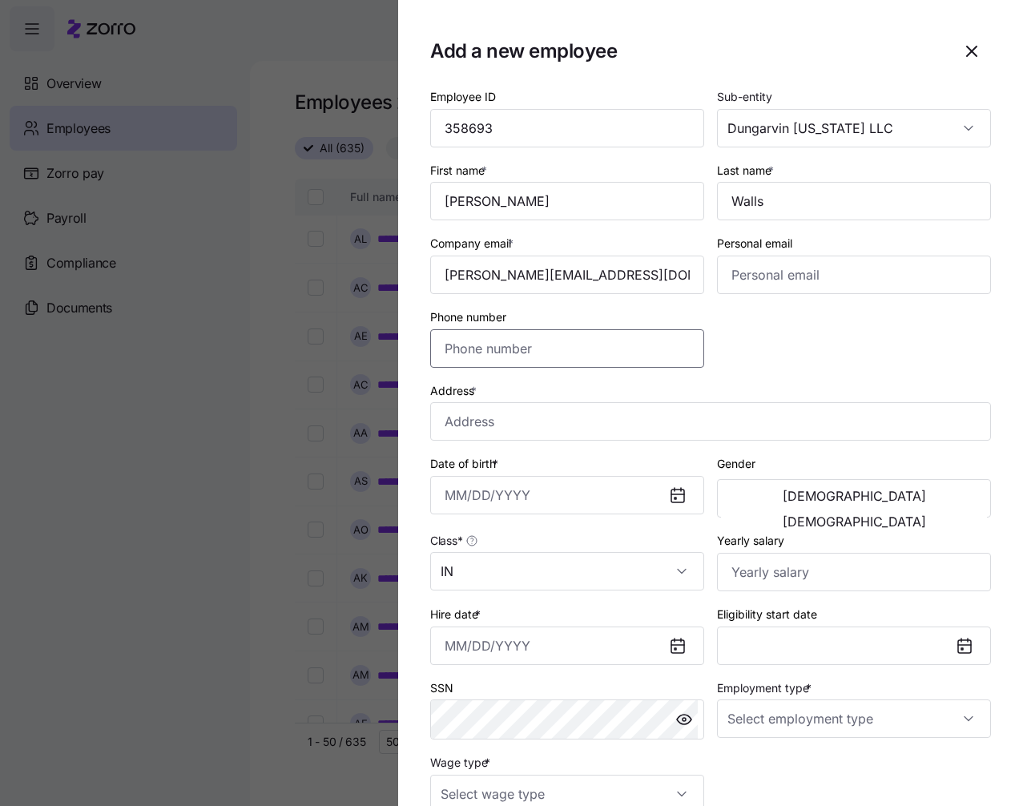
paste input "(219) 616-0620"
type input "(219) 616-0620"
click at [656, 416] on input "Address *" at bounding box center [710, 421] width 561 height 38
paste input "905 W 37th Avenue"
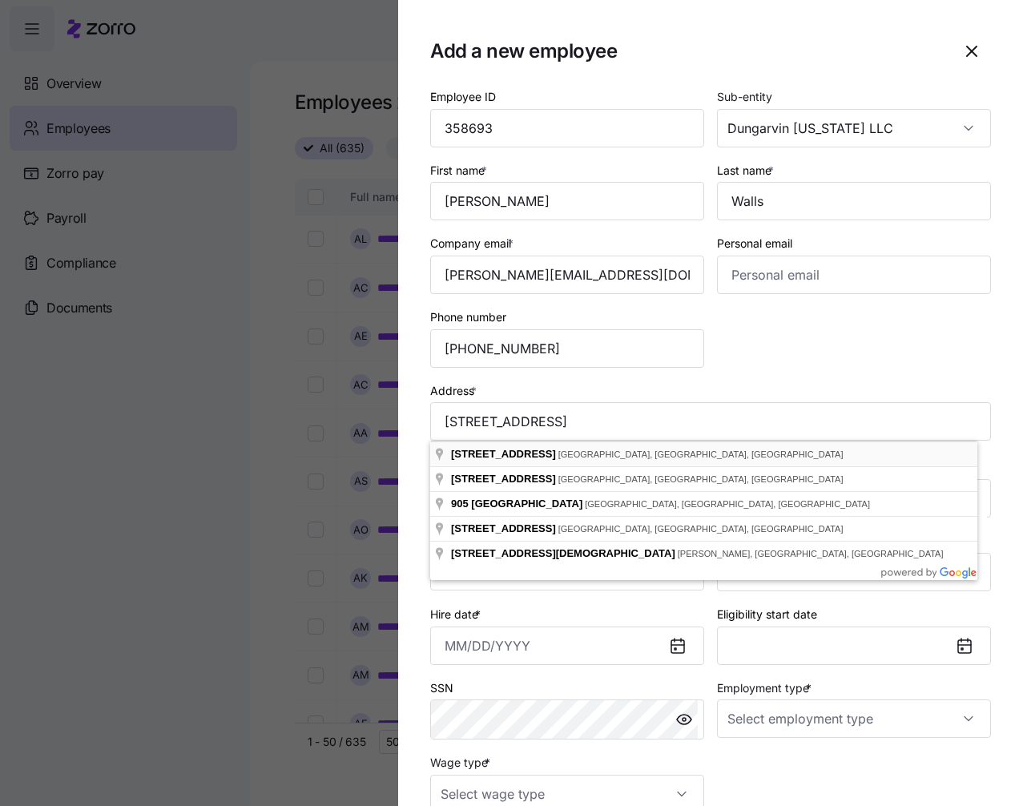
type input "905 W 37th Ave, Hobart, IN 46342, USA"
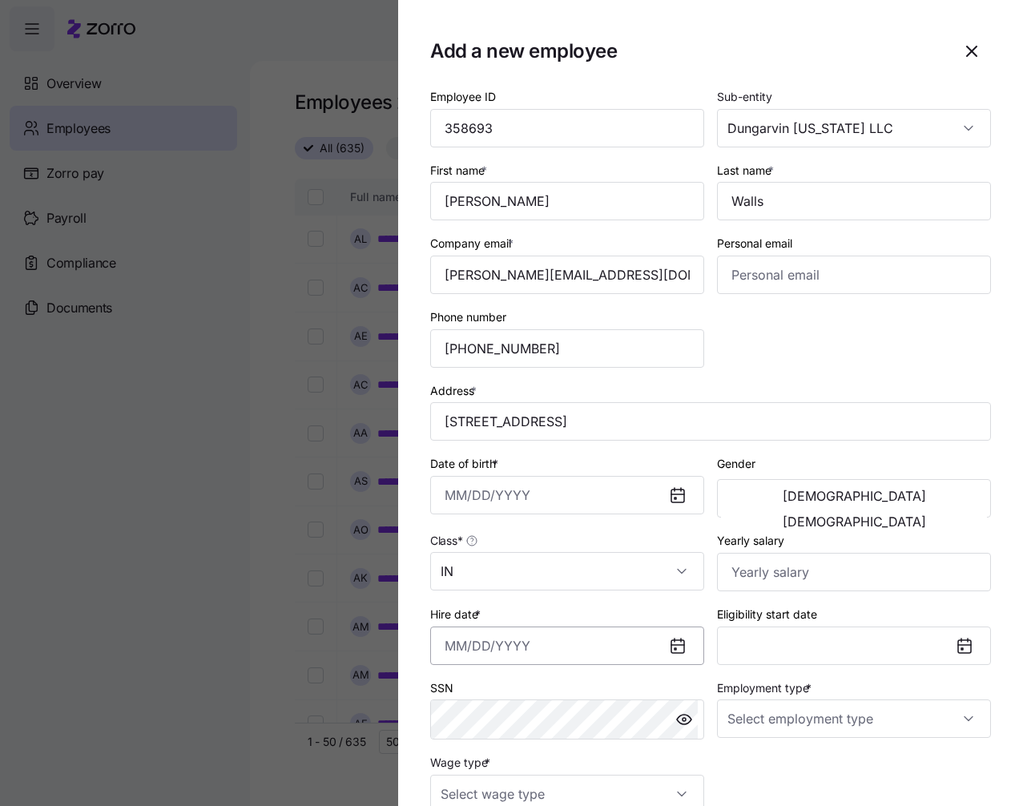
click at [471, 649] on input "Hire date *" at bounding box center [567, 645] width 274 height 38
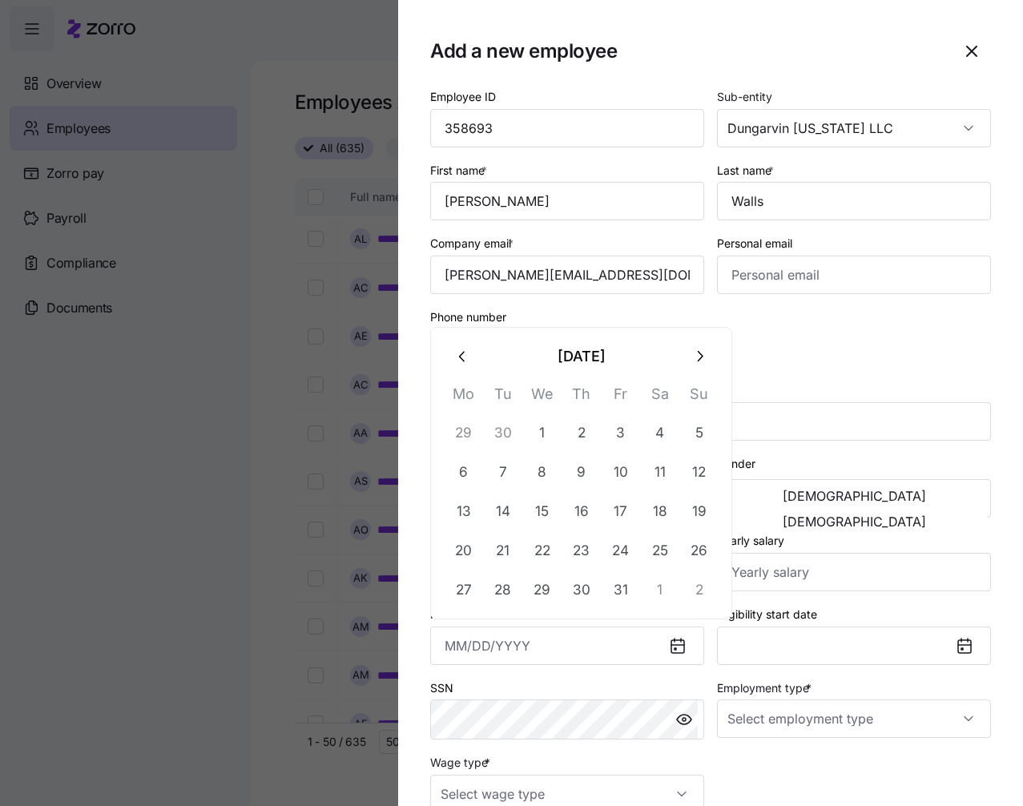
paste input "10/06/2025"
type input "October 6, 2025"
click at [771, 770] on div "Employee ID 358693 Sub-entity Dungarvin Indiana LLC First name * Marissa Last n…" at bounding box center [710, 449] width 573 height 739
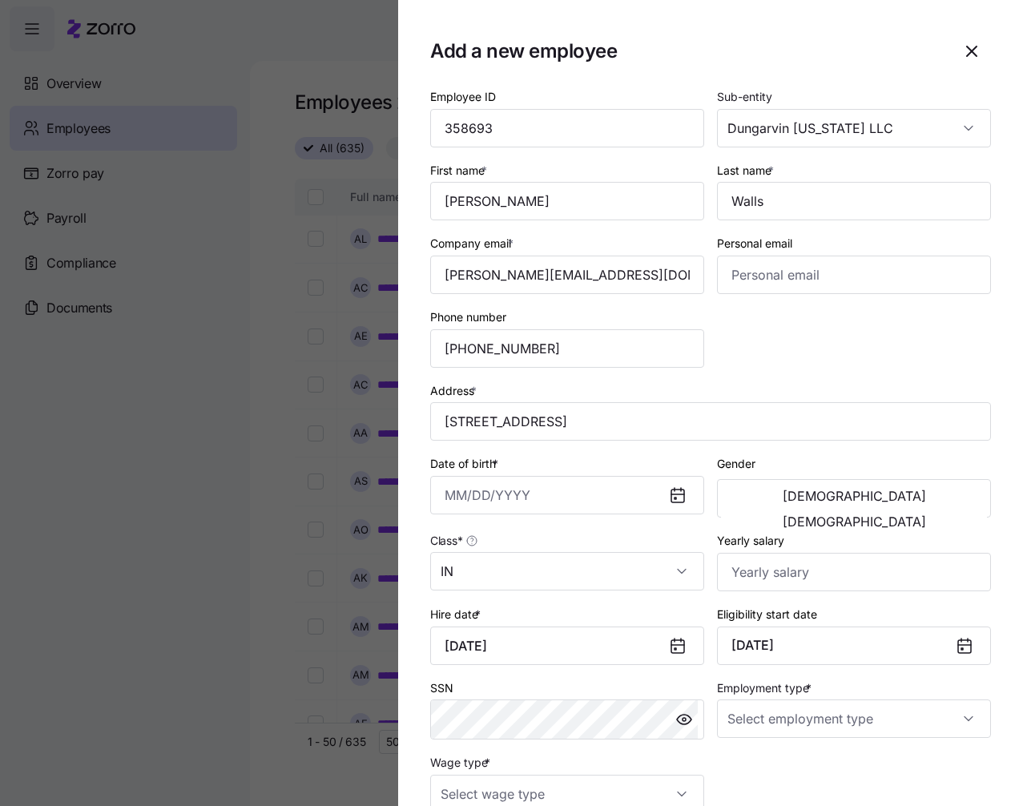
scroll to position [80, 0]
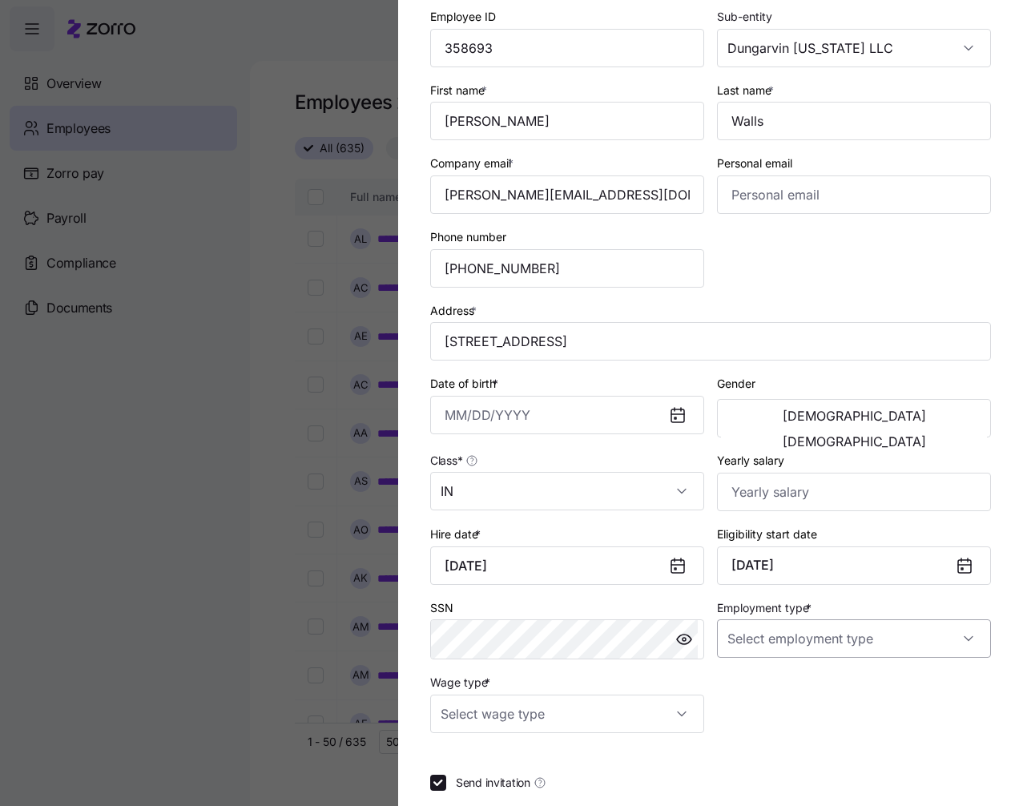
click at [843, 642] on input "Employment type *" at bounding box center [854, 638] width 274 height 38
click at [839, 684] on div "Full Time" at bounding box center [846, 687] width 256 height 34
type input "Full Time"
click at [830, 482] on input "Yearly salary" at bounding box center [854, 492] width 274 height 38
type input "$37,440"
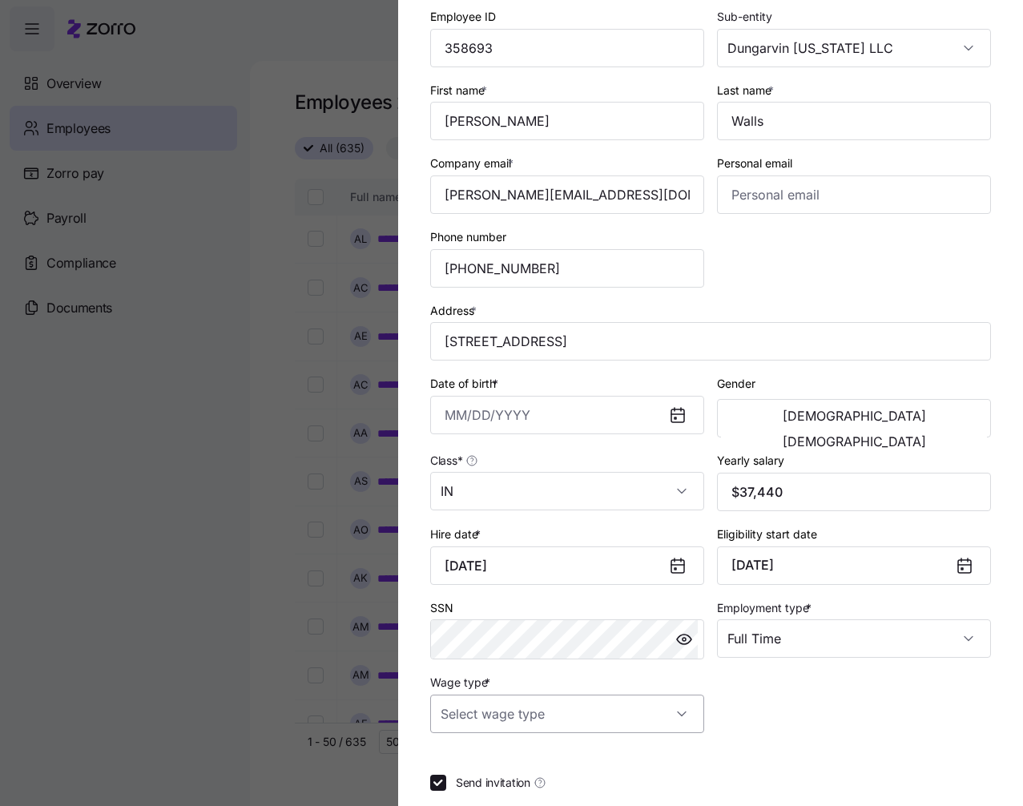
click at [646, 704] on input "Wage type *" at bounding box center [567, 713] width 274 height 38
drag, startPoint x: 515, startPoint y: 656, endPoint x: 720, endPoint y: 548, distance: 231.8
click at [515, 657] on div "Hourly" at bounding box center [565, 665] width 256 height 34
type input "Hourly"
click at [450, 416] on input "Date of birth *" at bounding box center [567, 415] width 274 height 38
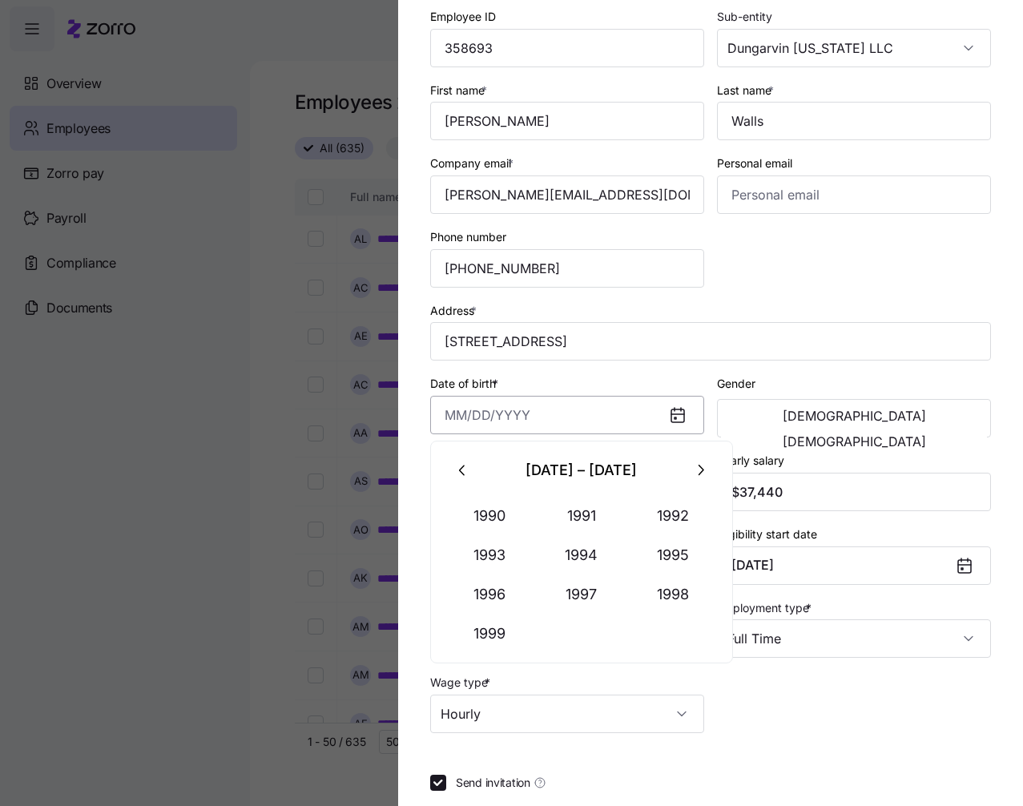
paste input "12/19/1985"
type input "December 19, 1985"
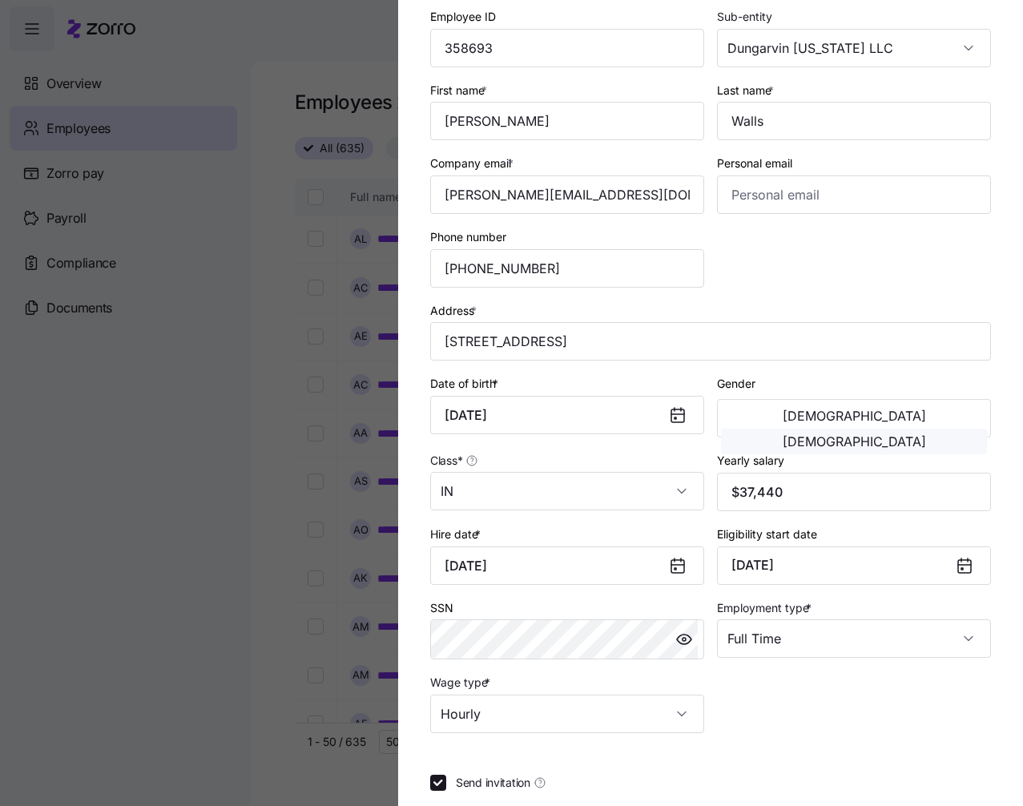
click at [932, 429] on button "Female" at bounding box center [854, 442] width 266 height 26
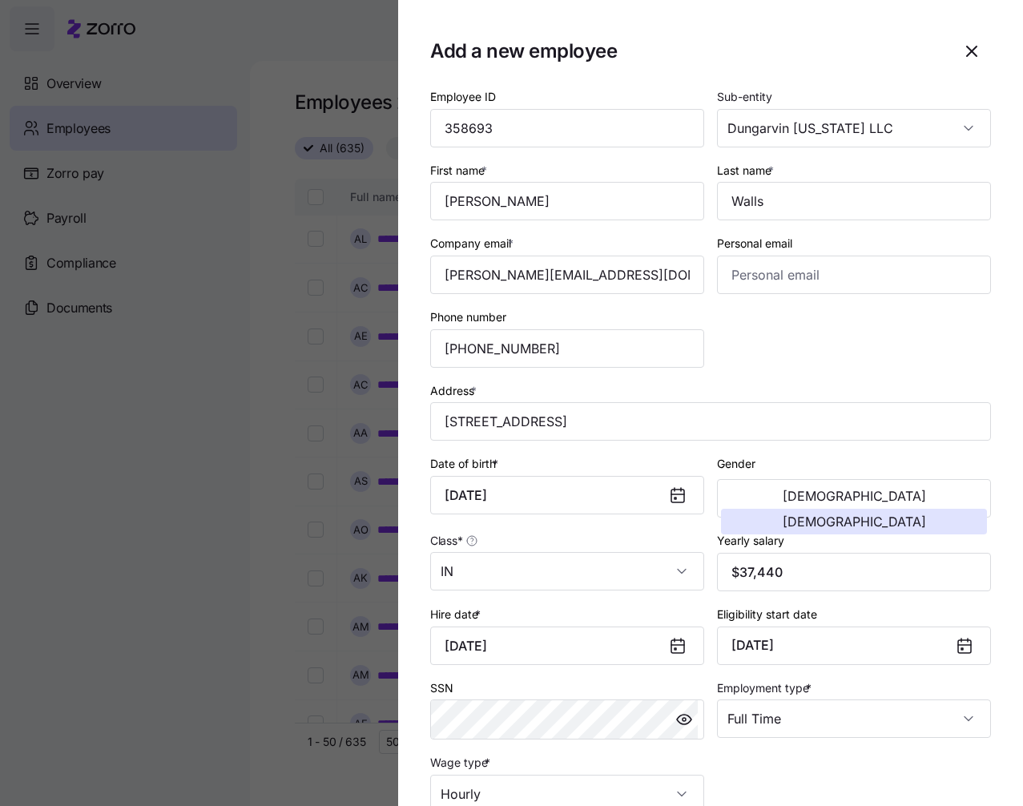
scroll to position [171, 0]
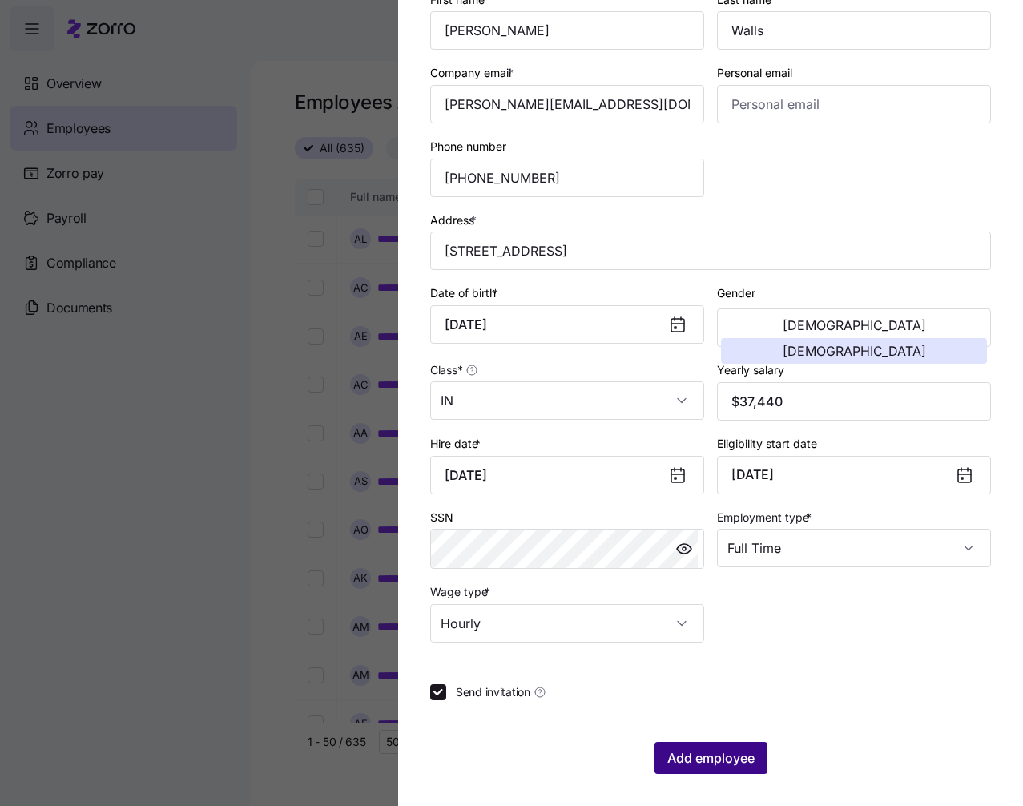
click at [698, 747] on button "Add employee" at bounding box center [710, 758] width 113 height 32
